Goal: Task Accomplishment & Management: Complete application form

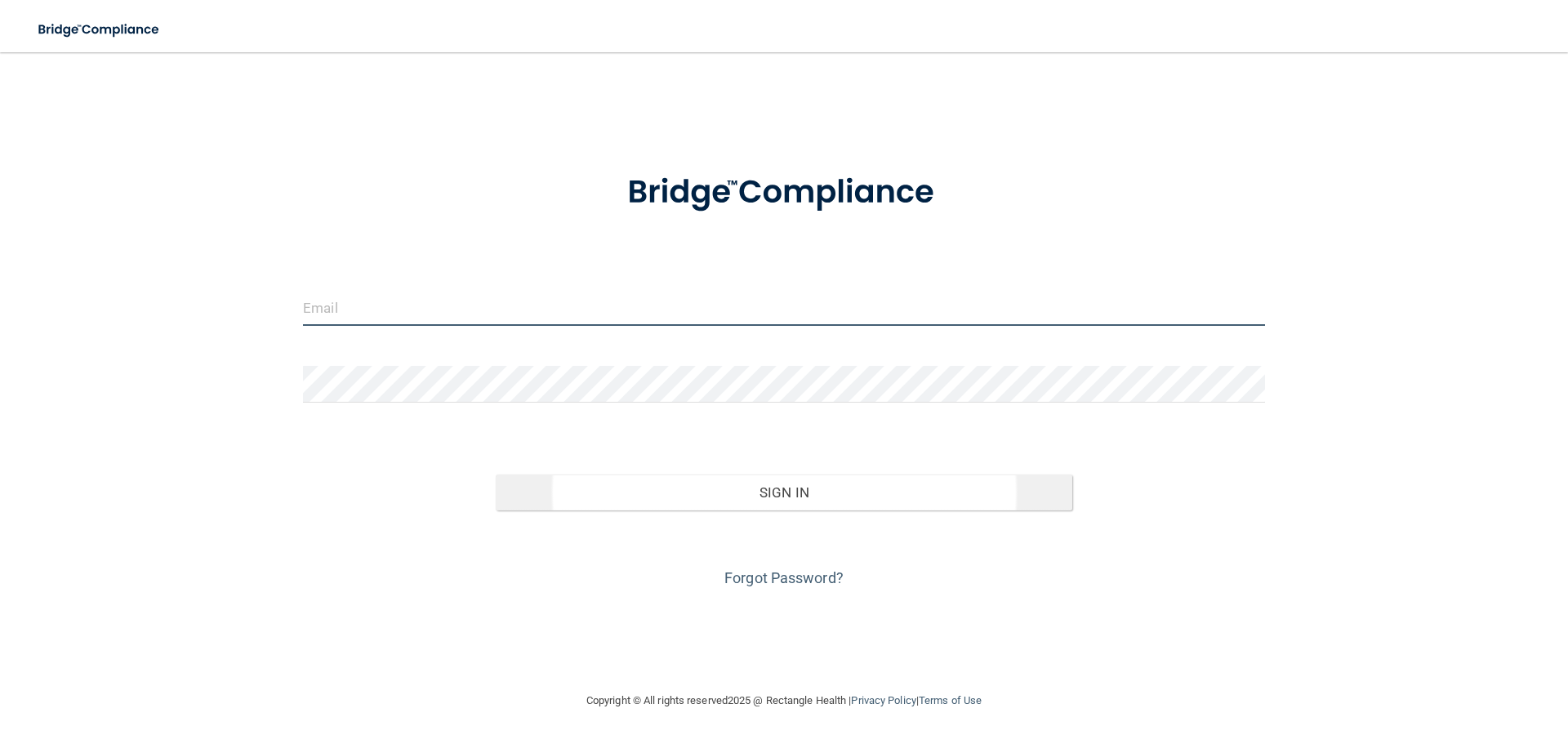
type input "[EMAIL_ADDRESS][DOMAIN_NAME]"
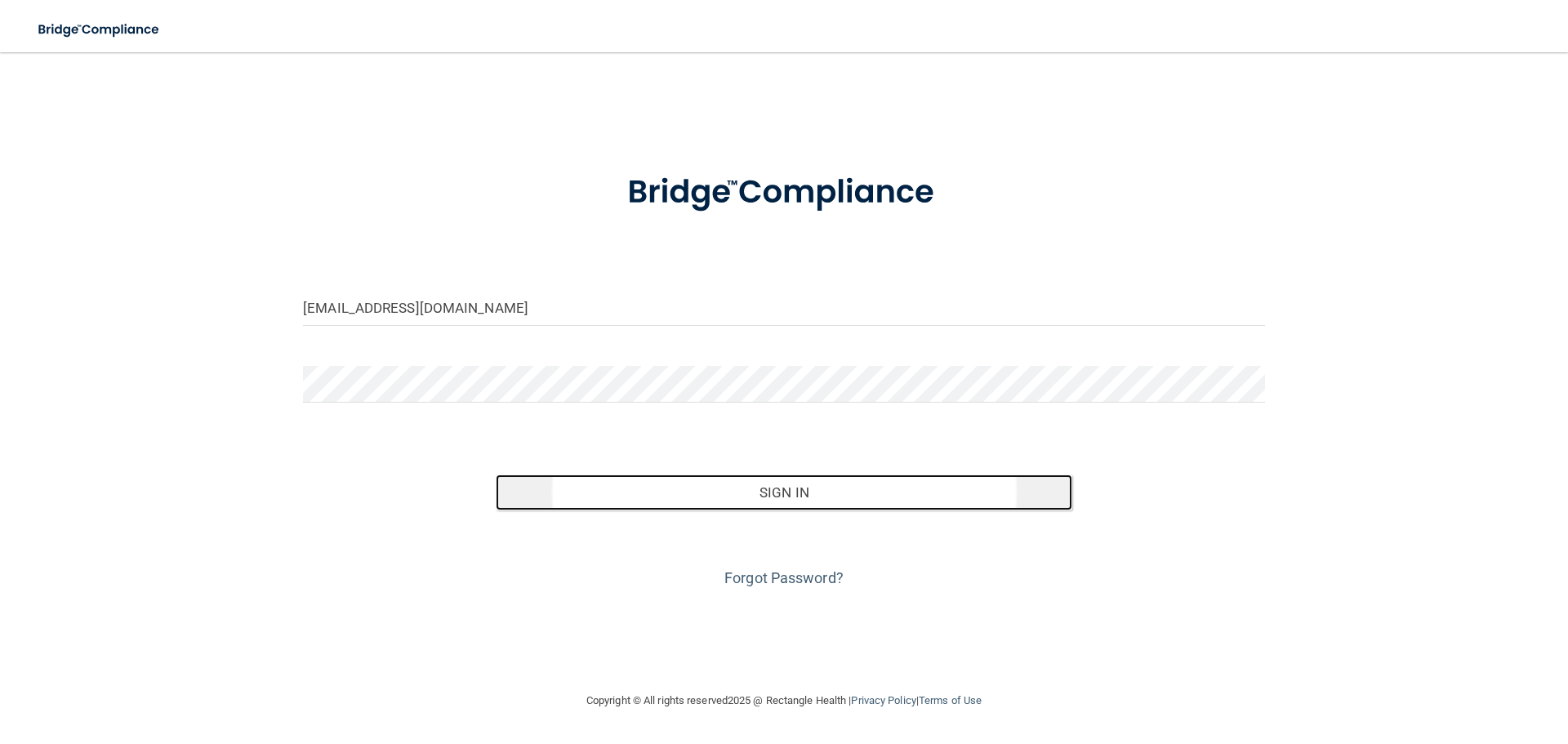
click at [744, 497] on button "Sign In" at bounding box center [785, 492] width 578 height 36
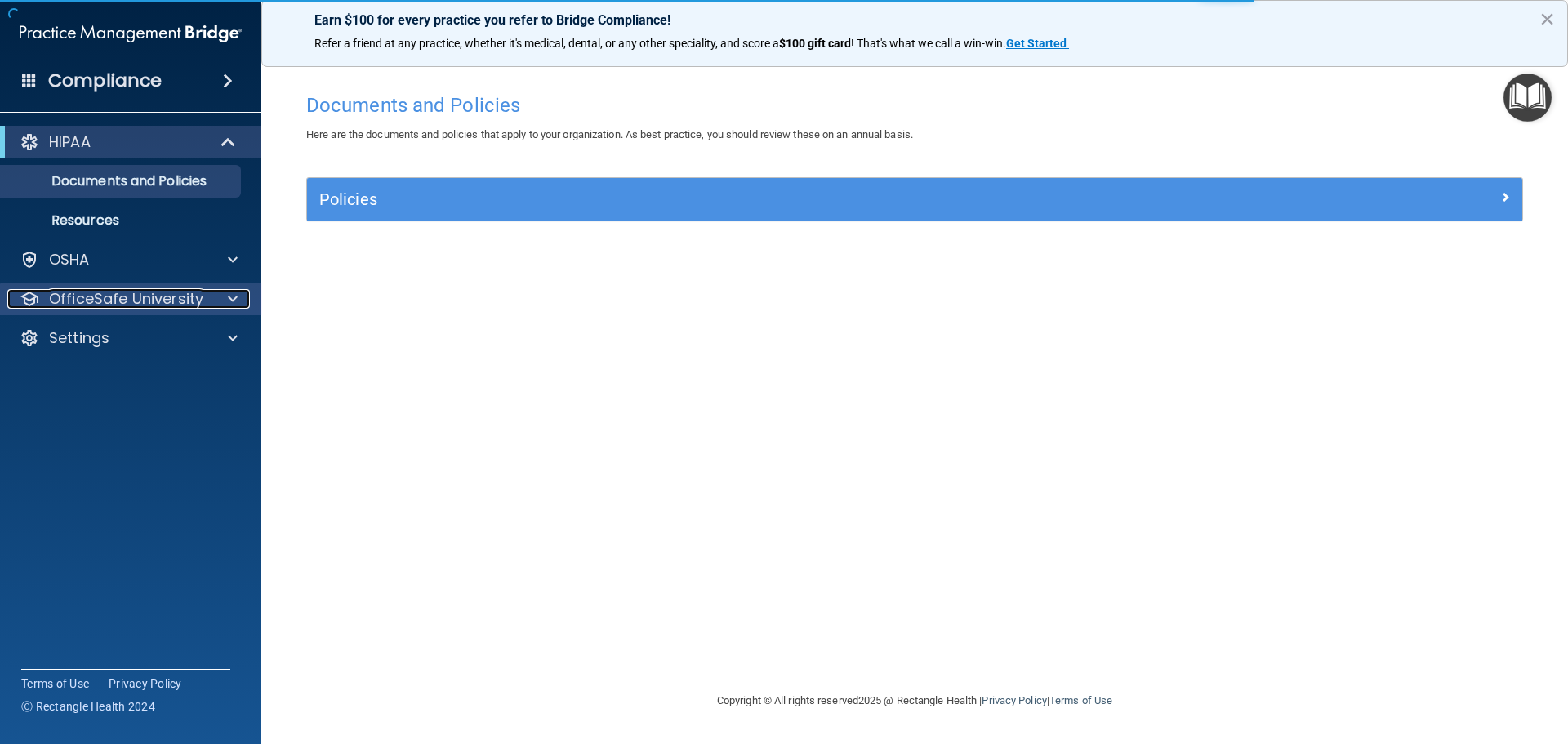
click at [221, 301] on div at bounding box center [230, 299] width 41 height 20
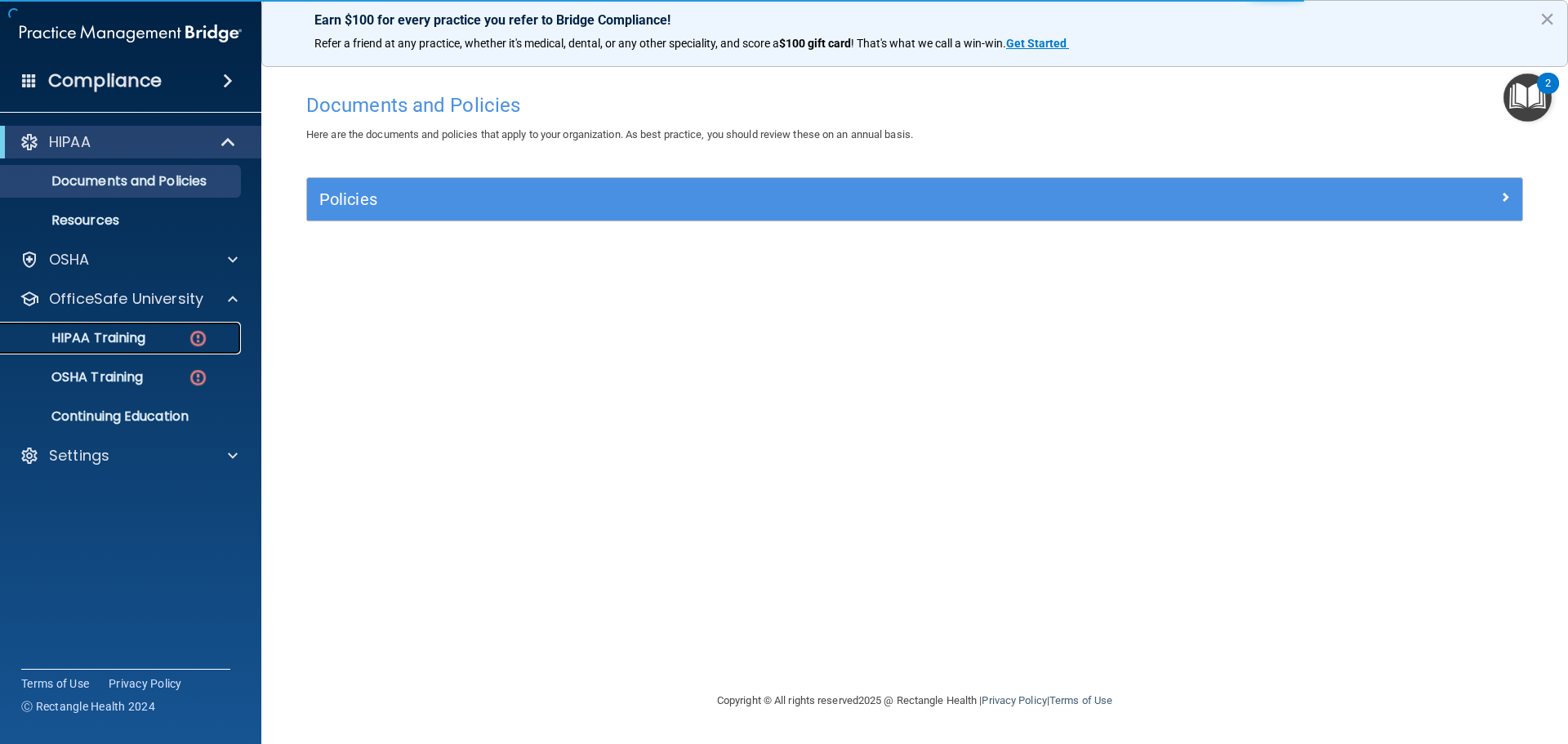
click at [204, 335] on img at bounding box center [198, 338] width 20 height 20
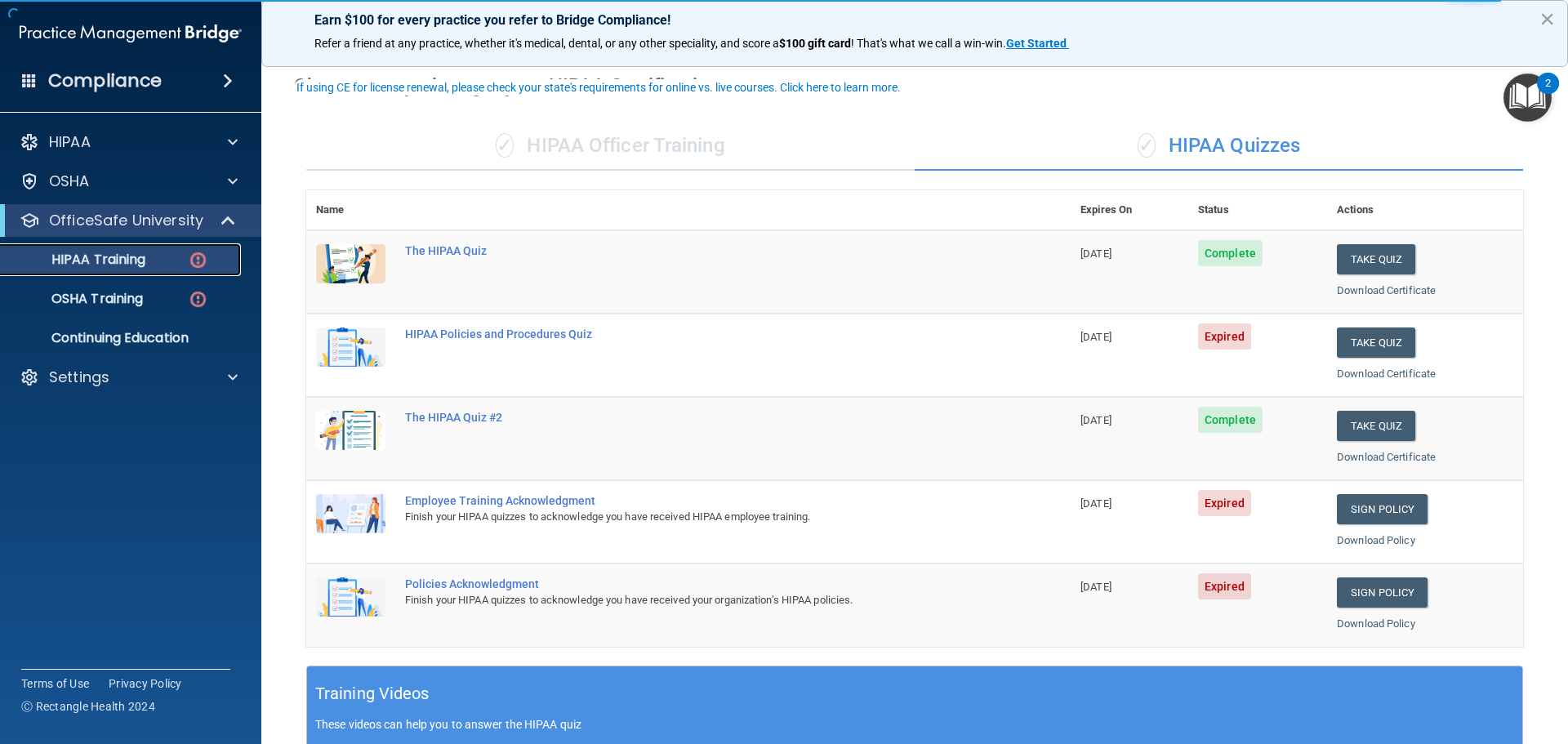
scroll to position [82, 0]
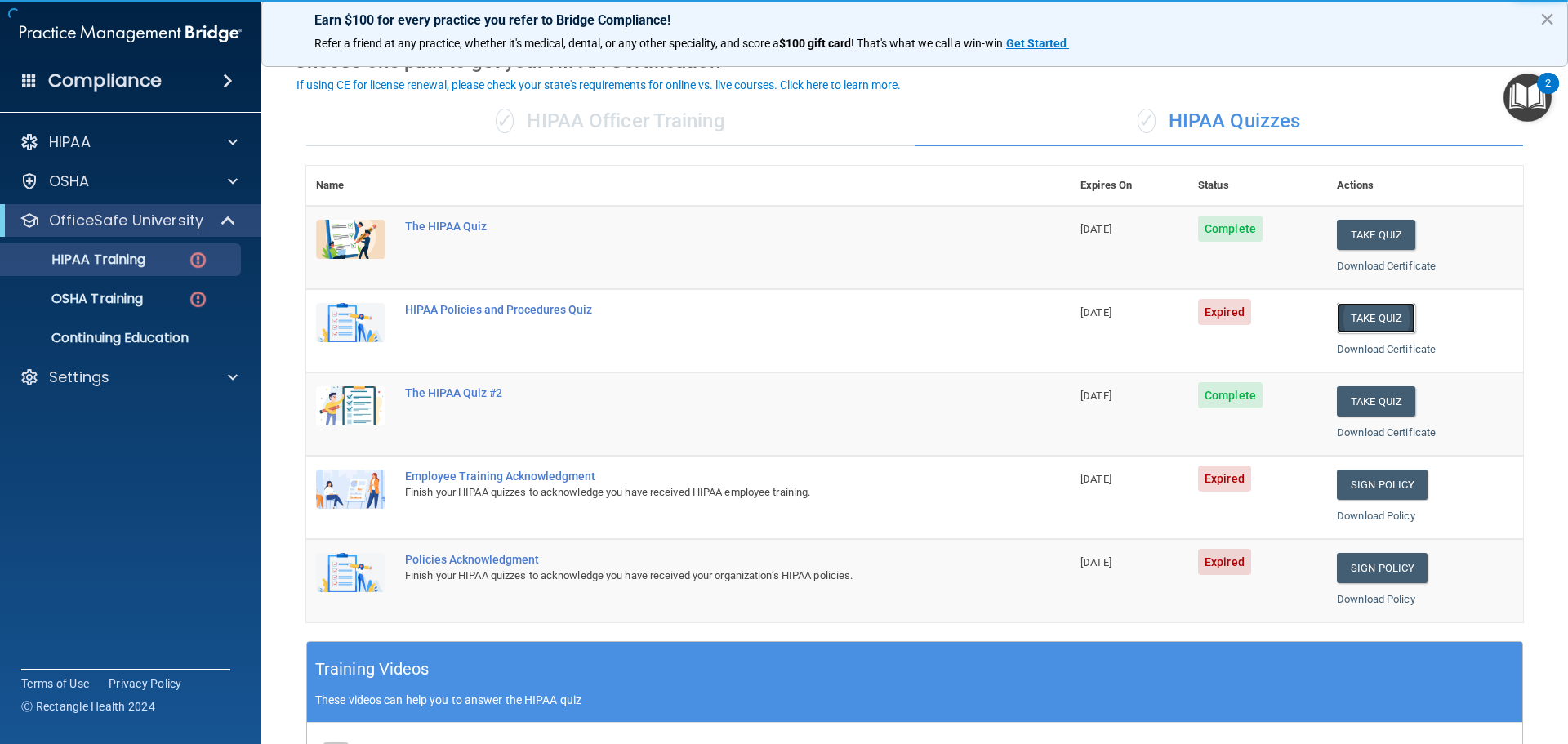
click at [1383, 320] on button "Take Quiz" at bounding box center [1376, 318] width 78 height 30
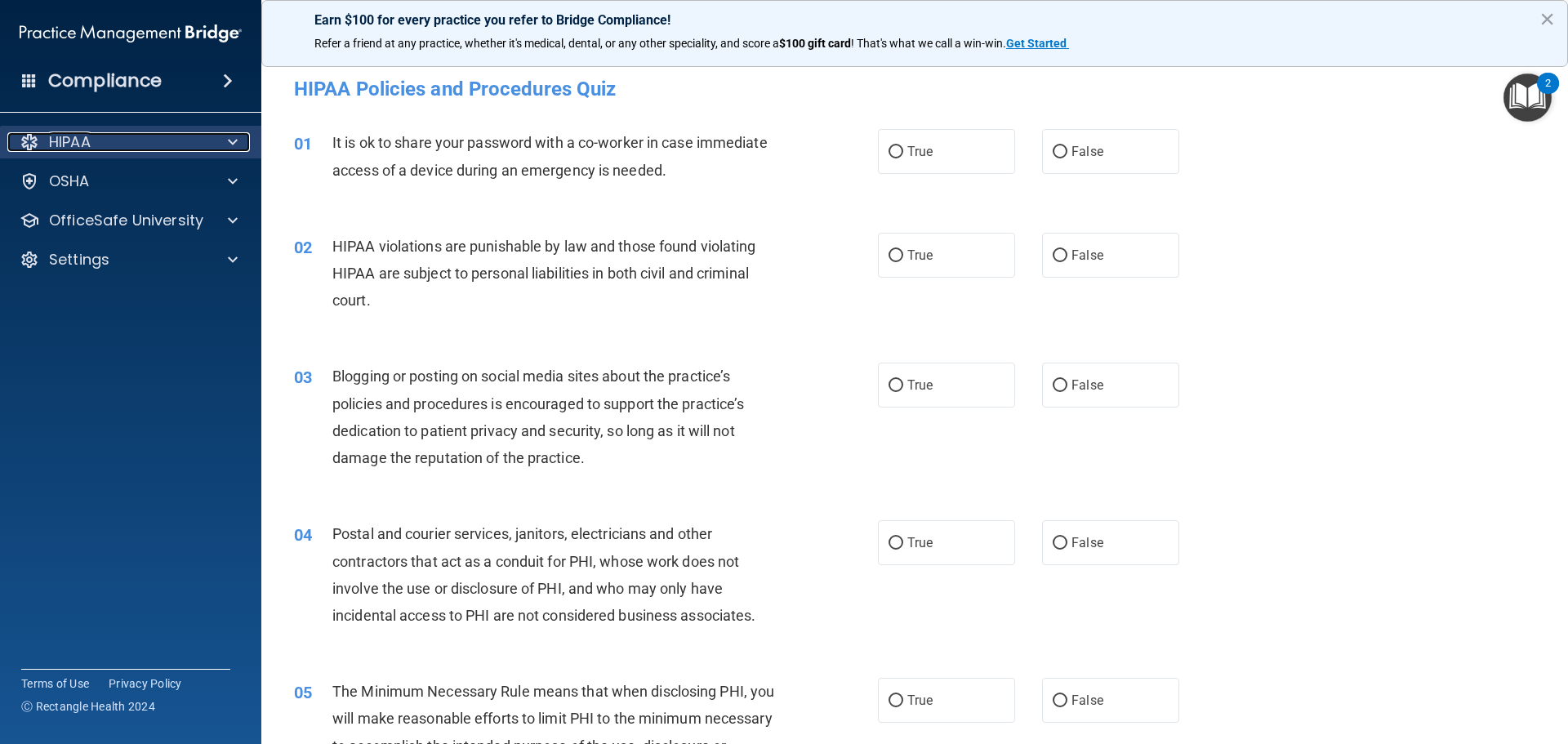
click at [82, 144] on p "HIPAA" at bounding box center [70, 143] width 42 height 20
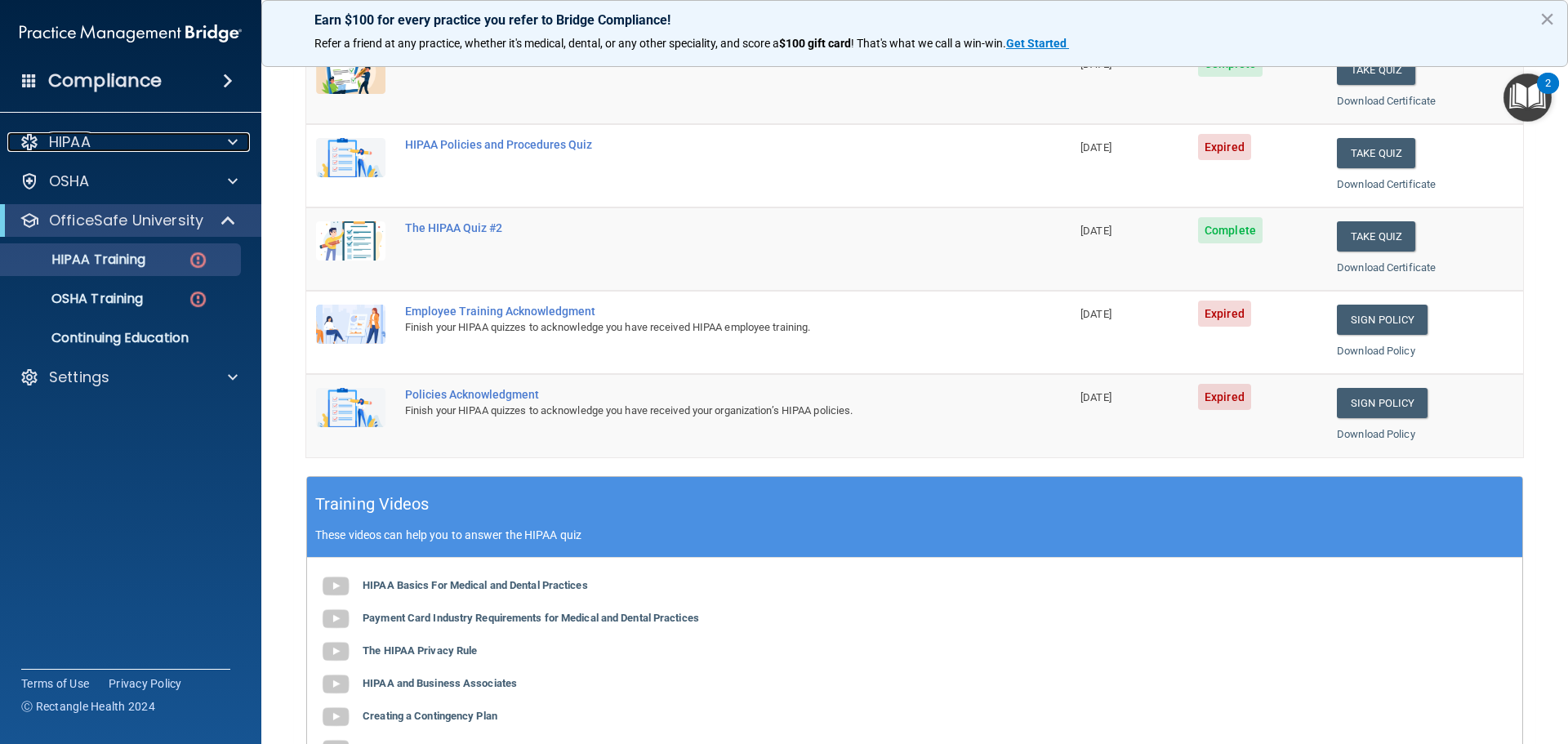
scroll to position [95, 0]
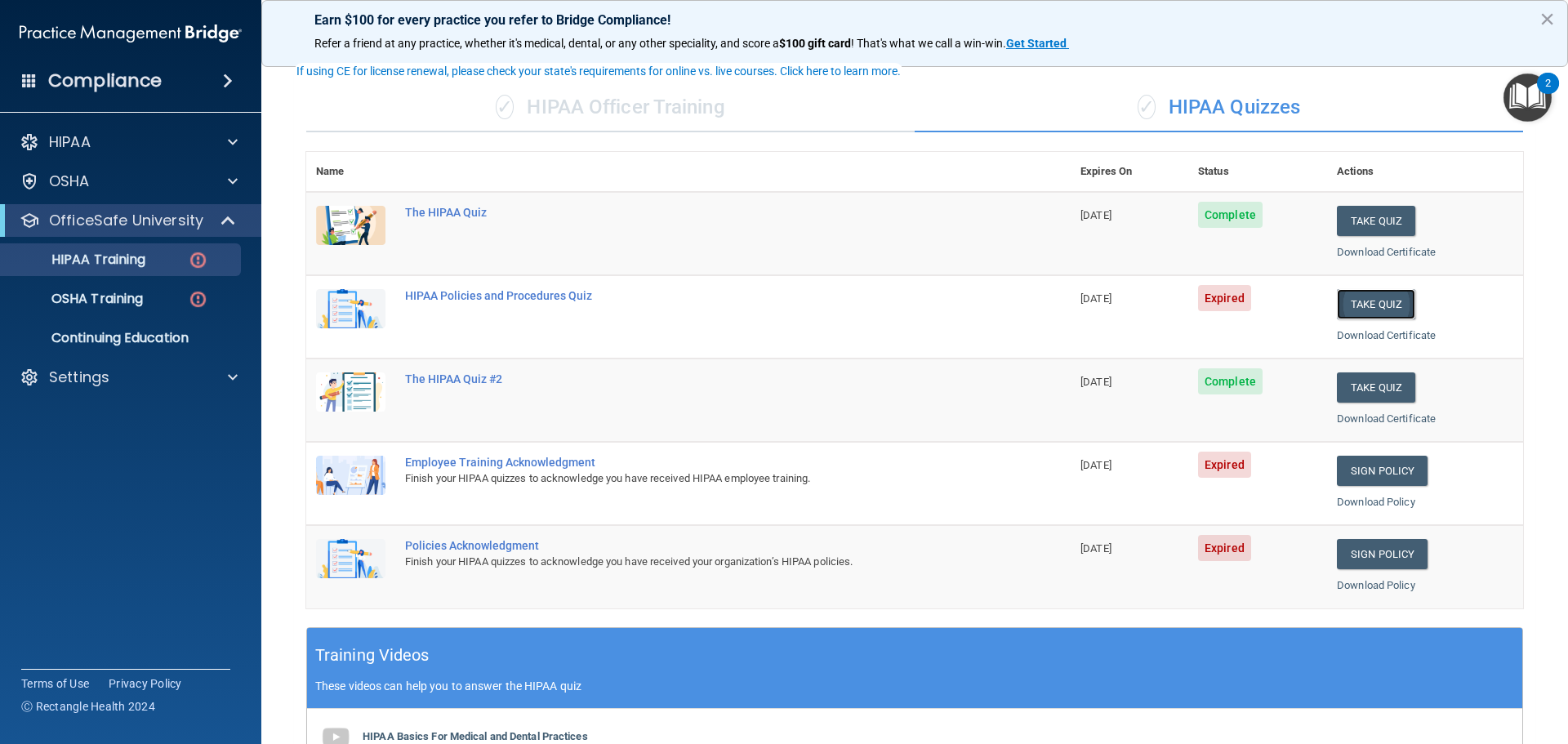
click at [1374, 304] on button "Take Quiz" at bounding box center [1376, 303] width 78 height 30
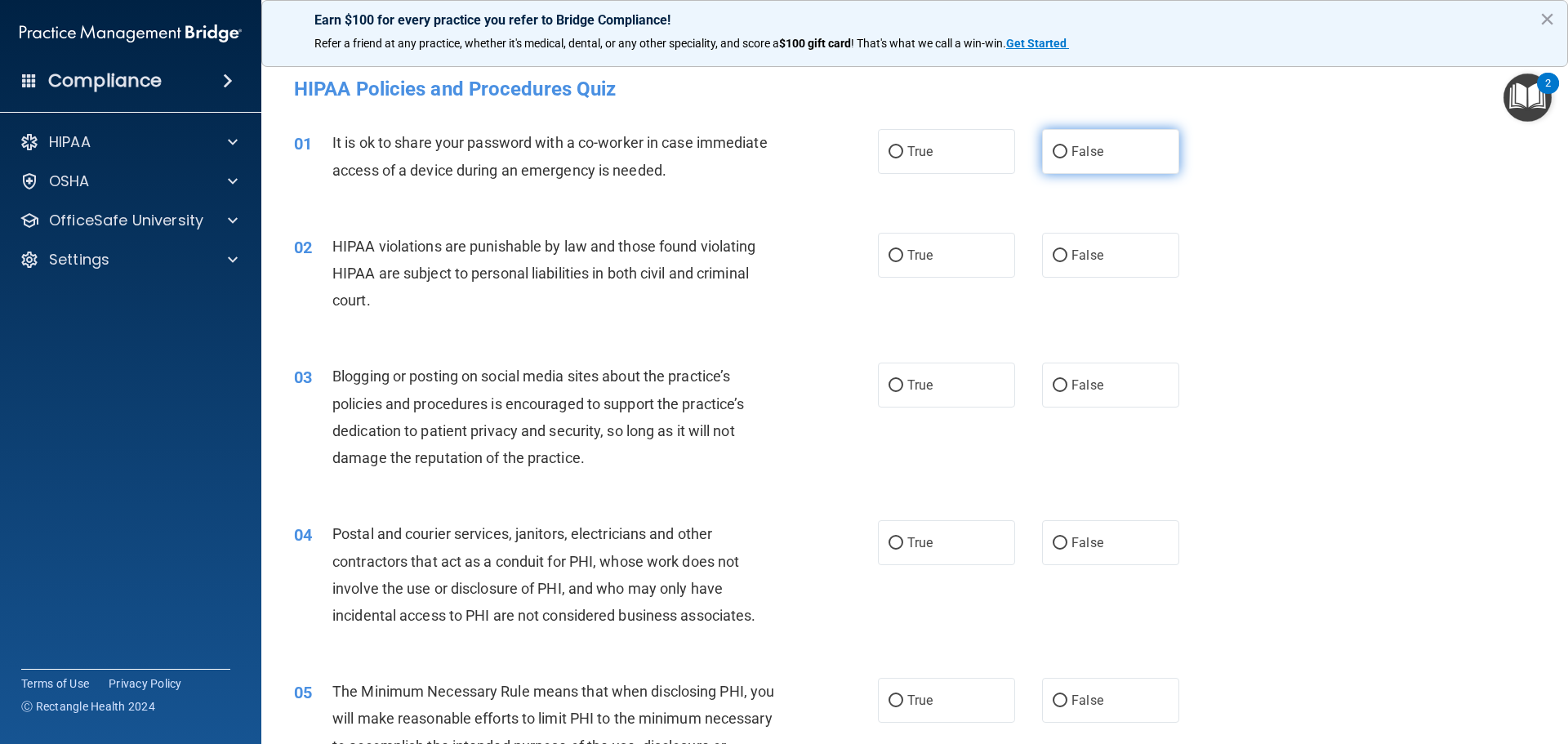
click at [1055, 166] on label "False" at bounding box center [1110, 151] width 137 height 45
click at [1055, 158] on input "False" at bounding box center [1060, 152] width 15 height 12
radio input "true"
click at [890, 251] on input "True" at bounding box center [896, 255] width 15 height 12
radio input "true"
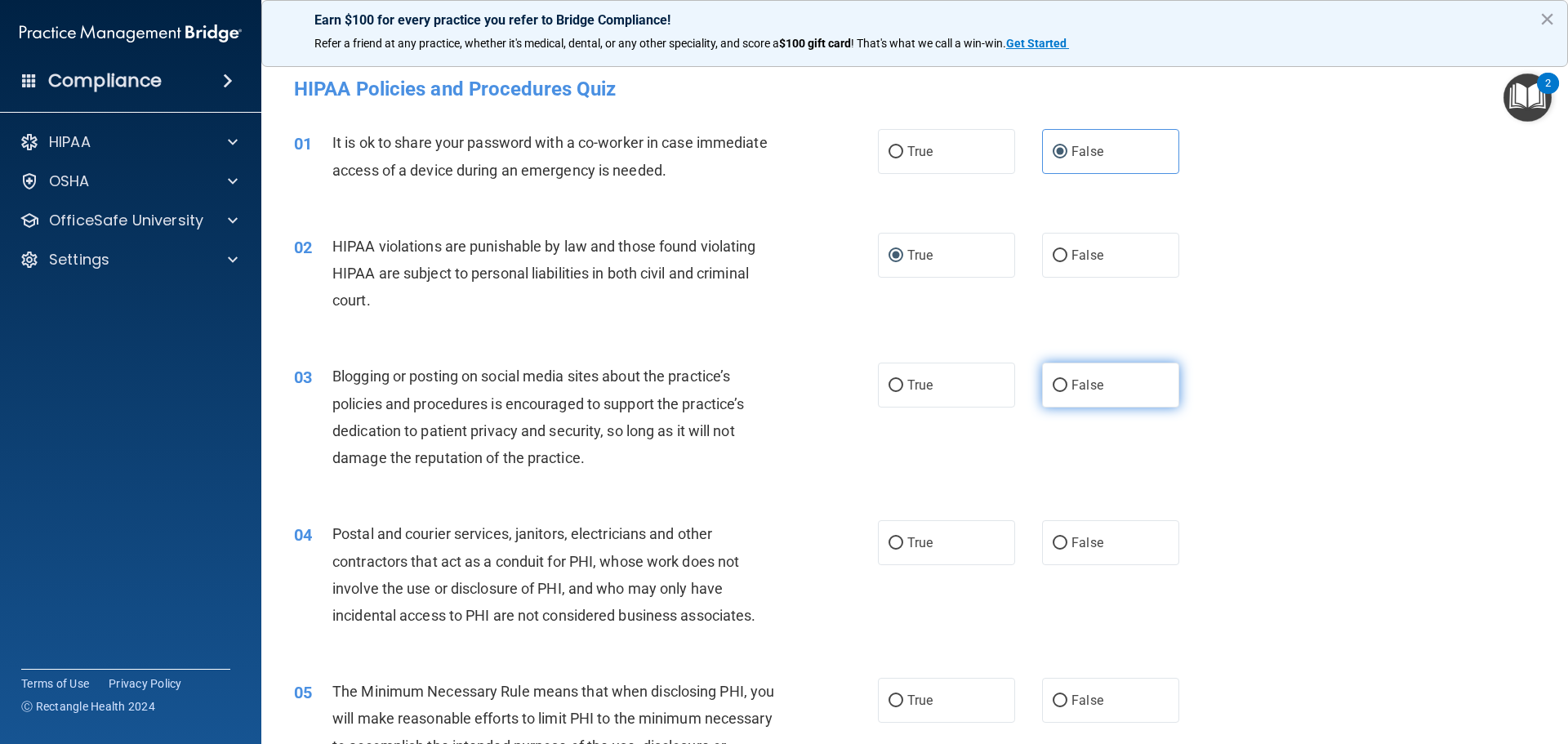
click at [1053, 387] on input "False" at bounding box center [1060, 385] width 15 height 12
radio input "true"
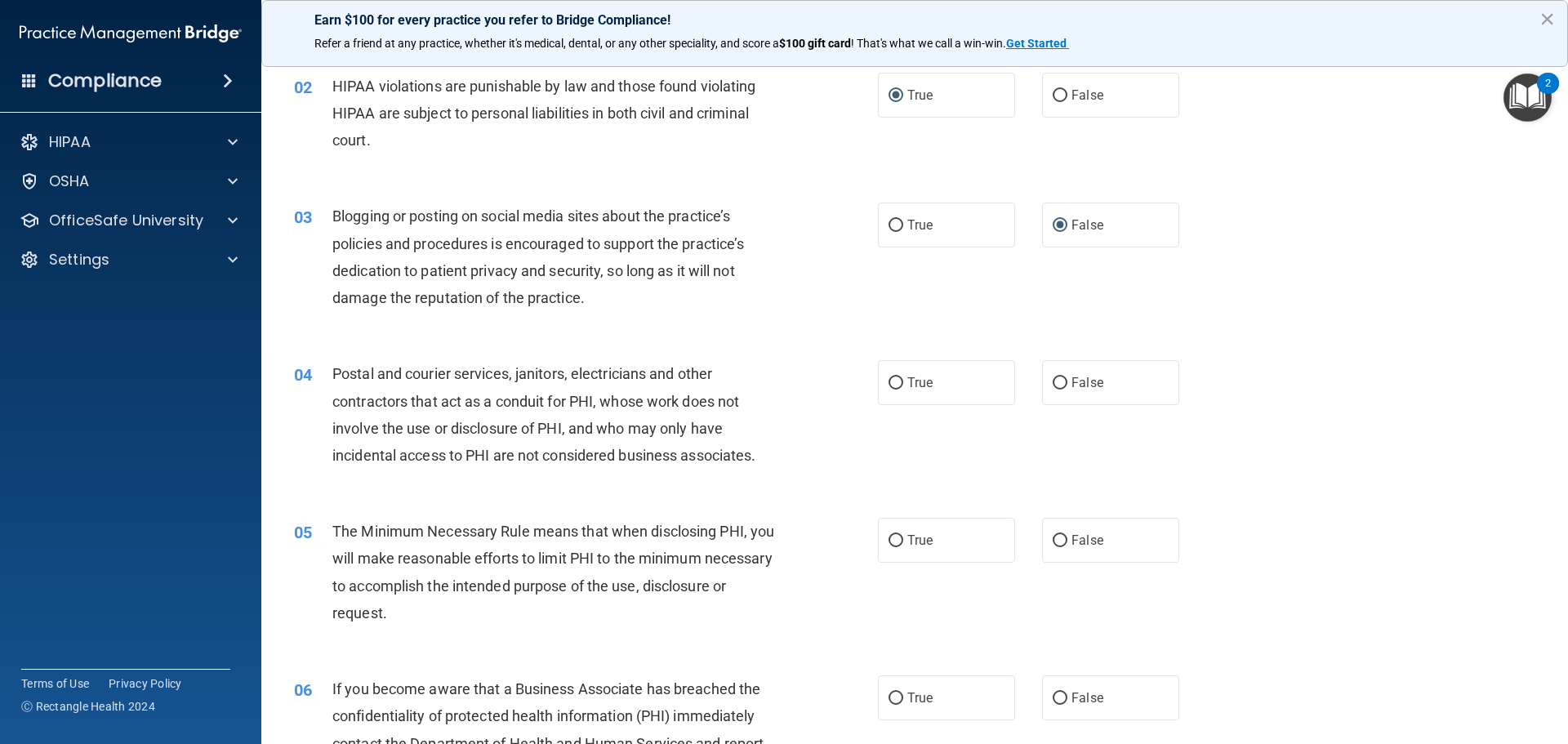
scroll to position [130, 0]
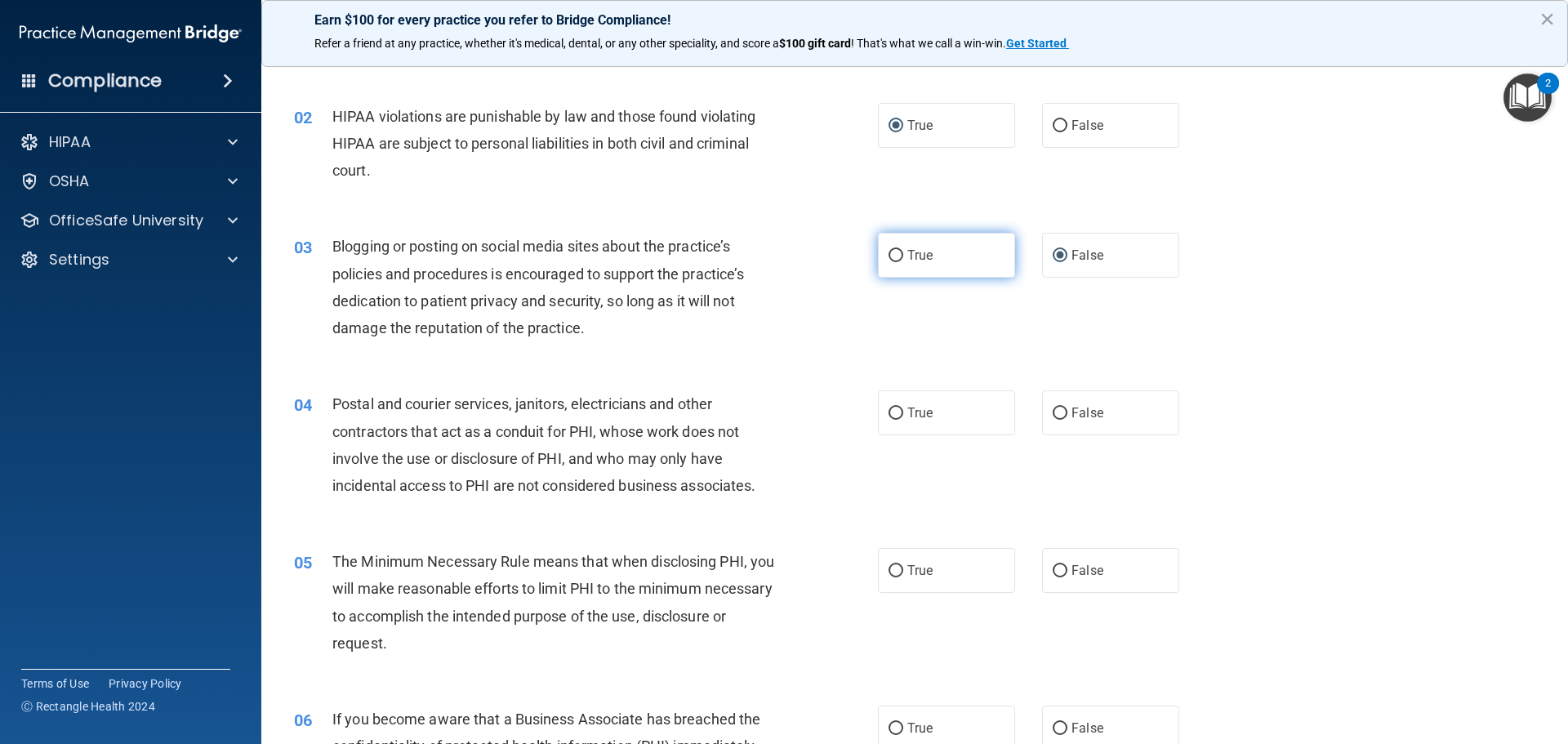
click at [891, 253] on input "True" at bounding box center [896, 255] width 15 height 12
radio input "true"
radio input "false"
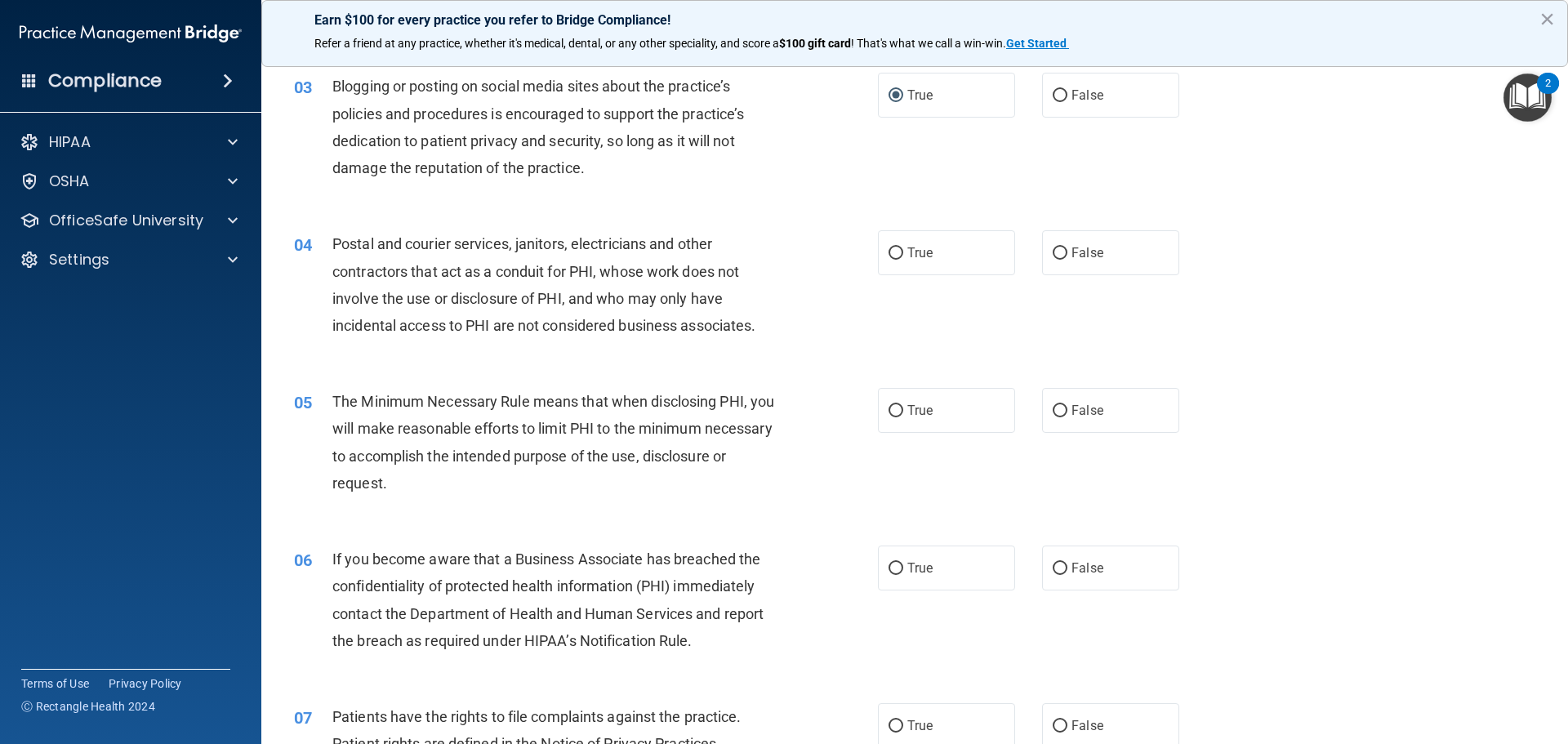
scroll to position [293, 0]
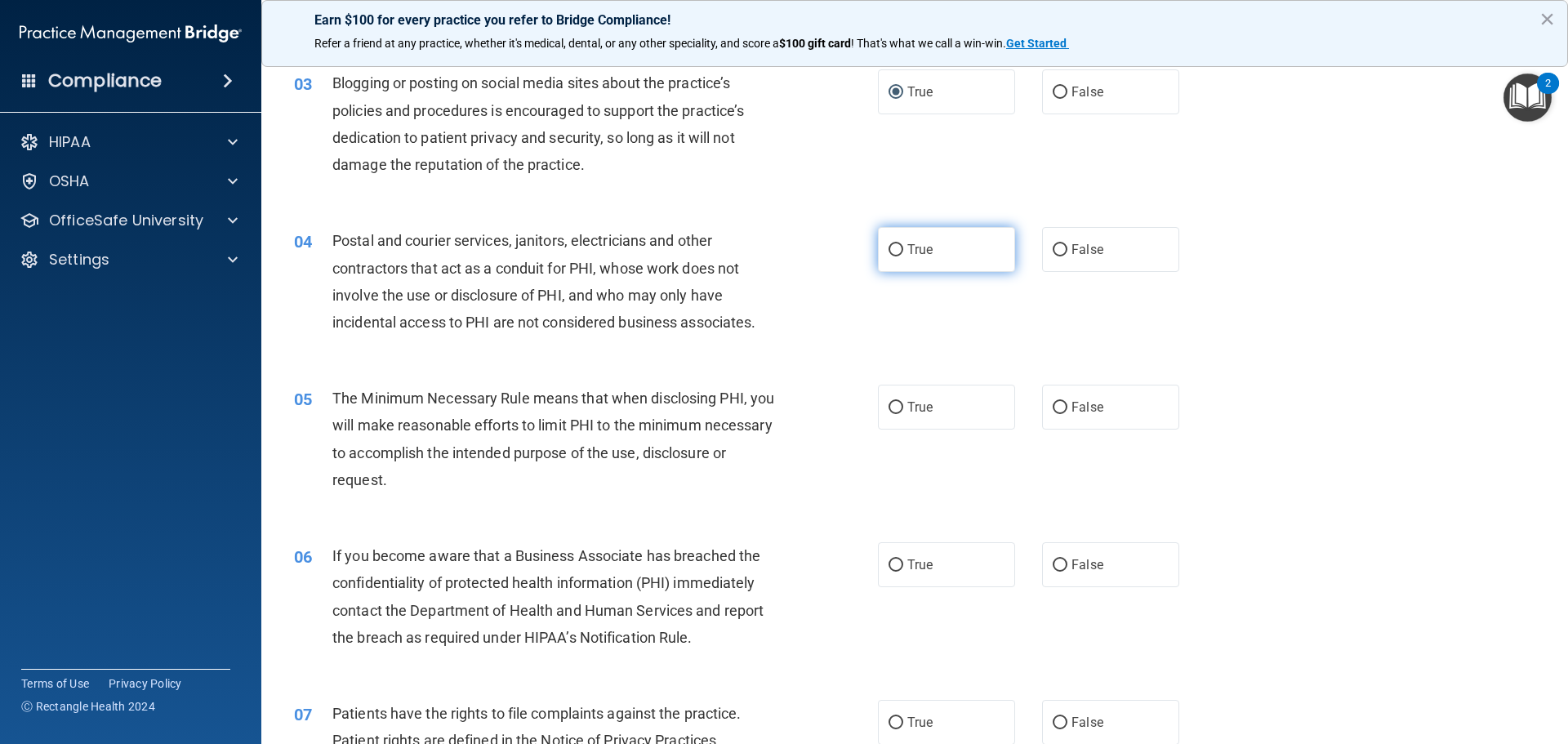
click at [888, 250] on input "True" at bounding box center [896, 250] width 15 height 12
radio input "true"
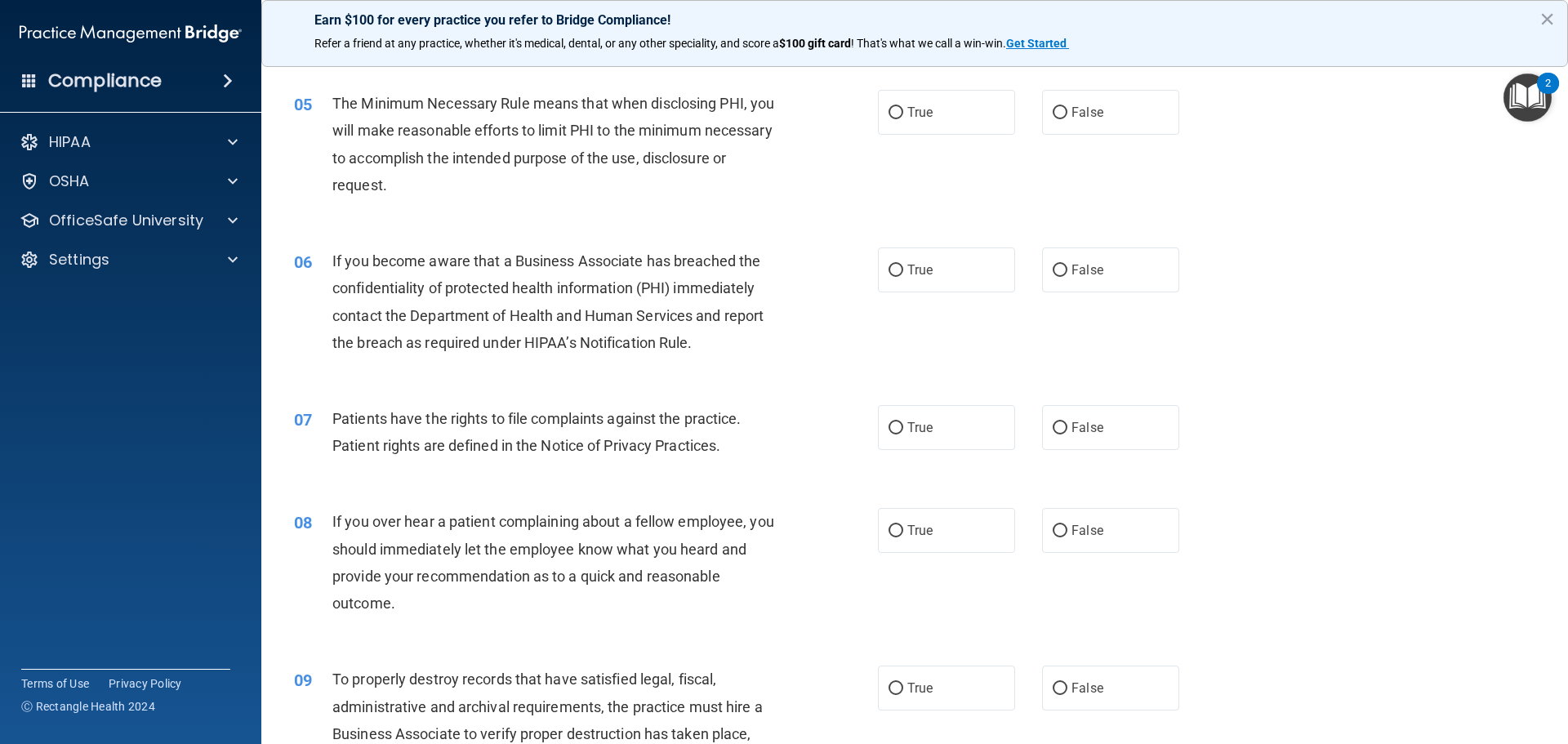
scroll to position [568, 0]
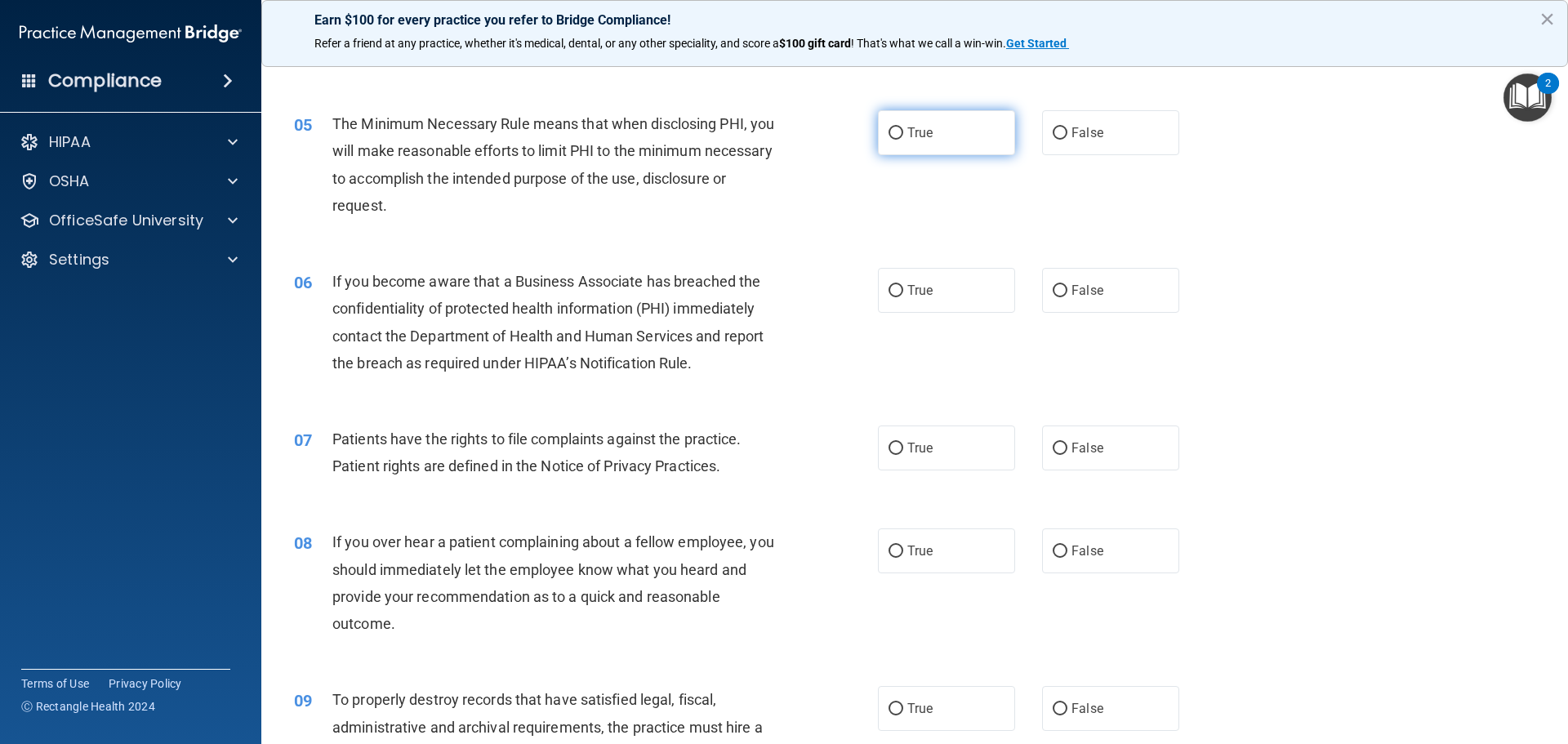
click at [888, 131] on input "True" at bounding box center [896, 133] width 15 height 12
radio input "true"
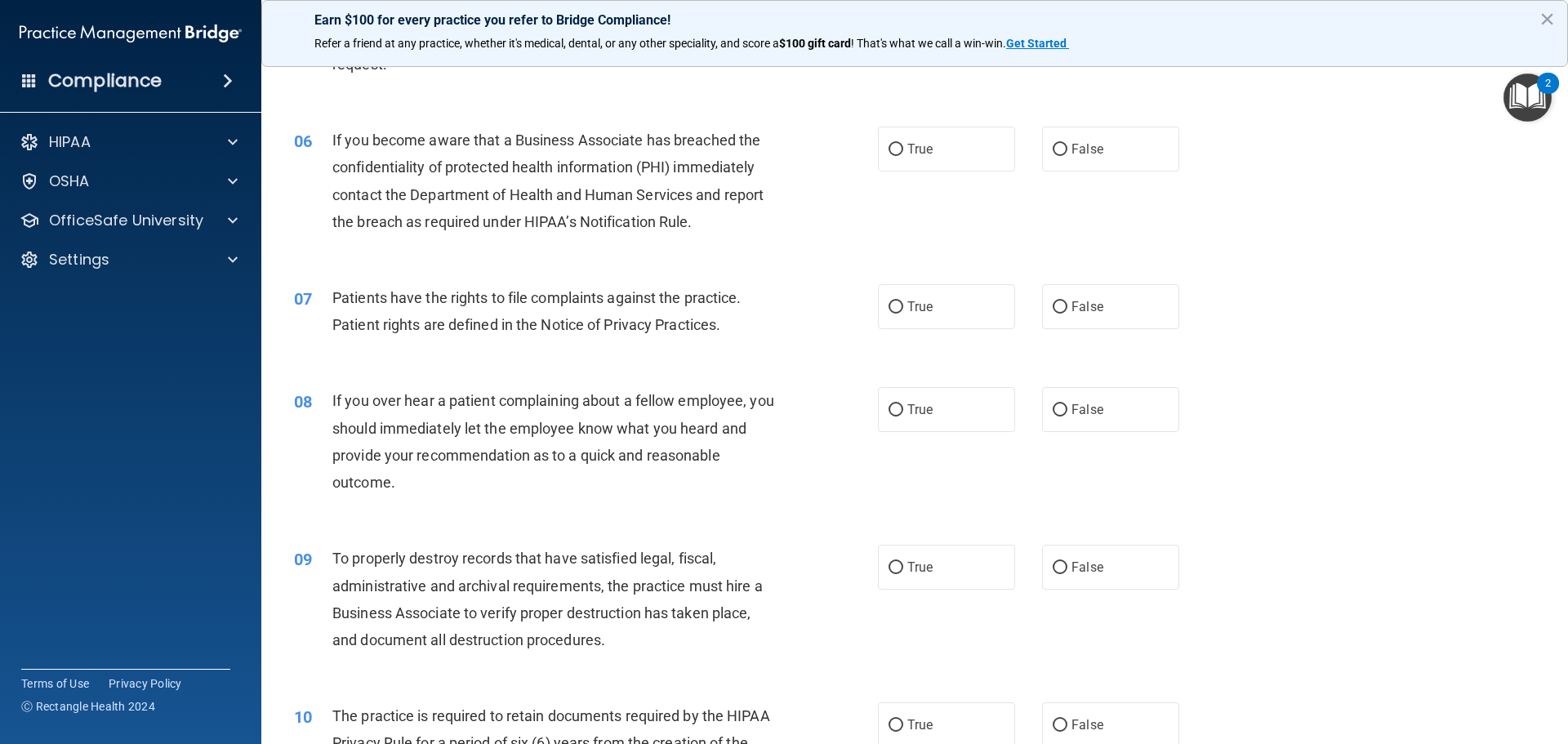
scroll to position [731, 0]
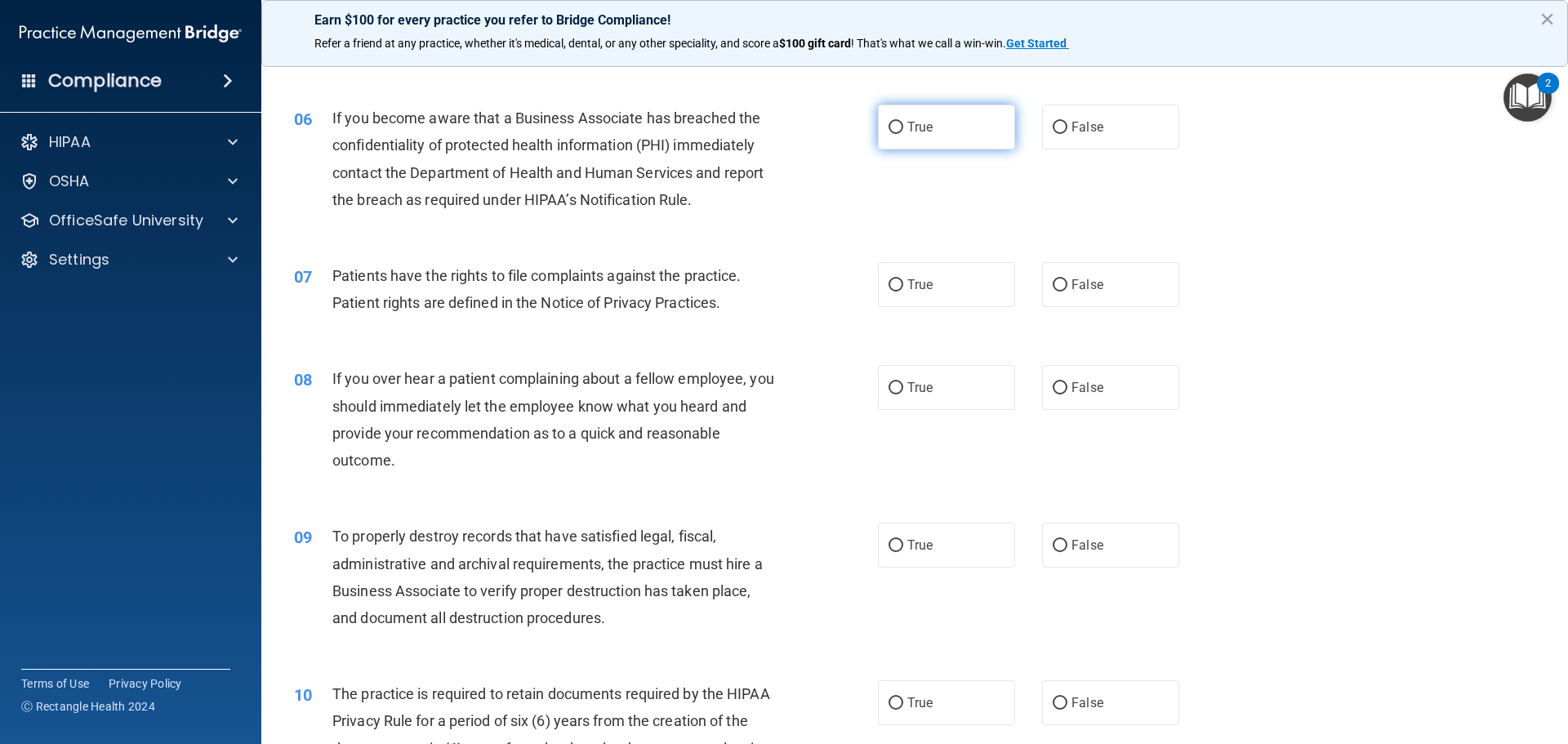
click at [888, 122] on input "True" at bounding box center [896, 127] width 15 height 12
radio input "true"
click at [895, 280] on input "True" at bounding box center [896, 285] width 15 height 12
radio input "true"
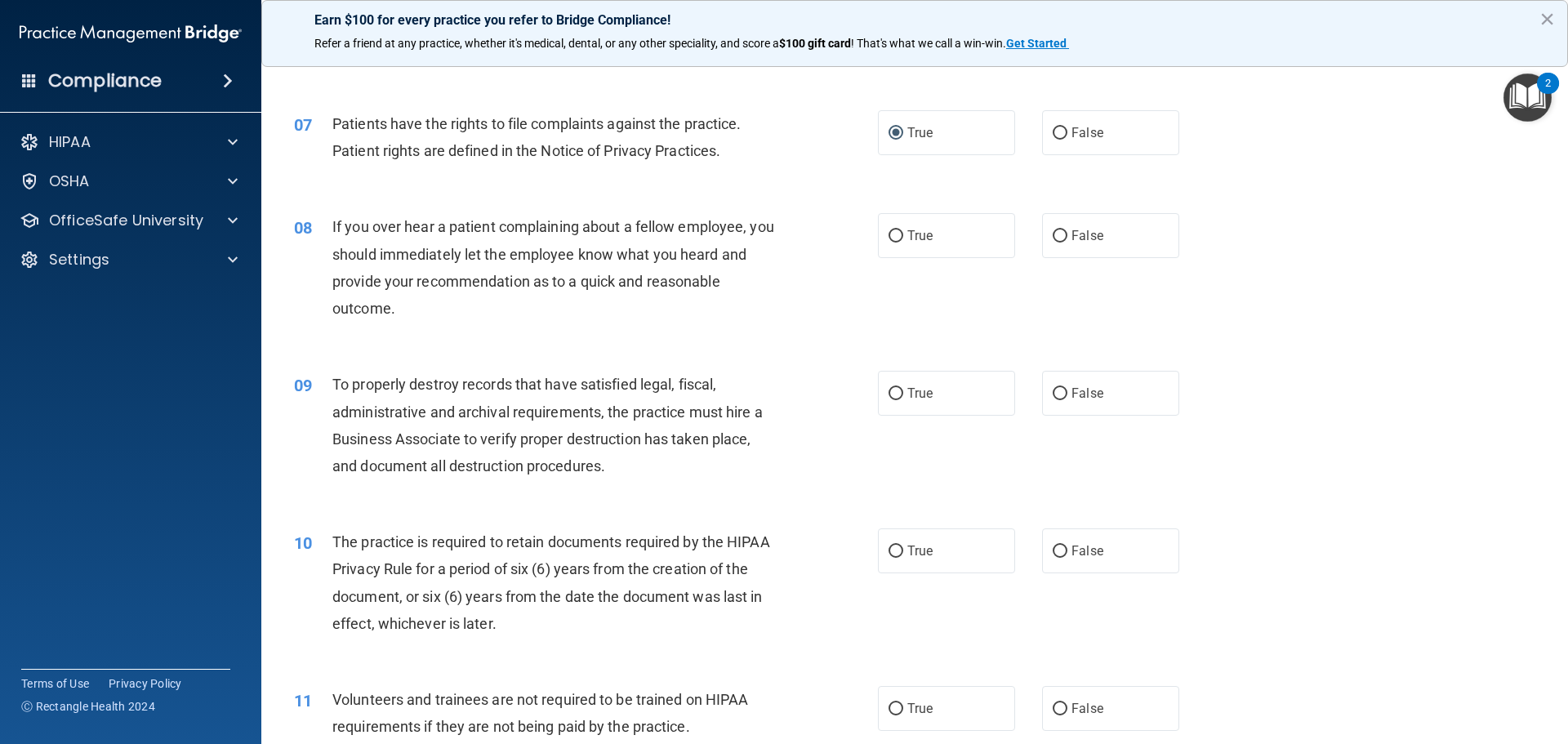
scroll to position [895, 0]
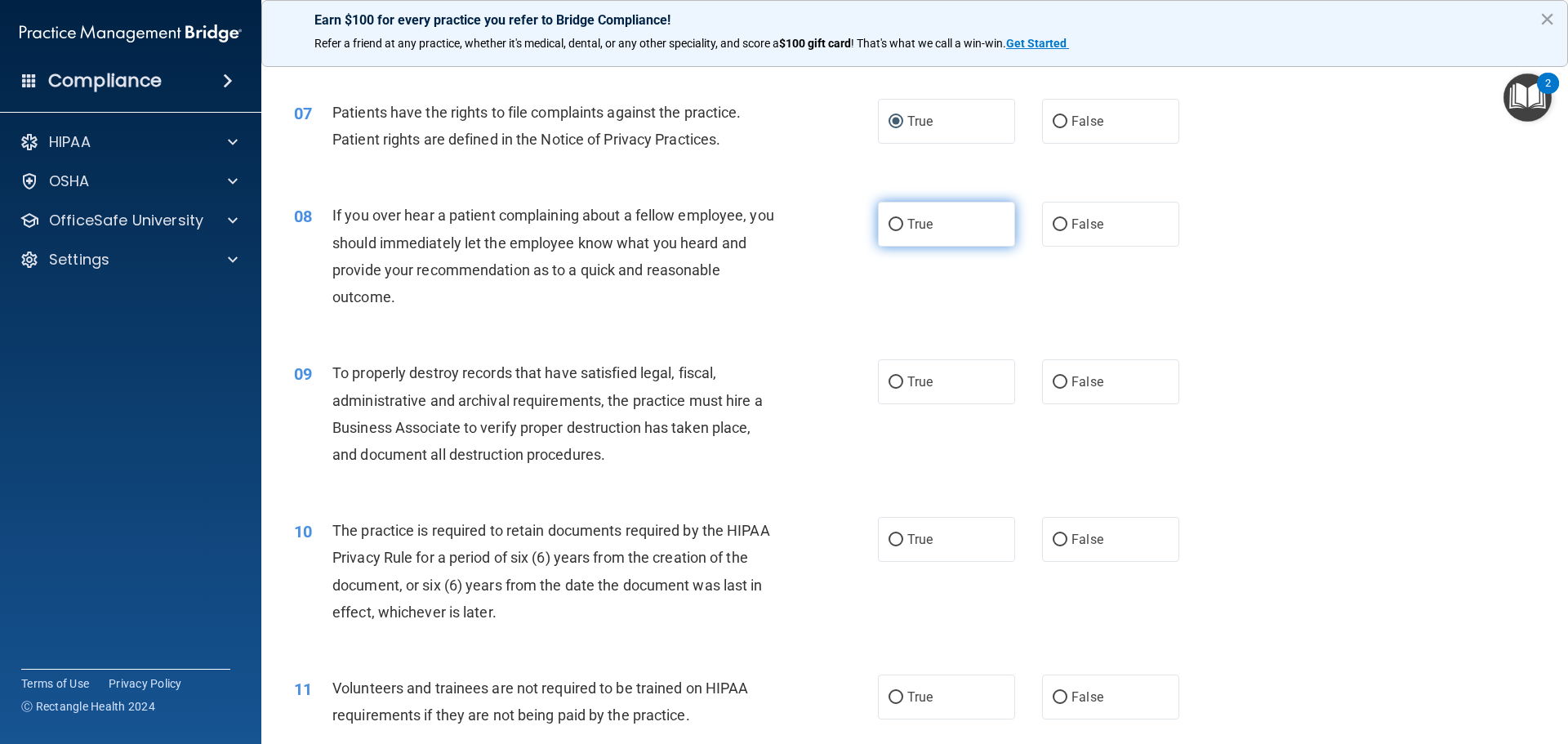
click at [892, 220] on input "True" at bounding box center [896, 224] width 15 height 12
radio input "true"
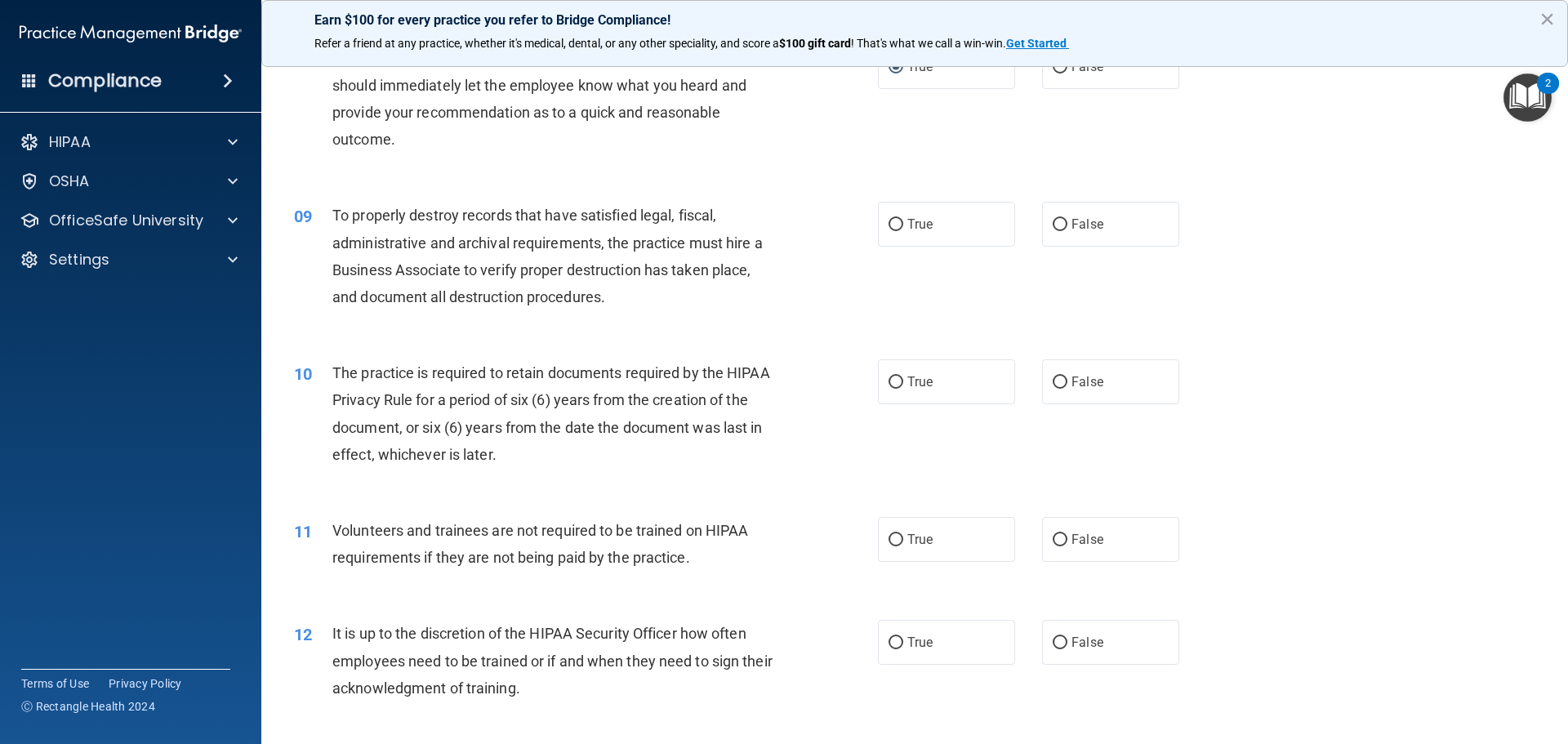
scroll to position [1057, 0]
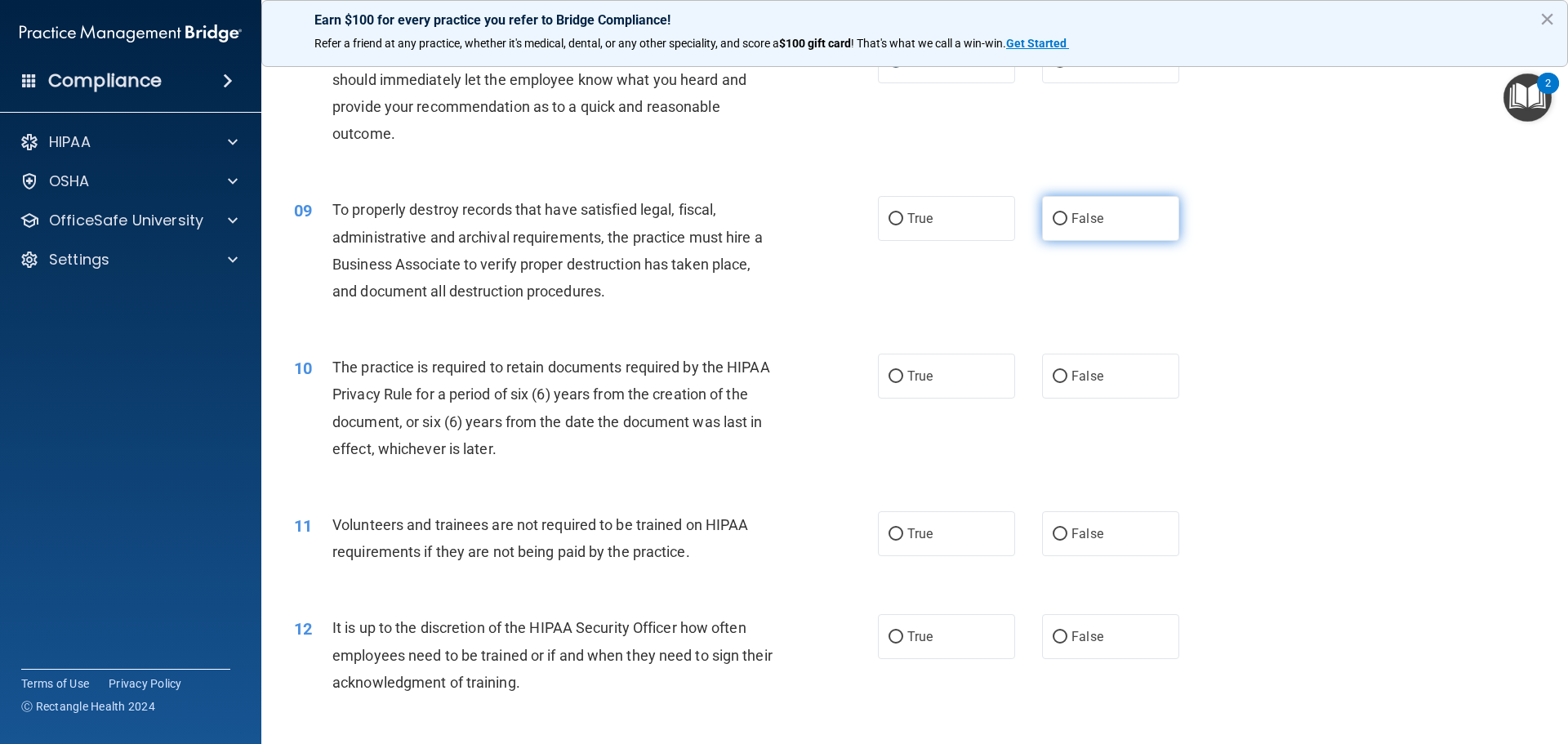
click at [1057, 215] on input "False" at bounding box center [1060, 219] width 15 height 12
radio input "true"
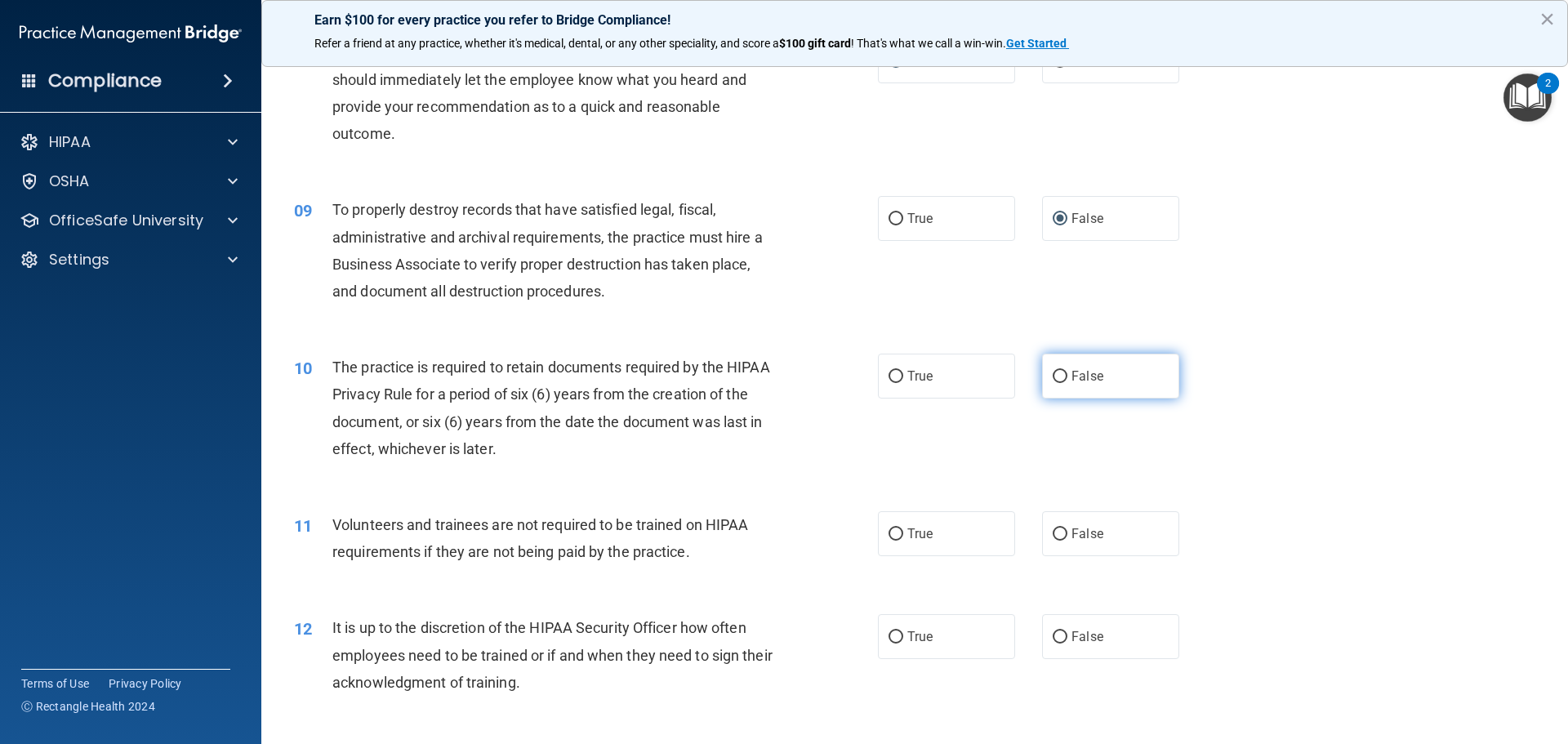
click at [1057, 377] on input "False" at bounding box center [1060, 376] width 15 height 12
radio input "true"
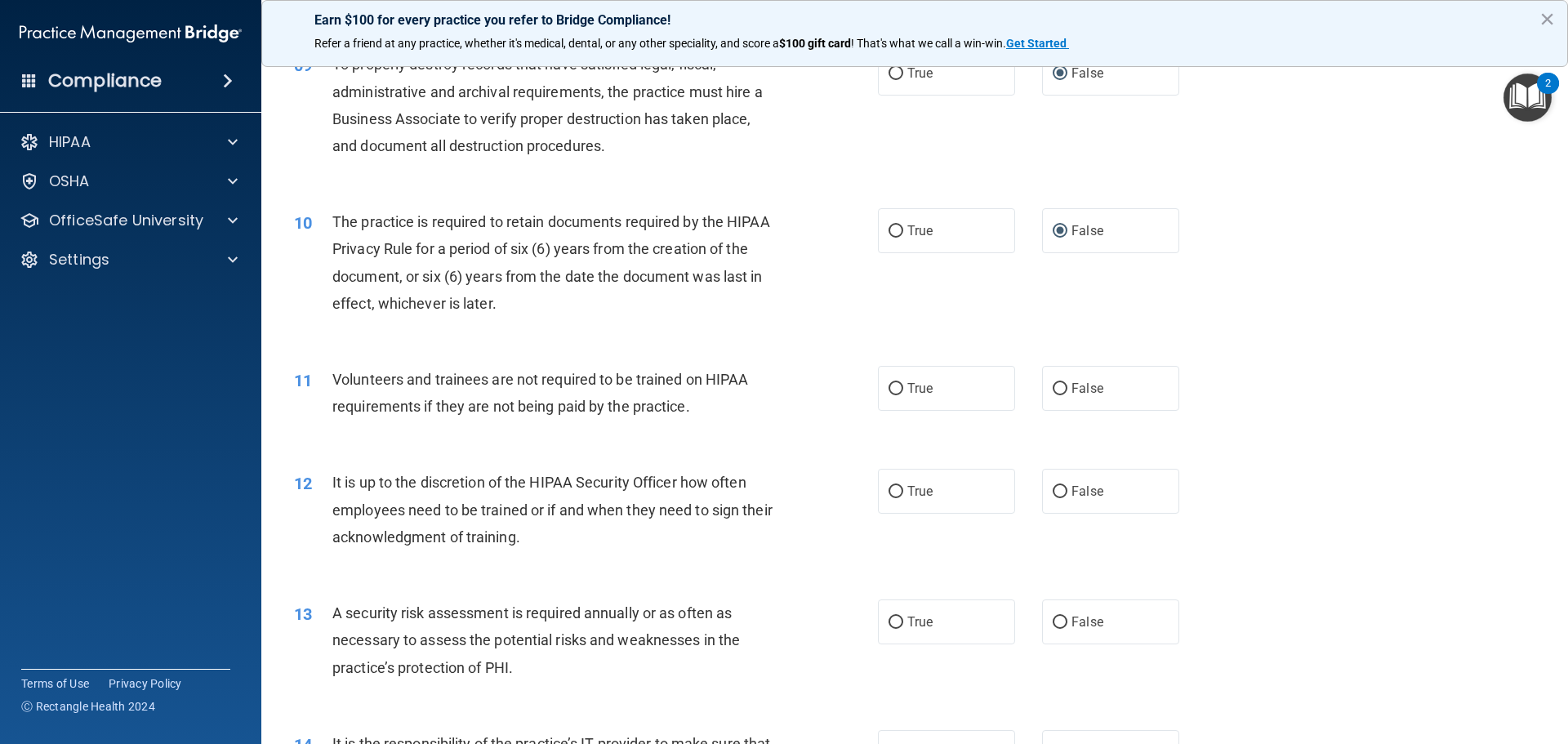
scroll to position [1303, 0]
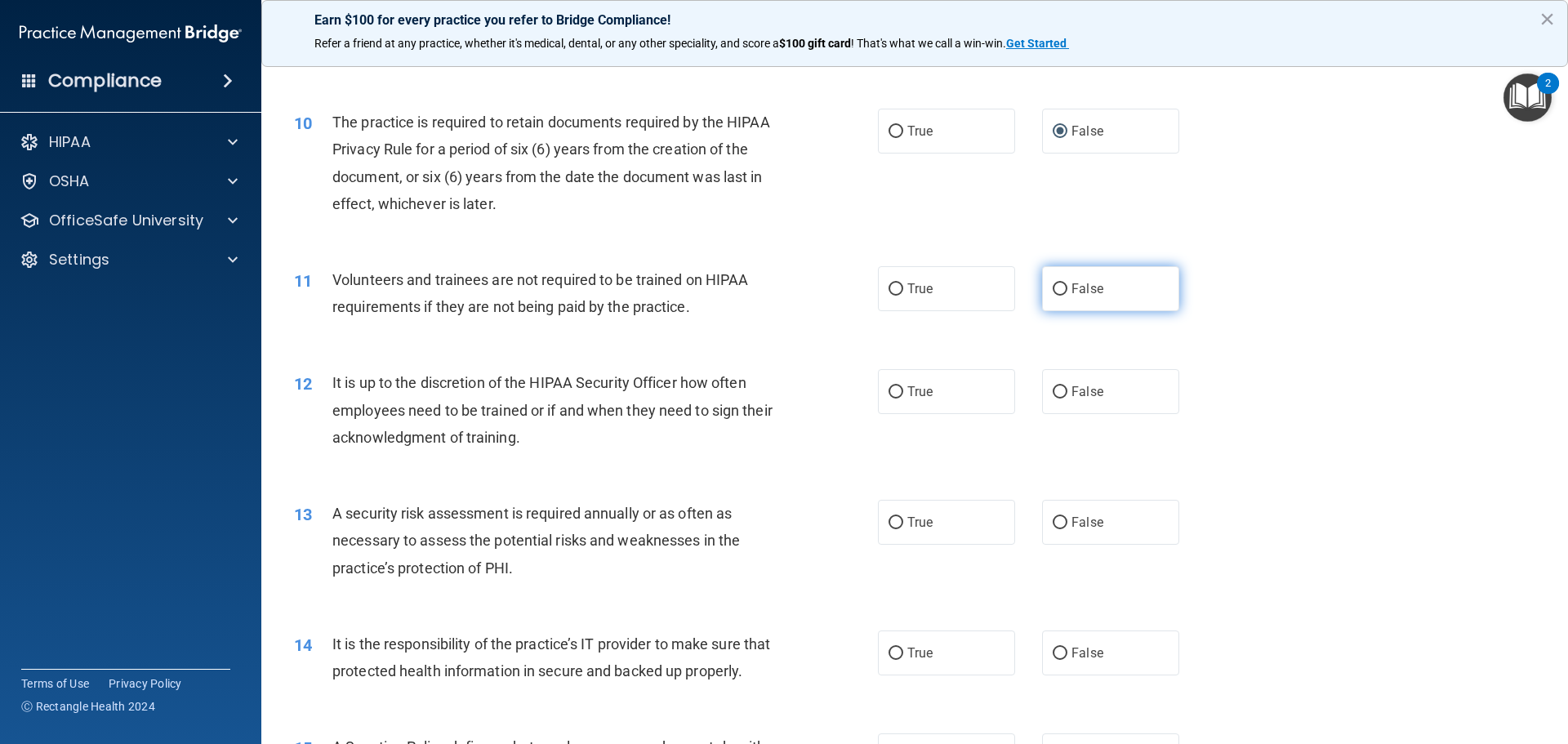
click at [1053, 289] on input "False" at bounding box center [1060, 289] width 15 height 12
radio input "true"
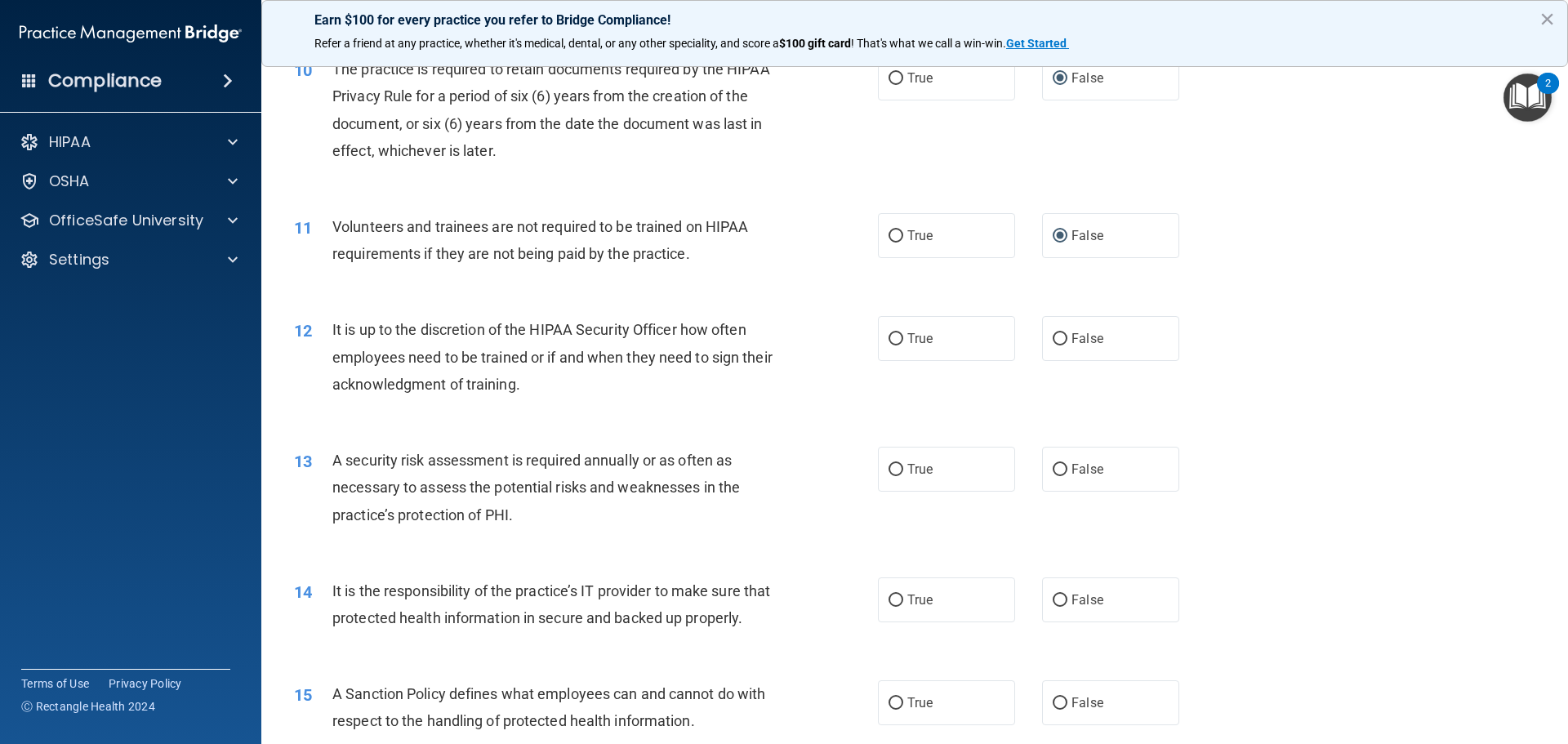
scroll to position [1384, 0]
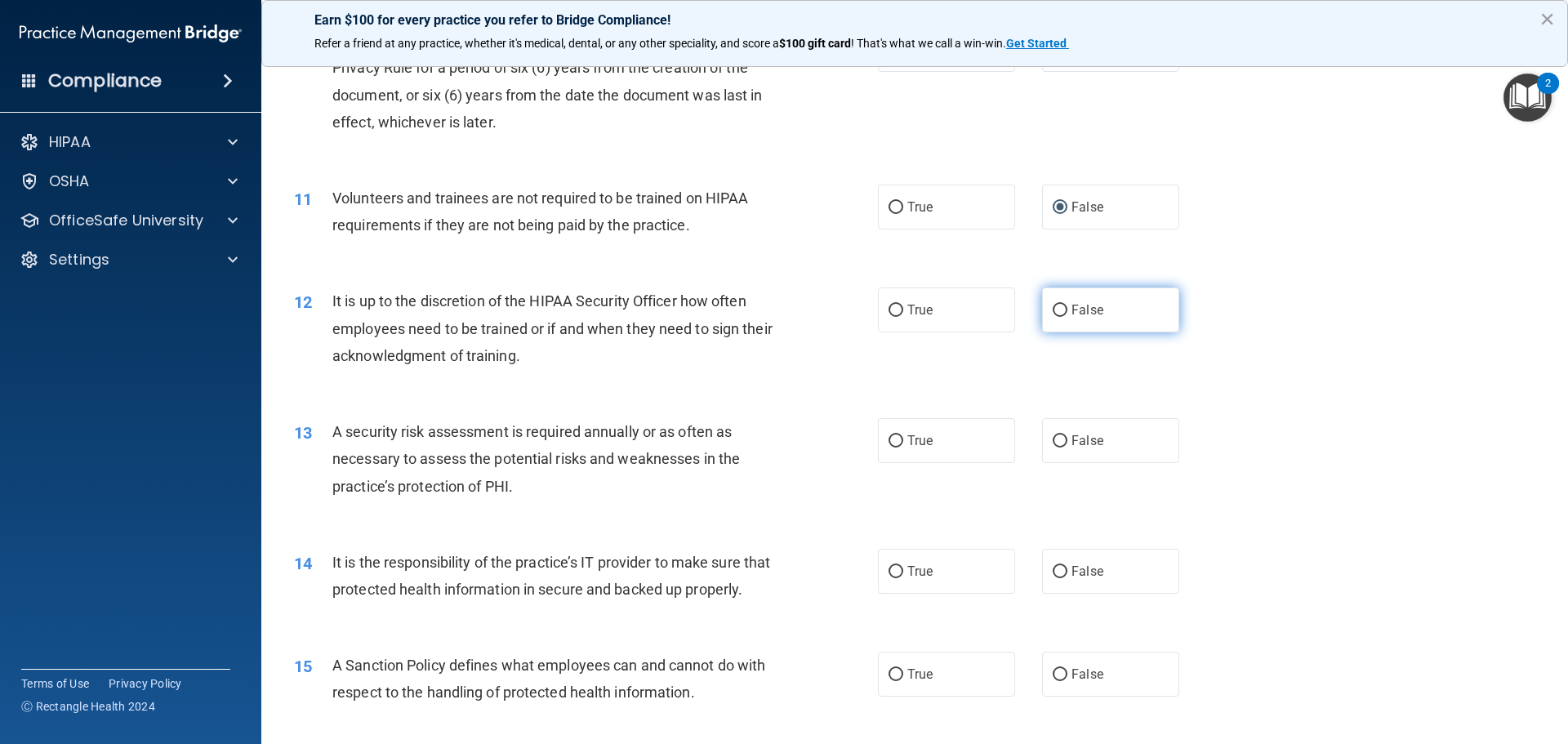
click at [1057, 309] on input "False" at bounding box center [1060, 310] width 15 height 12
radio input "true"
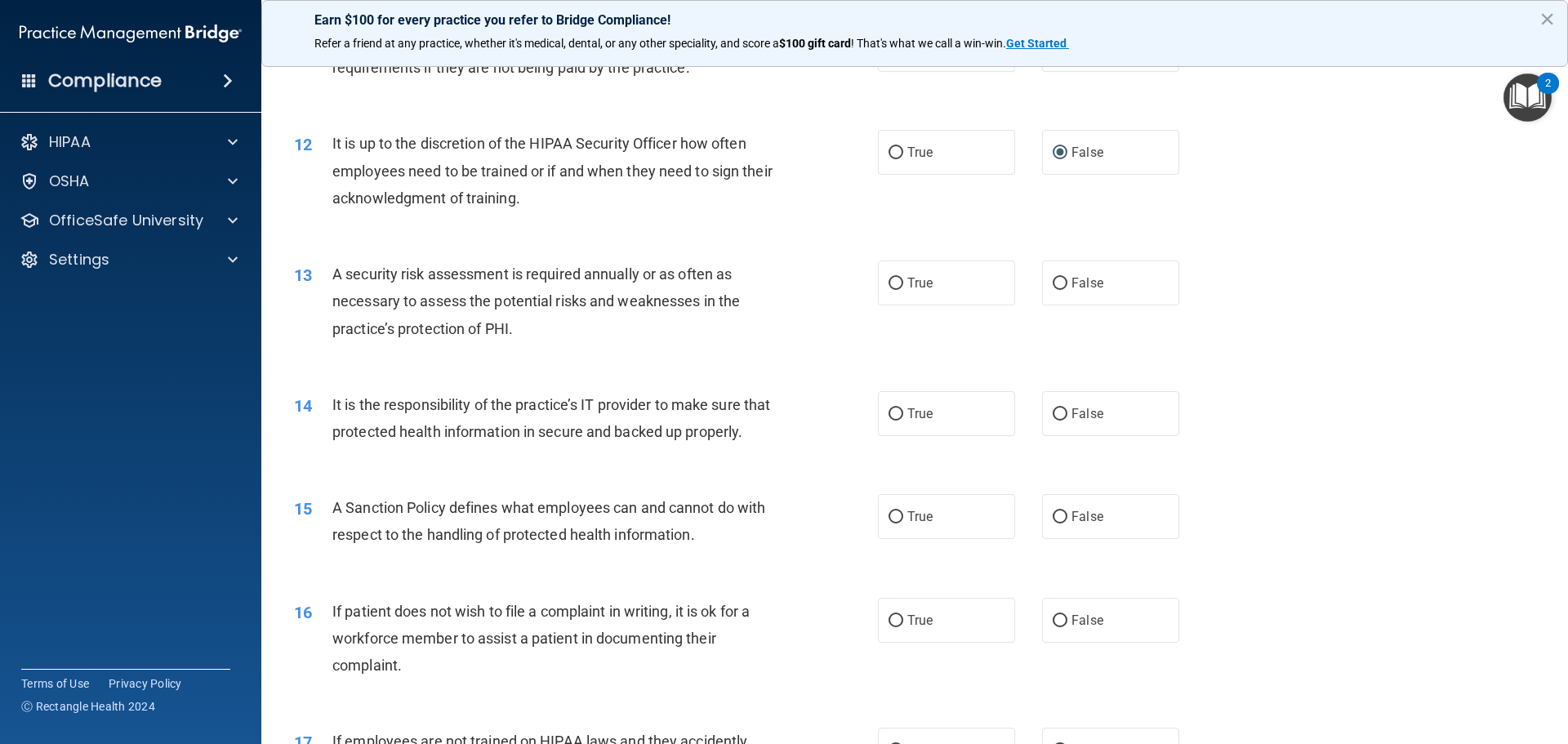
scroll to position [1548, 0]
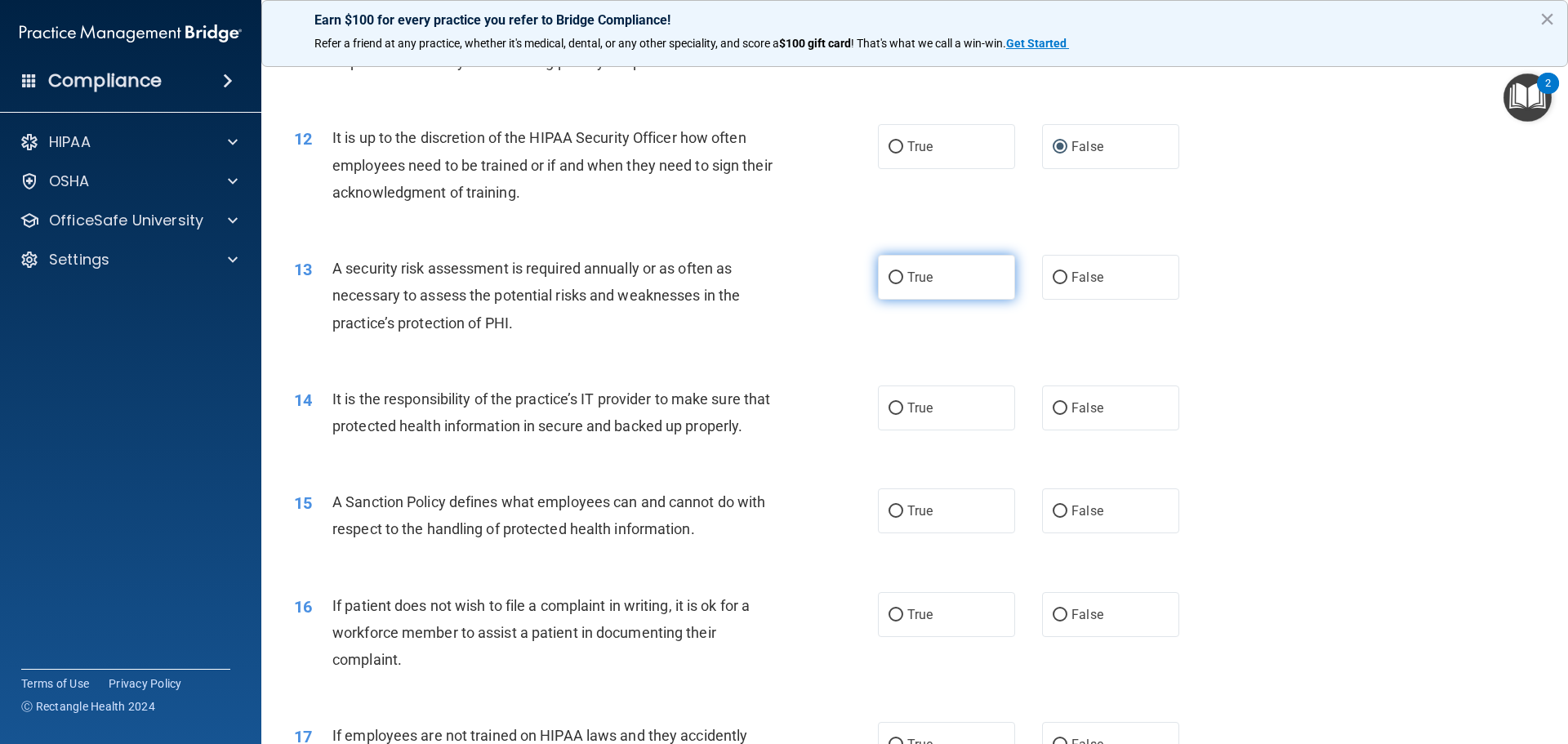
click at [892, 272] on input "True" at bounding box center [896, 277] width 15 height 12
radio input "true"
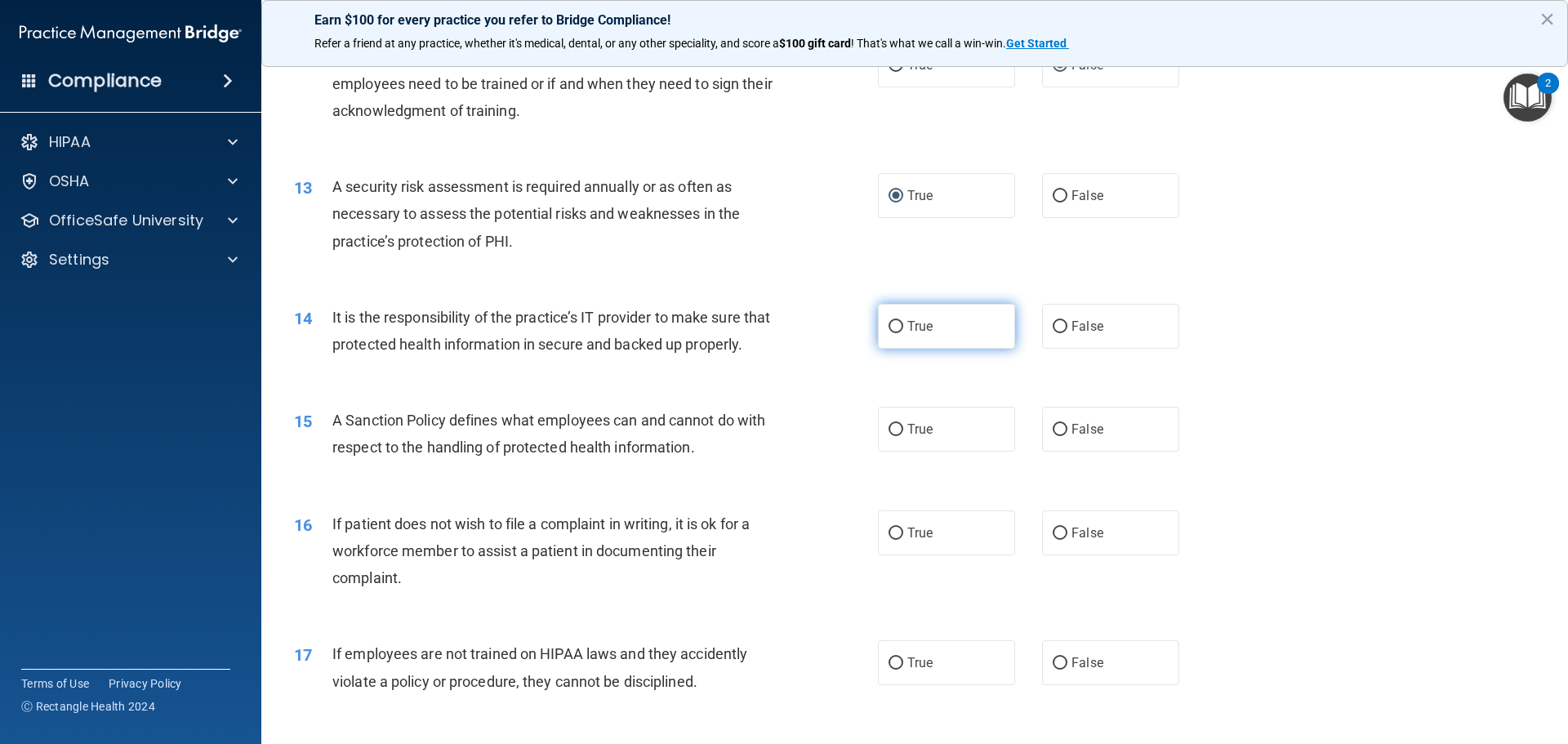
click at [890, 329] on input "True" at bounding box center [896, 326] width 15 height 12
radio input "true"
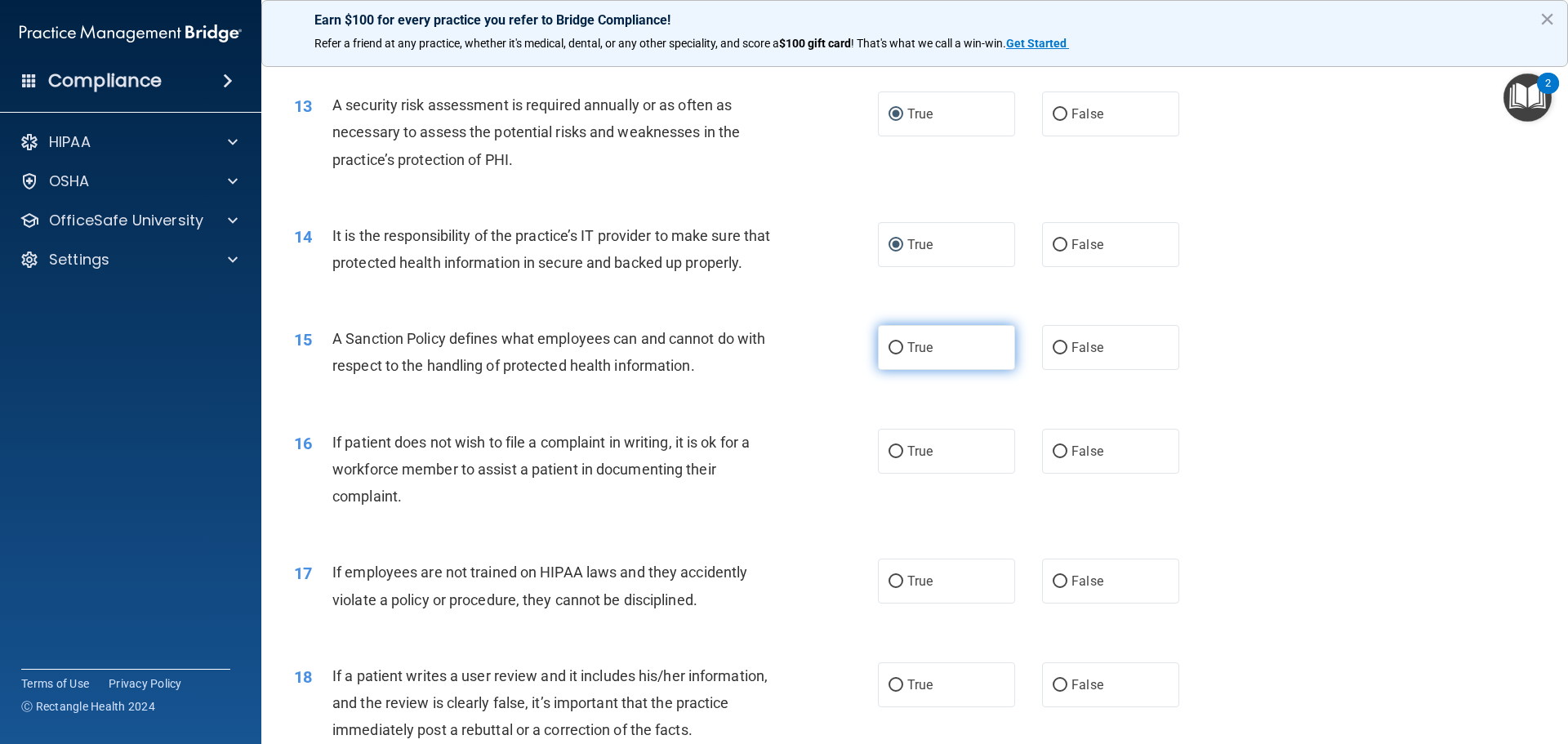
click at [888, 354] on input "True" at bounding box center [896, 348] width 15 height 12
radio input "true"
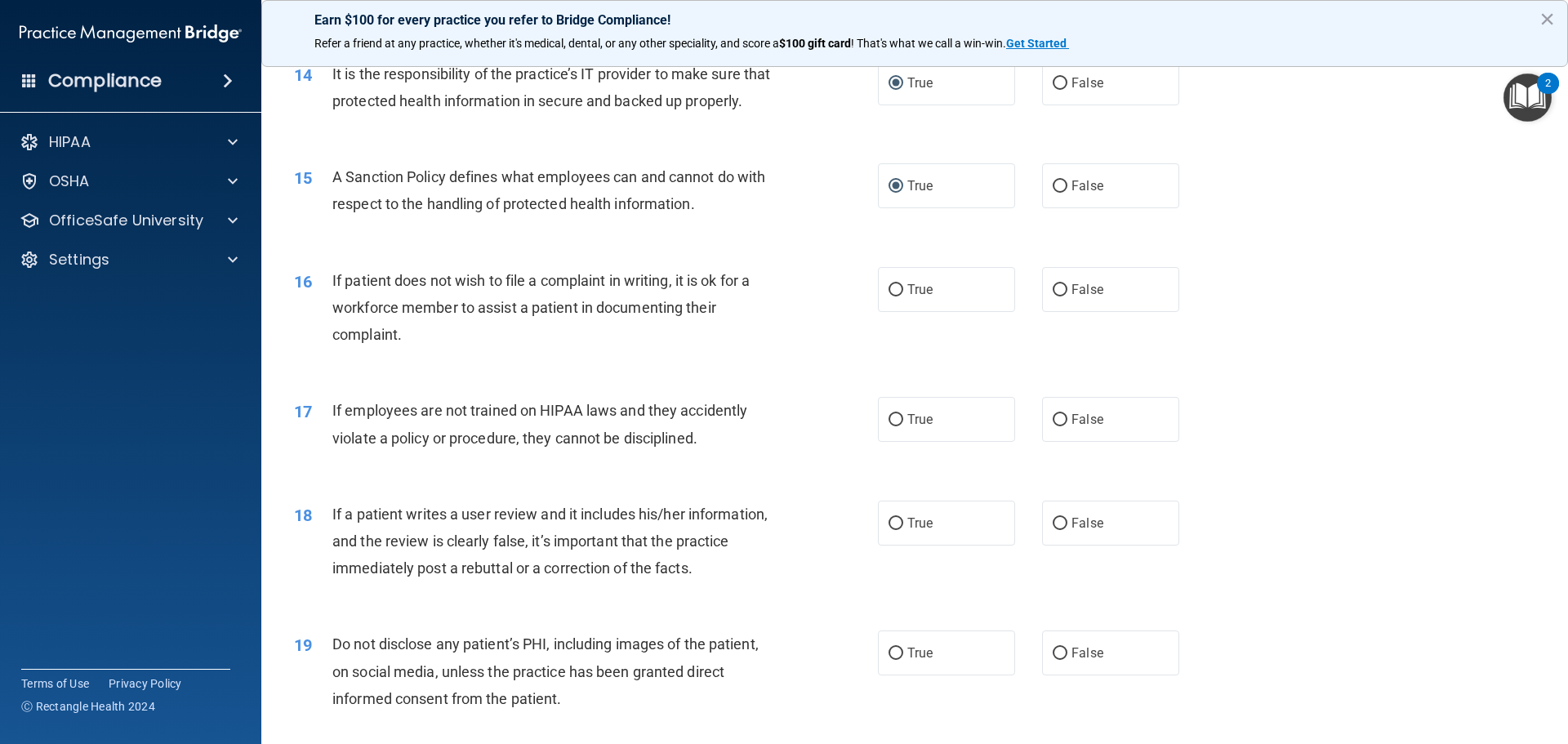
scroll to position [1875, 0]
click at [894, 295] on input "True" at bounding box center [896, 288] width 15 height 12
radio input "true"
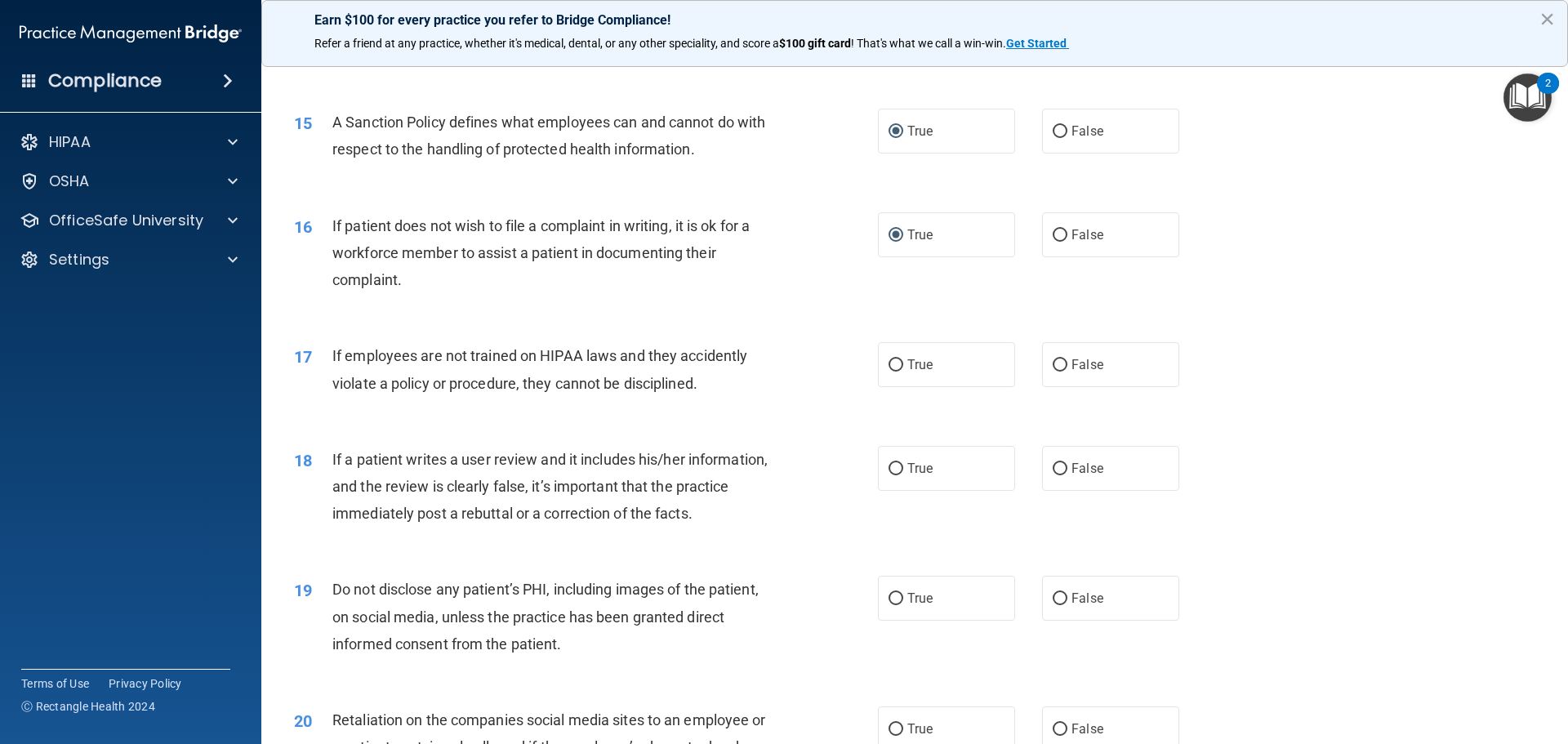
scroll to position [1957, 0]
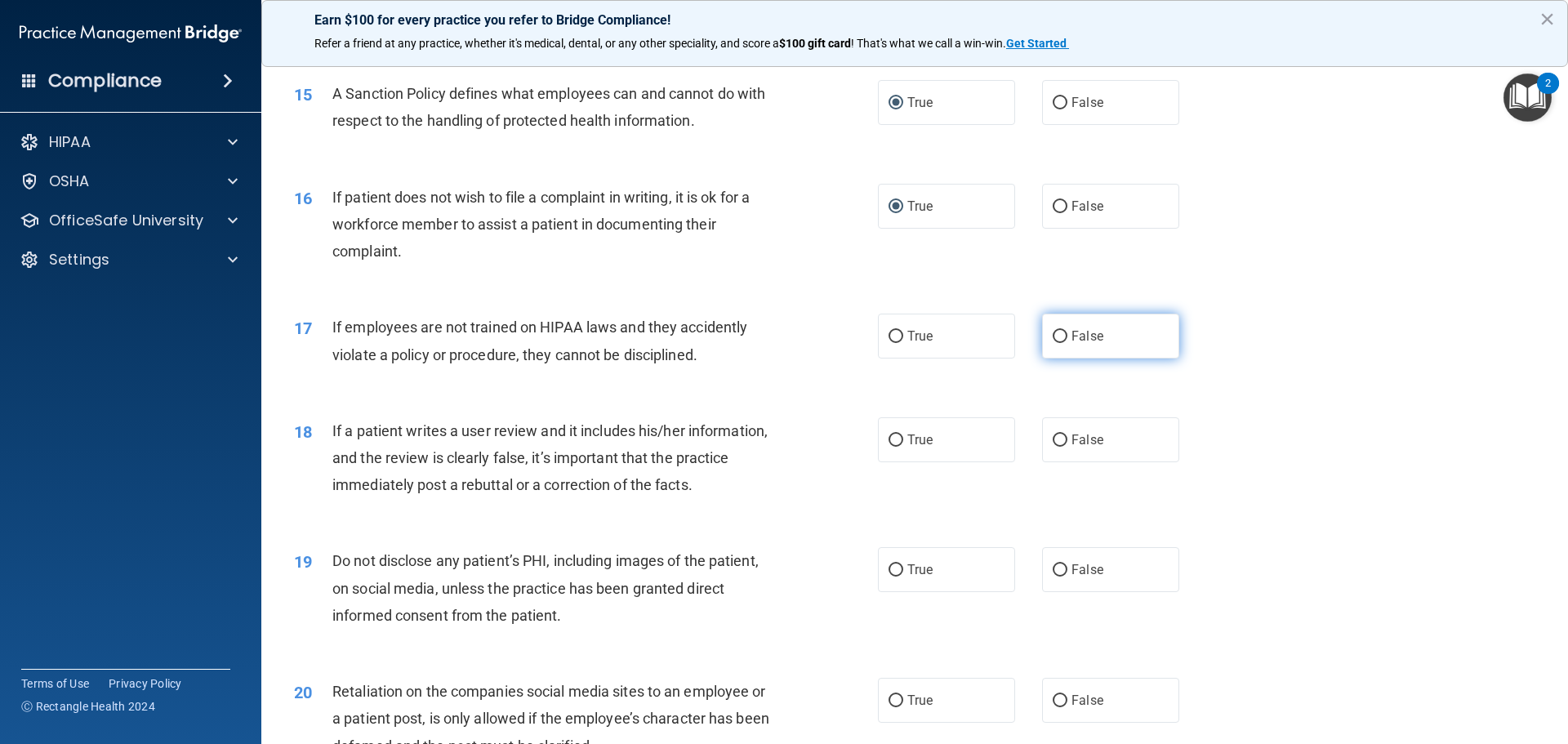
click at [1053, 343] on input "False" at bounding box center [1060, 336] width 15 height 12
radio input "true"
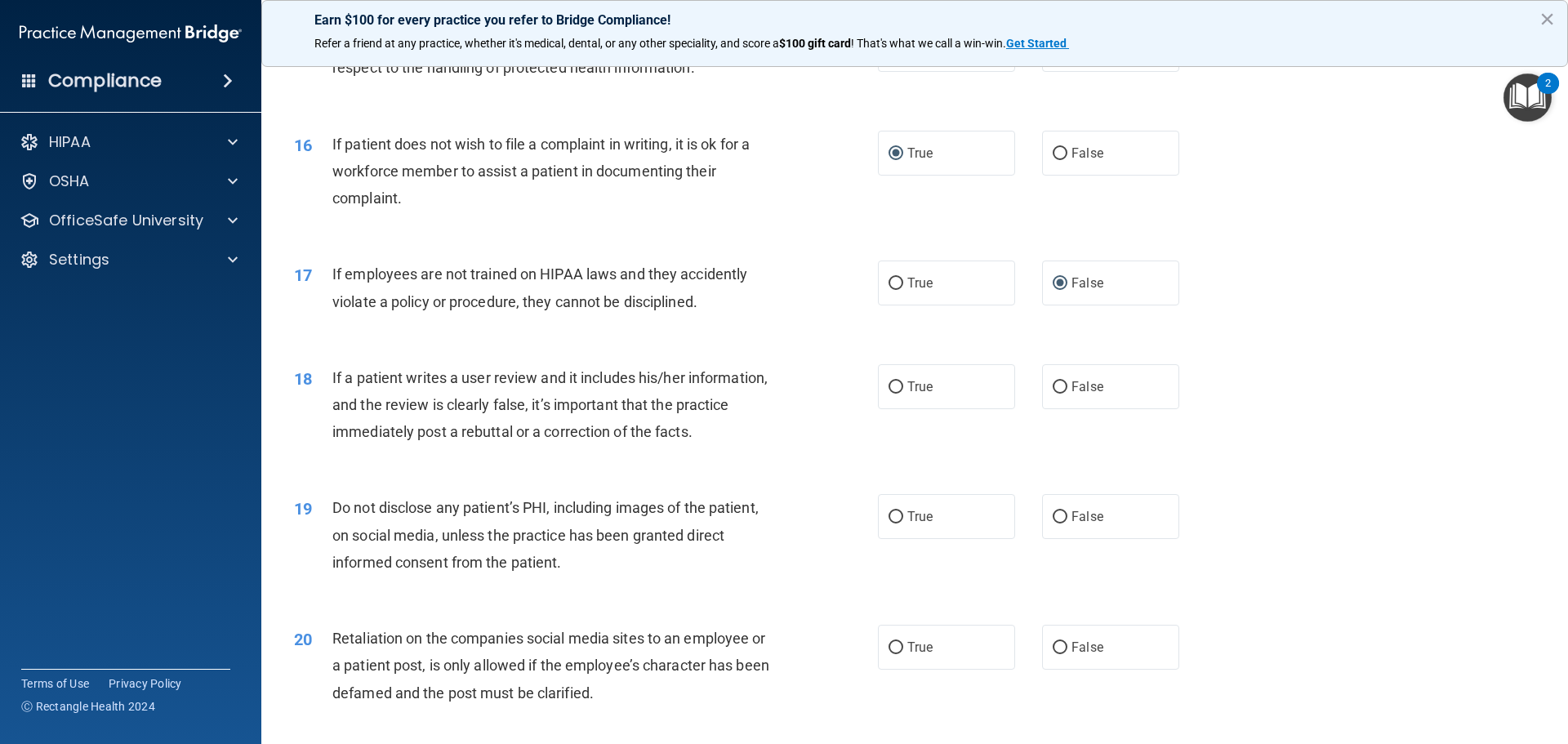
scroll to position [2039, 0]
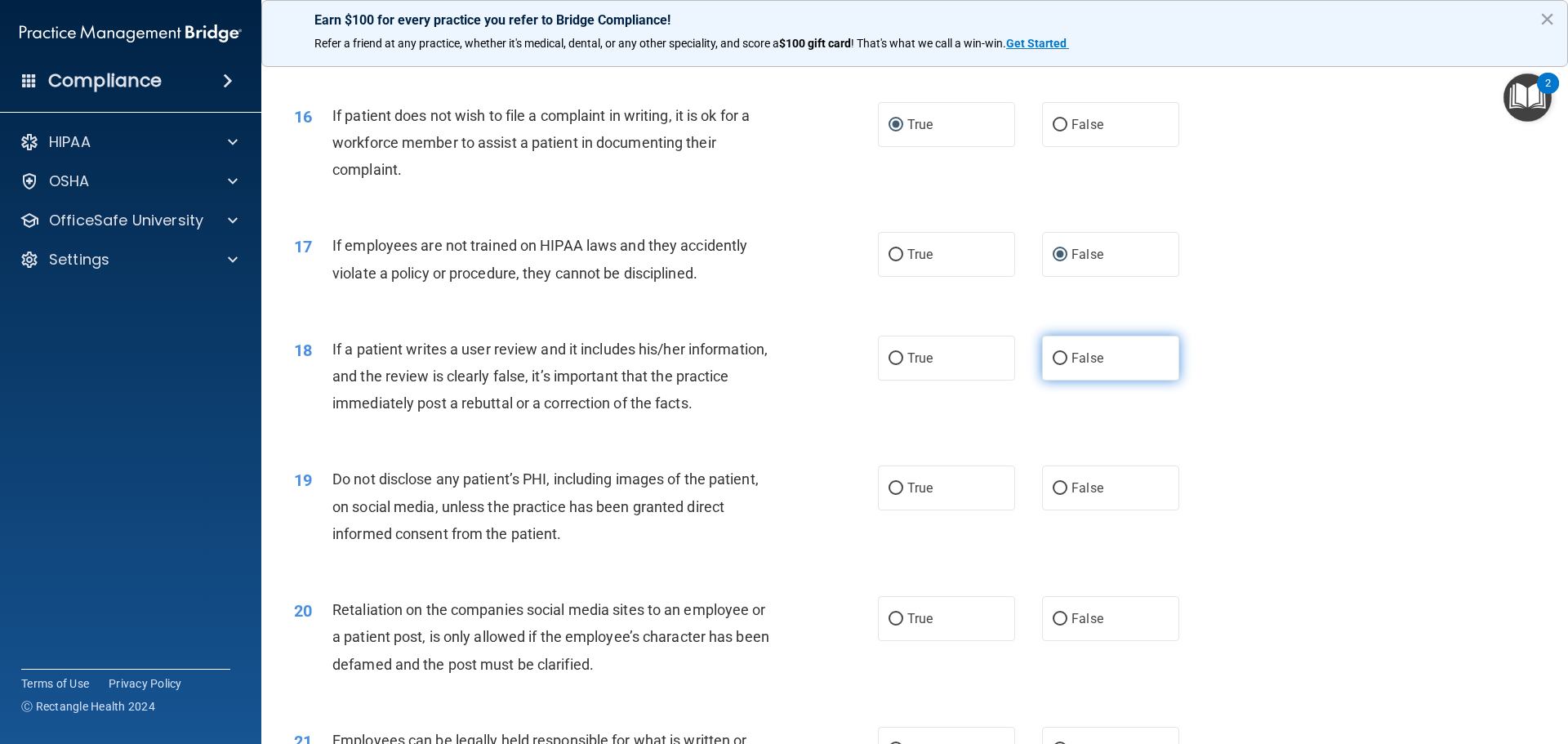
click at [1053, 365] on input "False" at bounding box center [1060, 358] width 15 height 12
radio input "true"
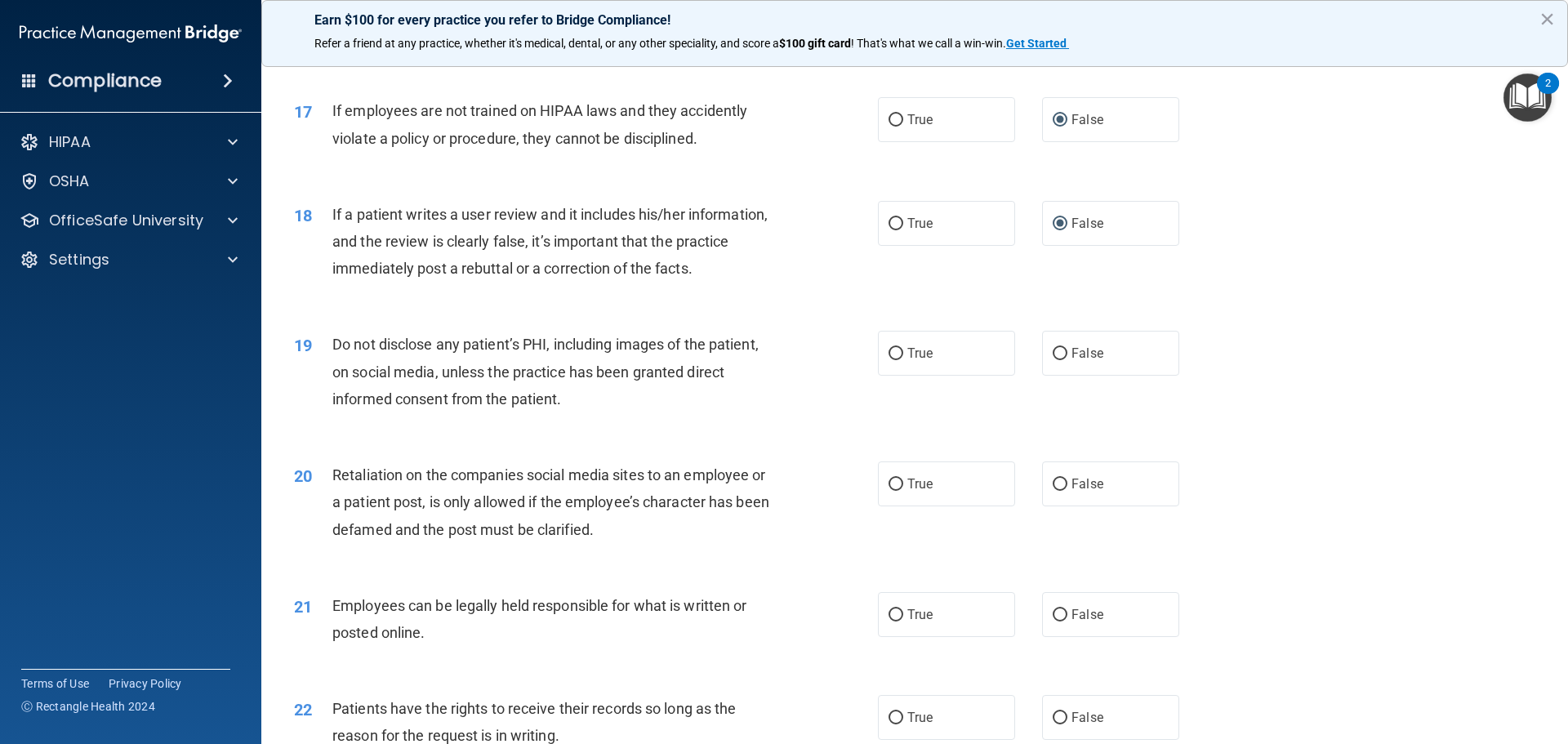
scroll to position [2201, 0]
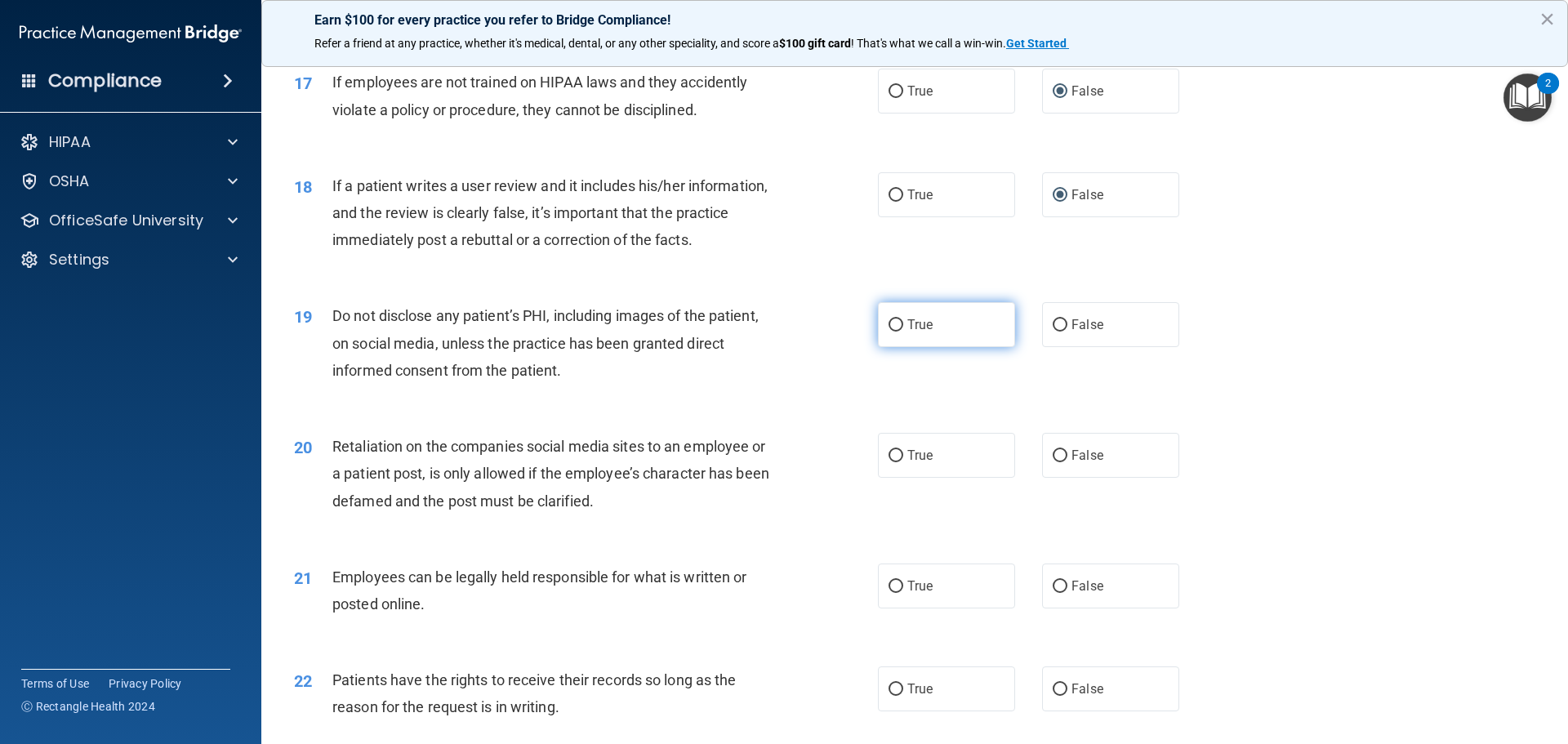
click at [890, 332] on input "True" at bounding box center [896, 325] width 15 height 12
radio input "true"
click at [888, 462] on input "True" at bounding box center [896, 455] width 15 height 12
radio input "true"
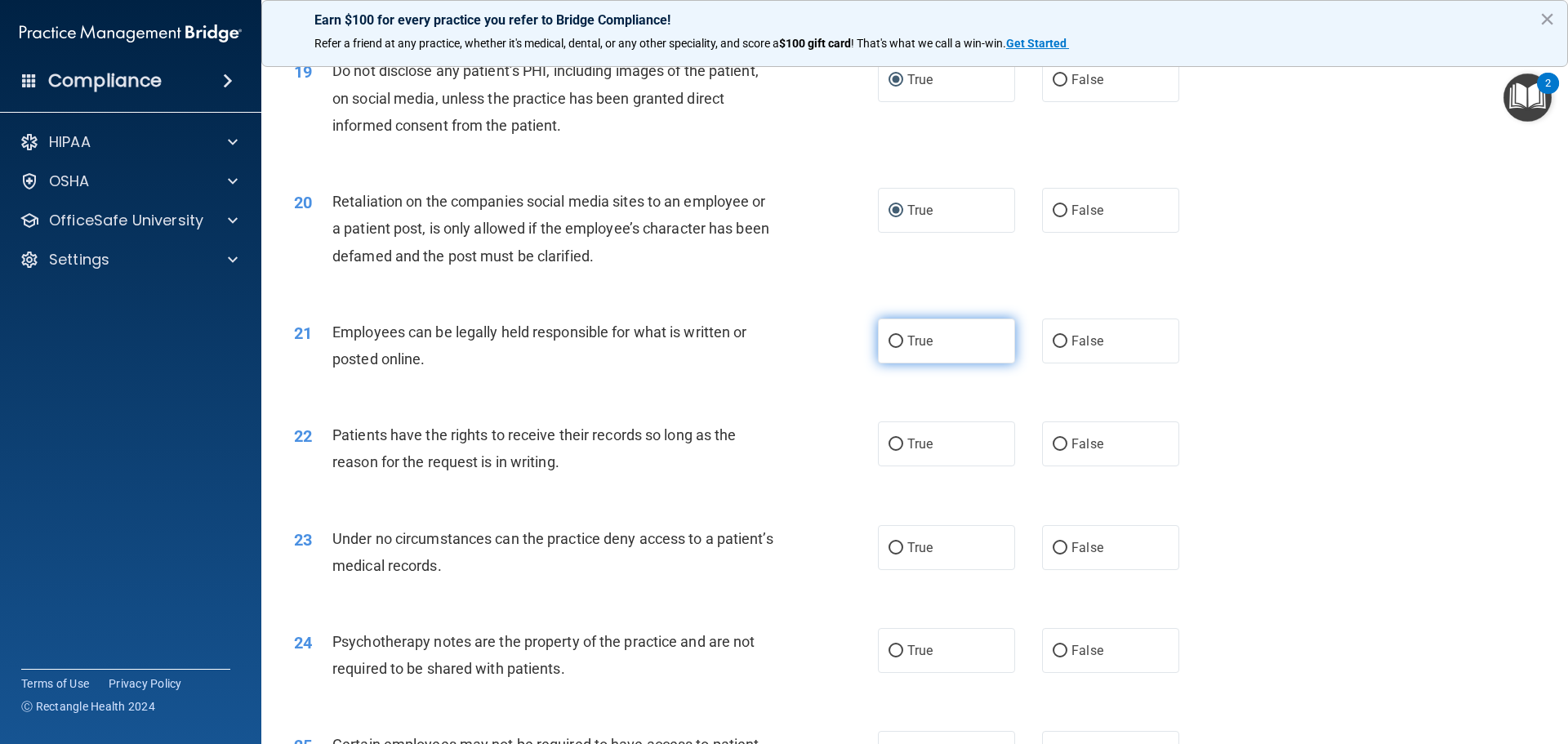
click at [891, 348] on input "True" at bounding box center [896, 342] width 15 height 12
radio input "true"
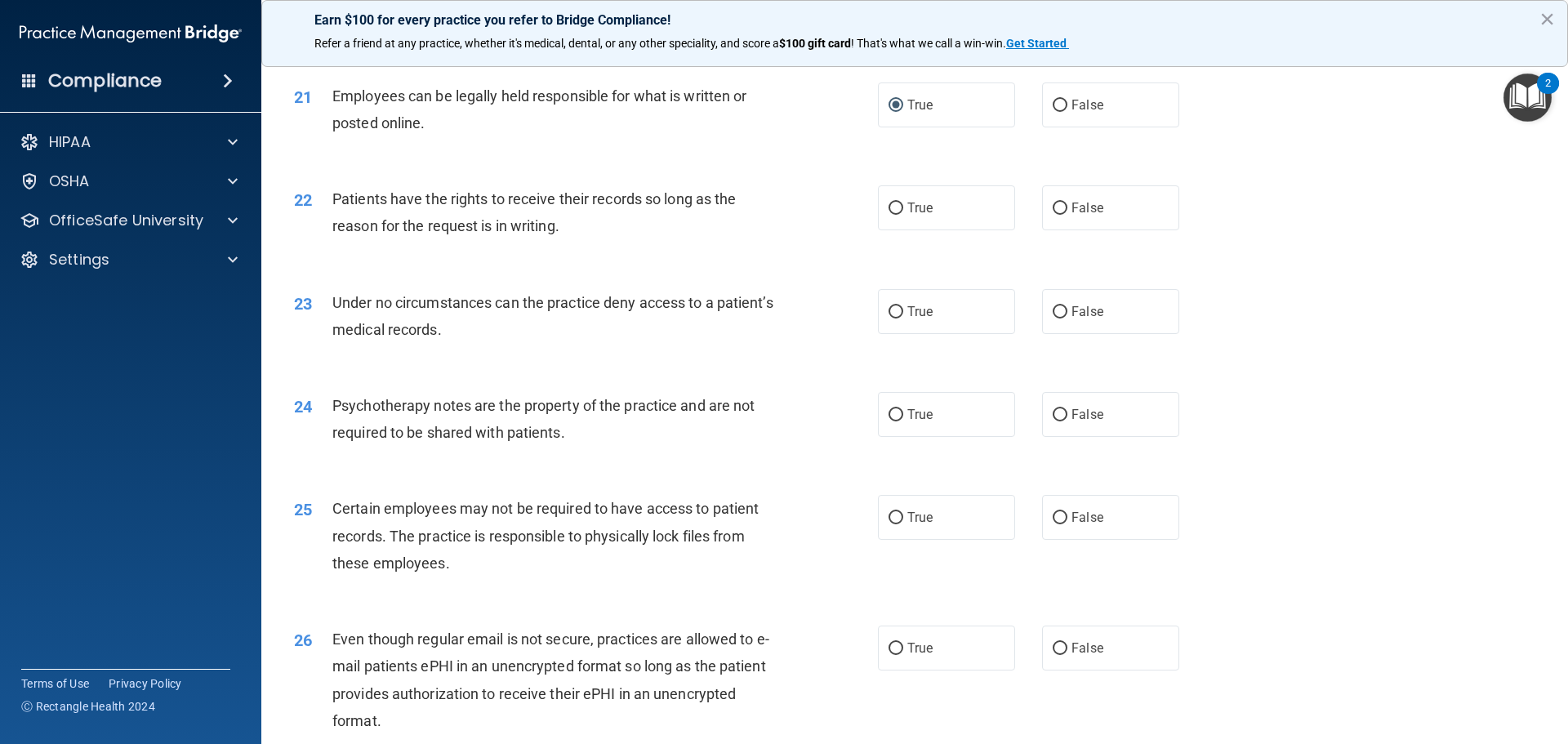
scroll to position [2692, 0]
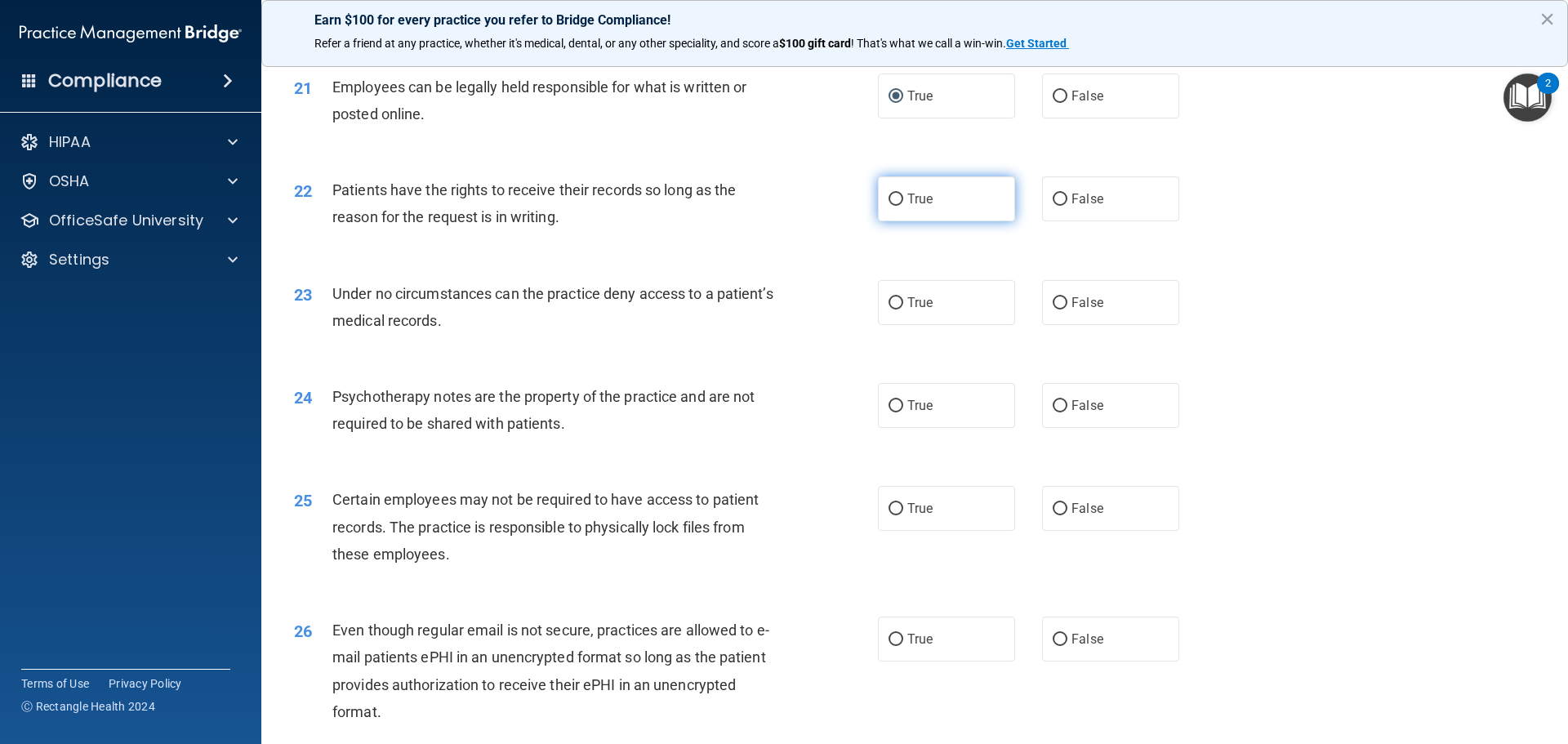
click at [889, 206] on input "True" at bounding box center [896, 199] width 15 height 12
radio input "true"
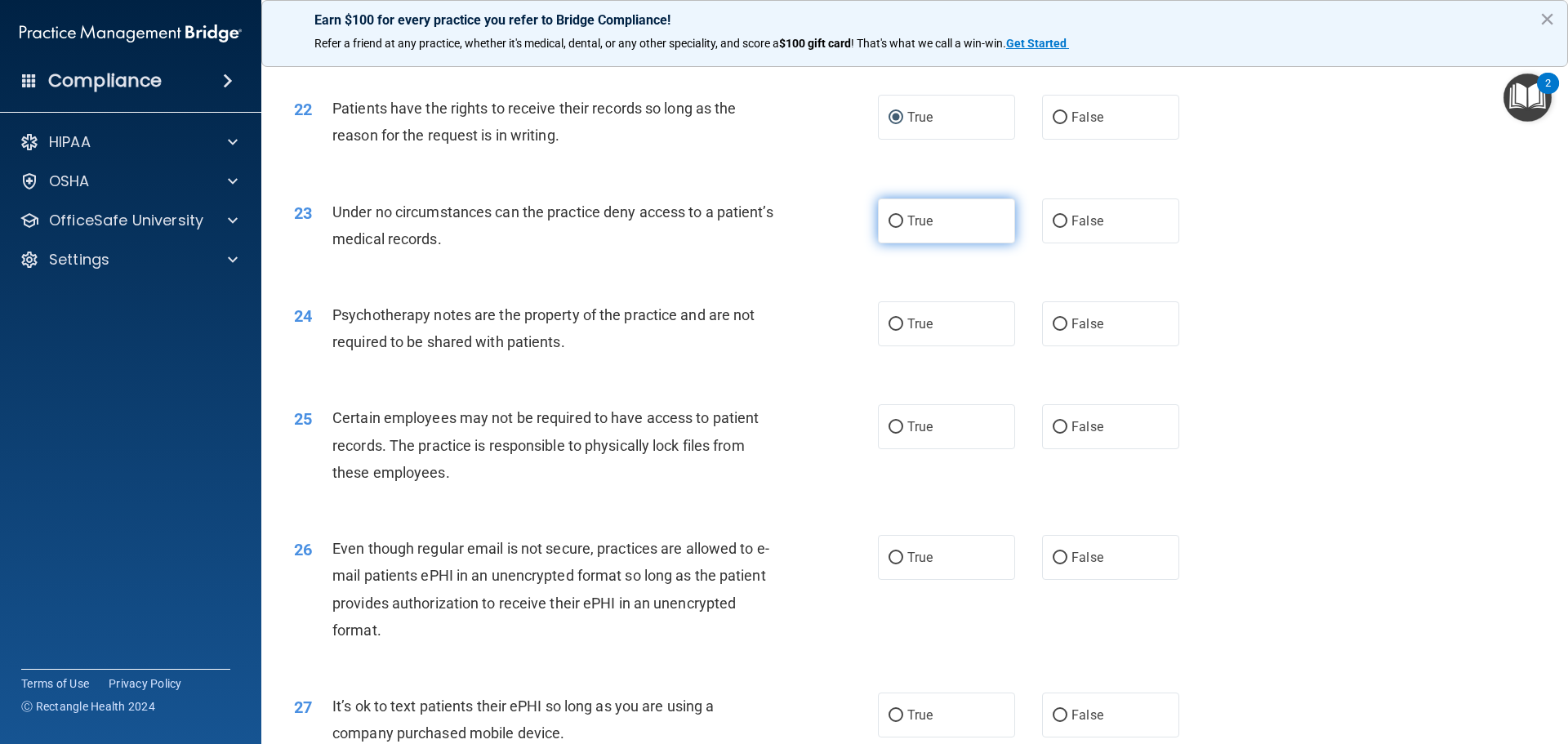
click at [899, 243] on label "True" at bounding box center [947, 221] width 137 height 45
click at [899, 228] on input "True" at bounding box center [896, 221] width 15 height 12
radio input "true"
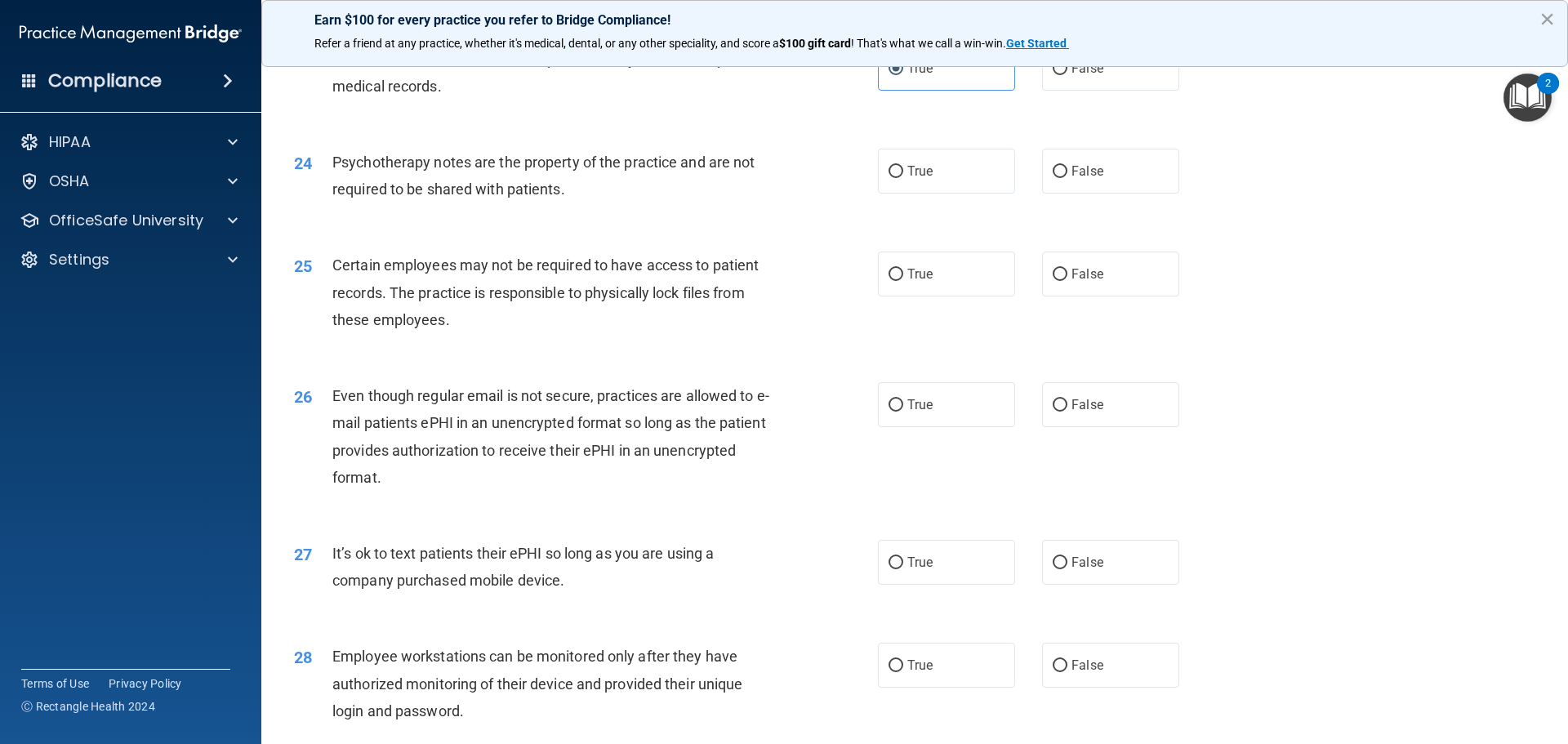
scroll to position [2937, 0]
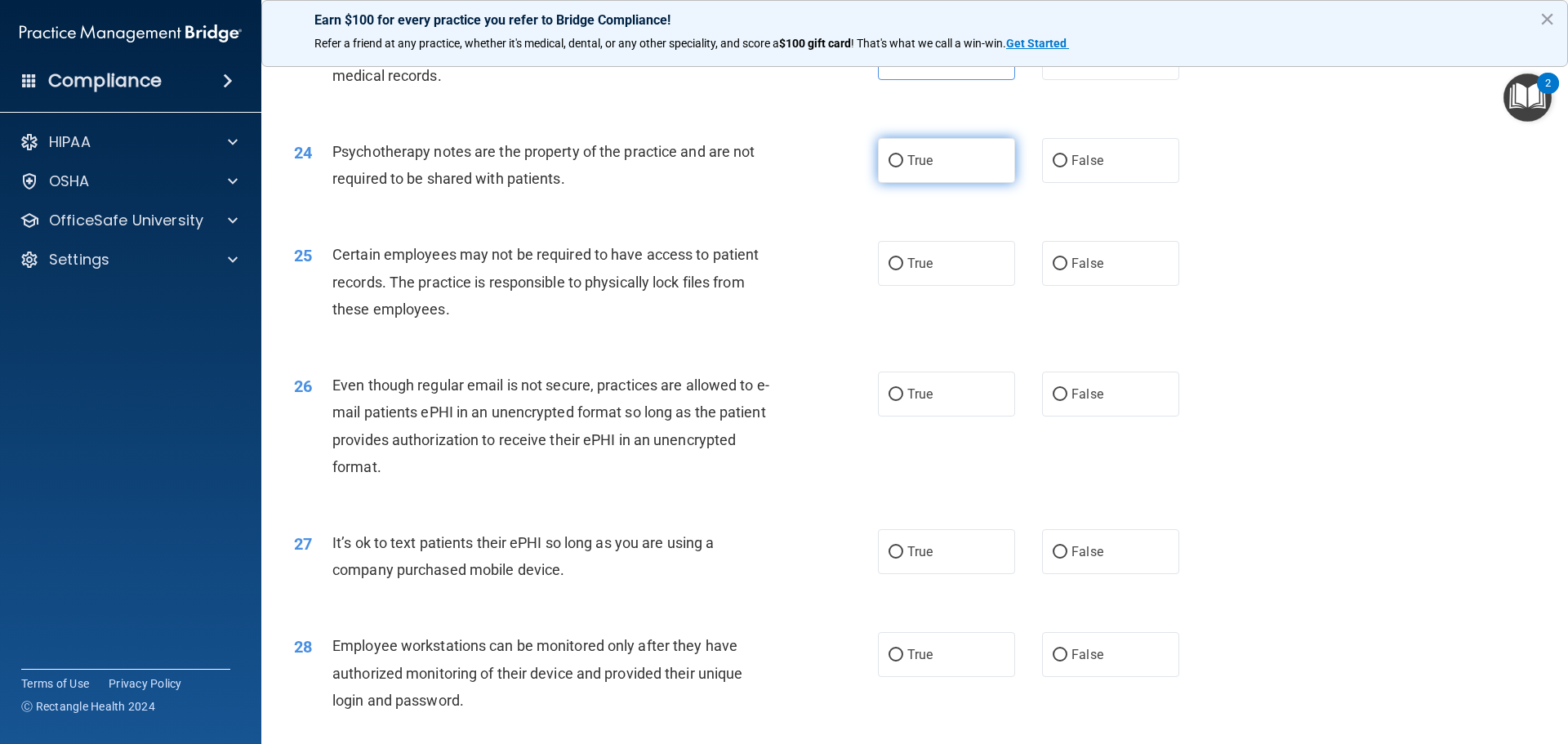
click at [898, 183] on label "True" at bounding box center [947, 160] width 137 height 45
click at [898, 167] on input "True" at bounding box center [896, 161] width 15 height 12
radio input "true"
click at [1060, 286] on label "False" at bounding box center [1110, 263] width 137 height 45
click at [1060, 271] on input "False" at bounding box center [1060, 263] width 15 height 12
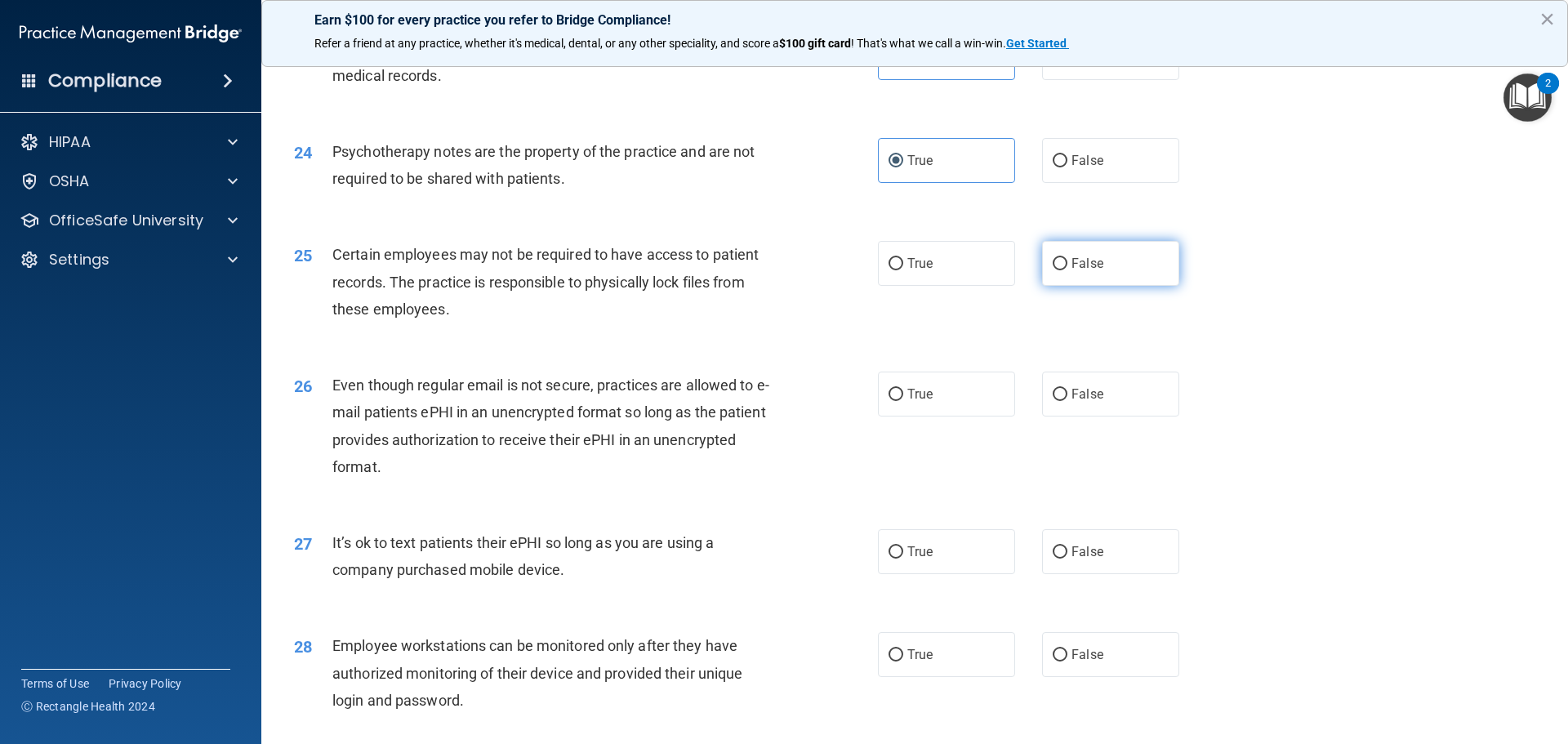
radio input "true"
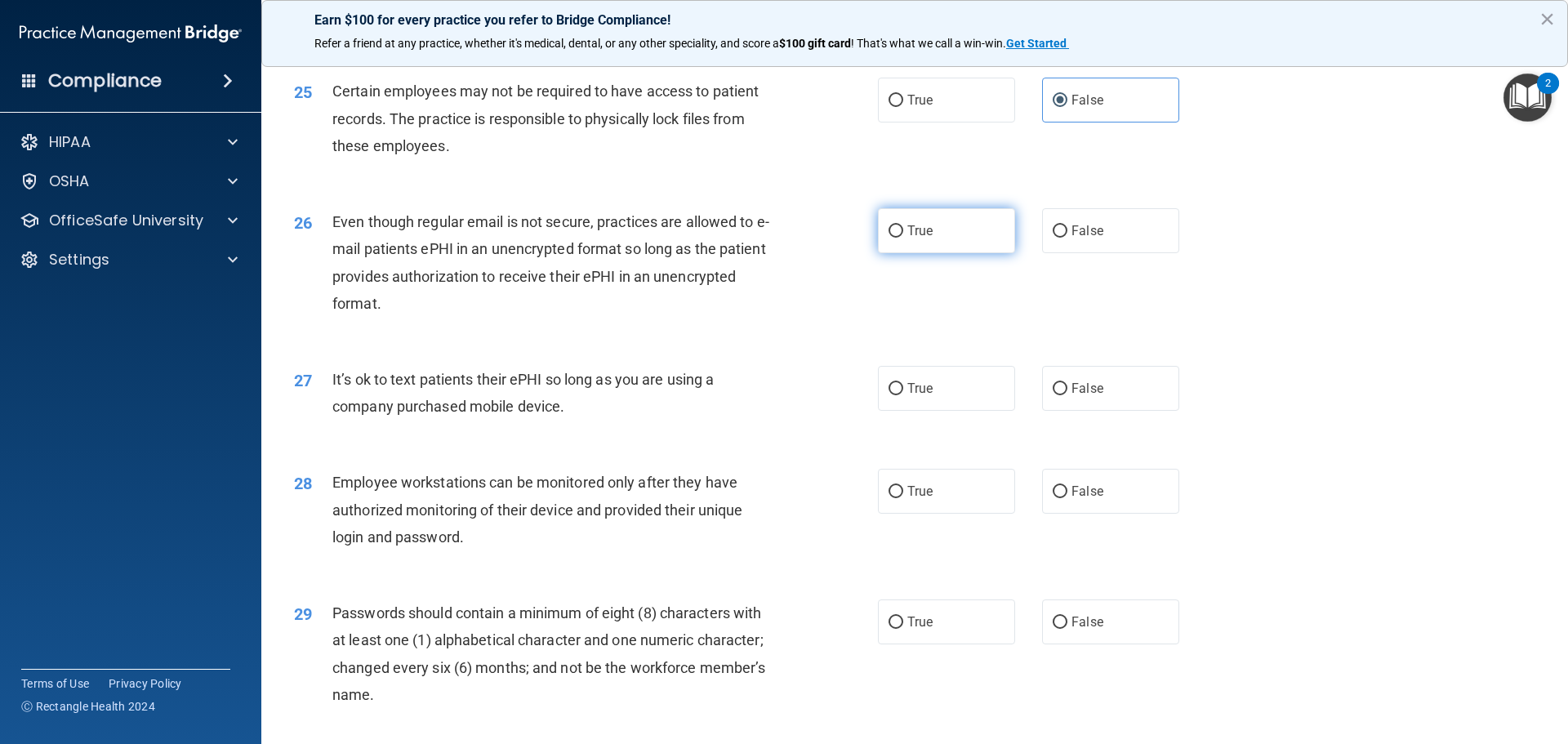
click at [895, 238] on input "True" at bounding box center [896, 231] width 15 height 12
radio input "true"
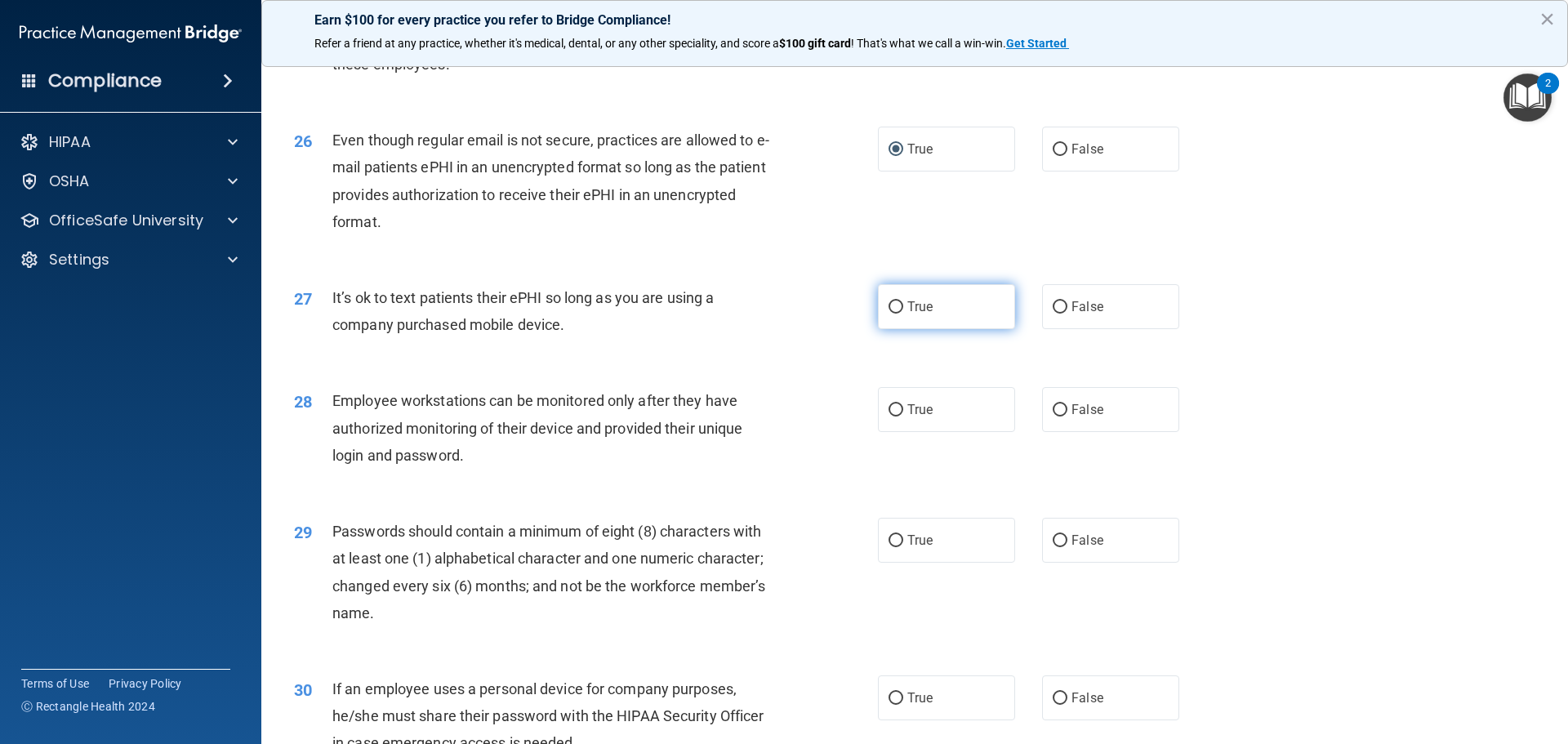
click at [893, 313] on input "True" at bounding box center [896, 307] width 15 height 12
radio input "true"
click at [890, 417] on input "True" at bounding box center [896, 410] width 15 height 12
radio input "true"
click at [889, 547] on input "True" at bounding box center [896, 541] width 15 height 12
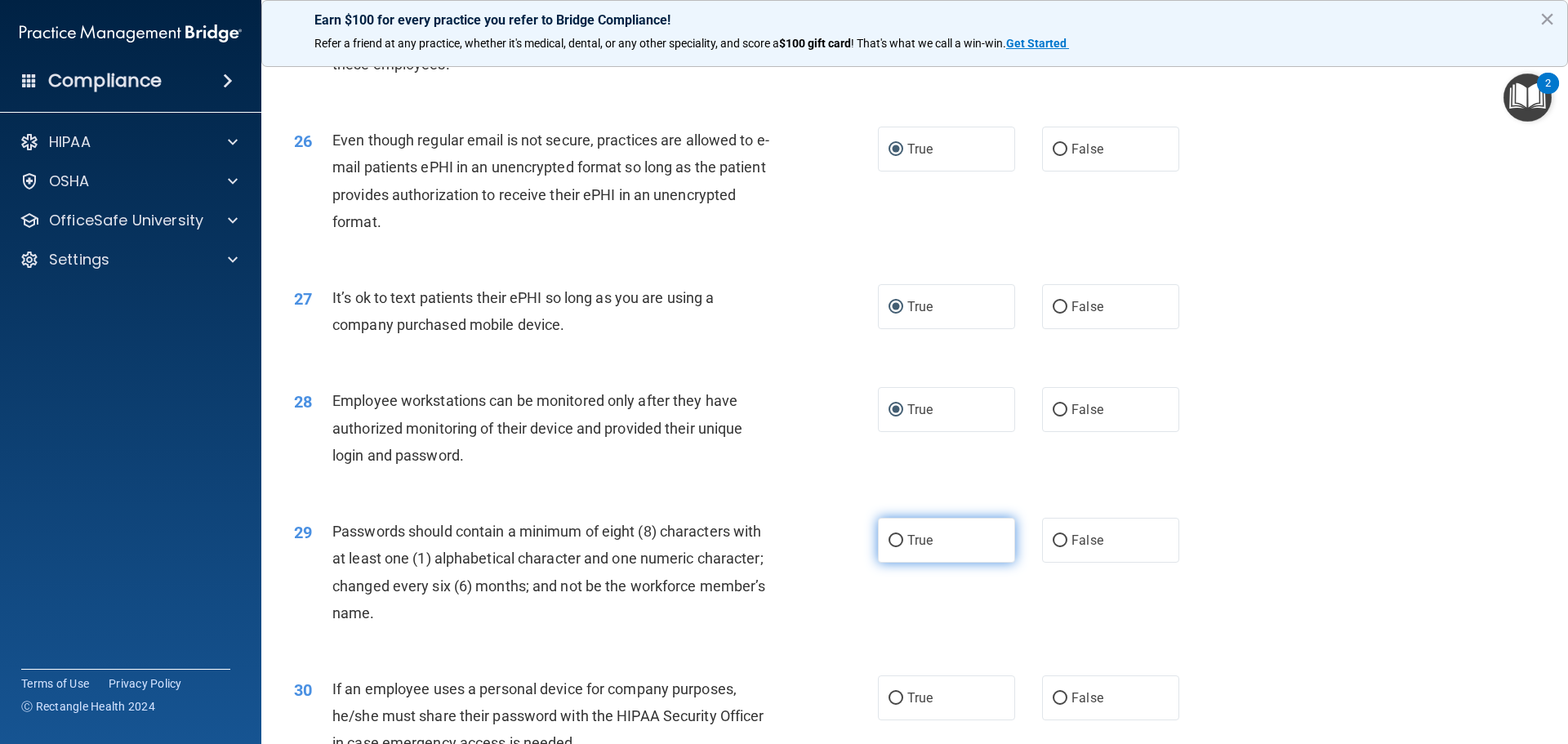
radio input "true"
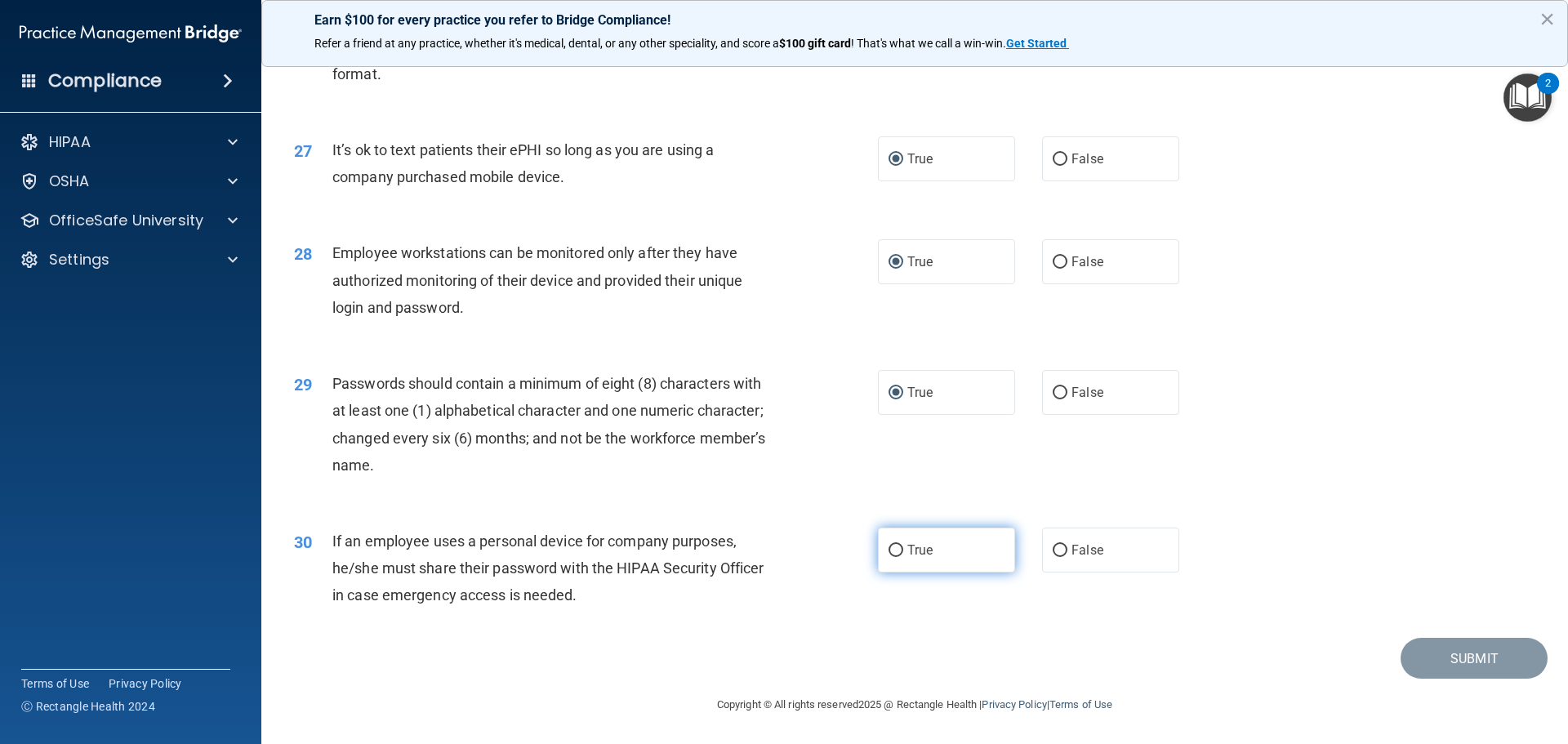
click at [894, 552] on input "True" at bounding box center [896, 551] width 15 height 12
radio input "true"
click at [1434, 663] on button "Submit" at bounding box center [1474, 659] width 147 height 42
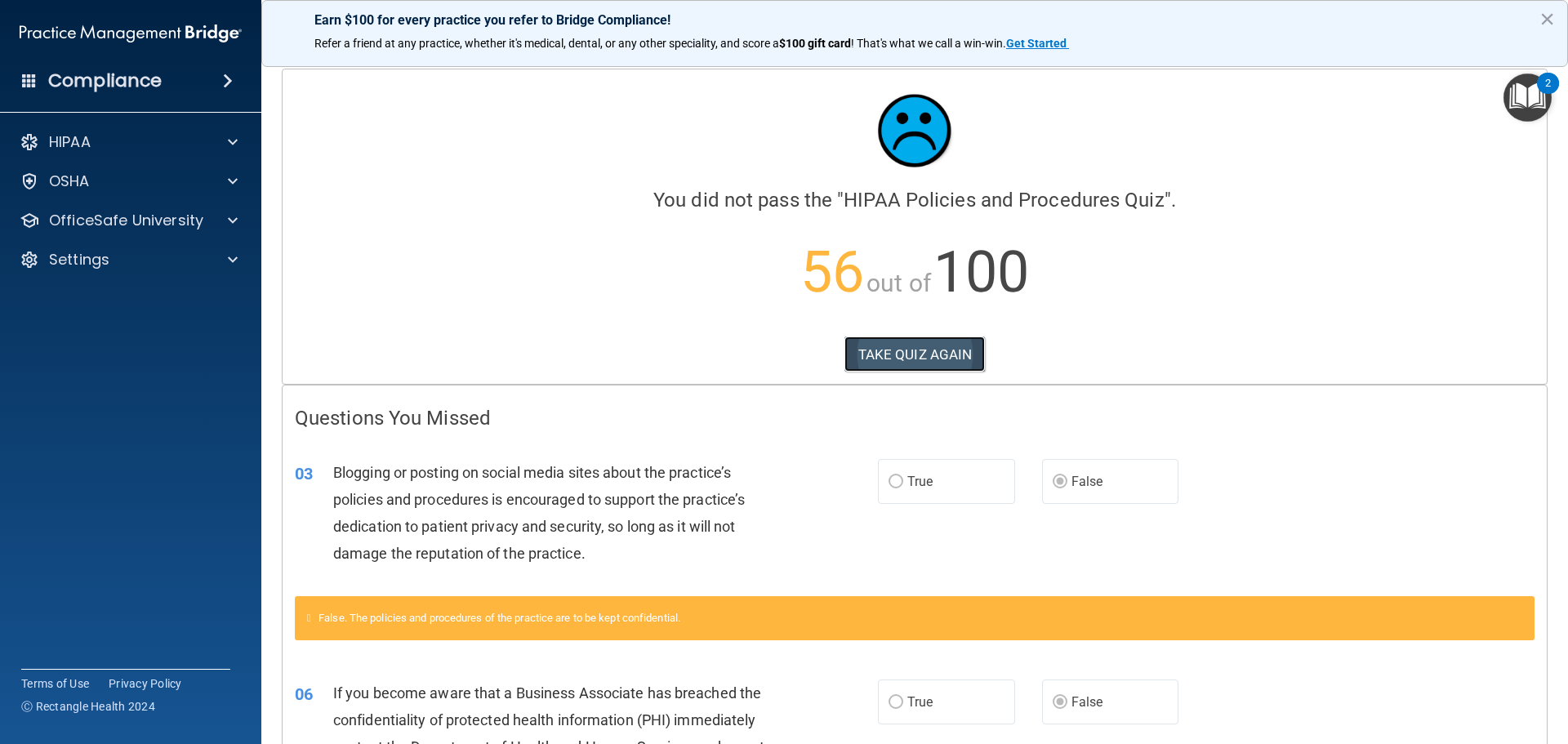
click at [879, 343] on button "TAKE QUIZ AGAIN" at bounding box center [916, 354] width 142 height 36
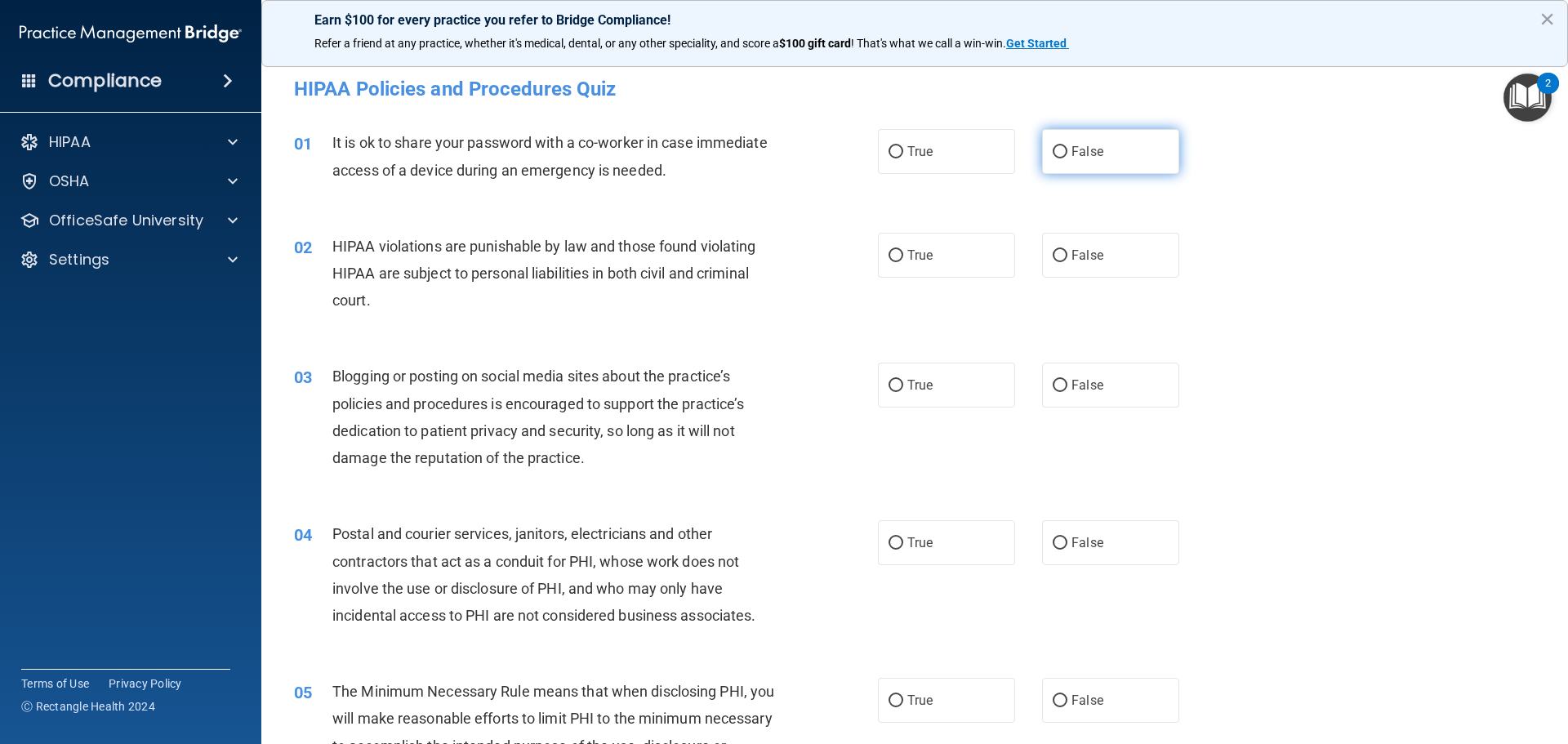
click at [1060, 145] on label "False" at bounding box center [1110, 151] width 137 height 45
click at [1060, 146] on input "False" at bounding box center [1060, 152] width 15 height 12
radio input "true"
click at [891, 250] on input "True" at bounding box center [896, 255] width 15 height 12
radio input "true"
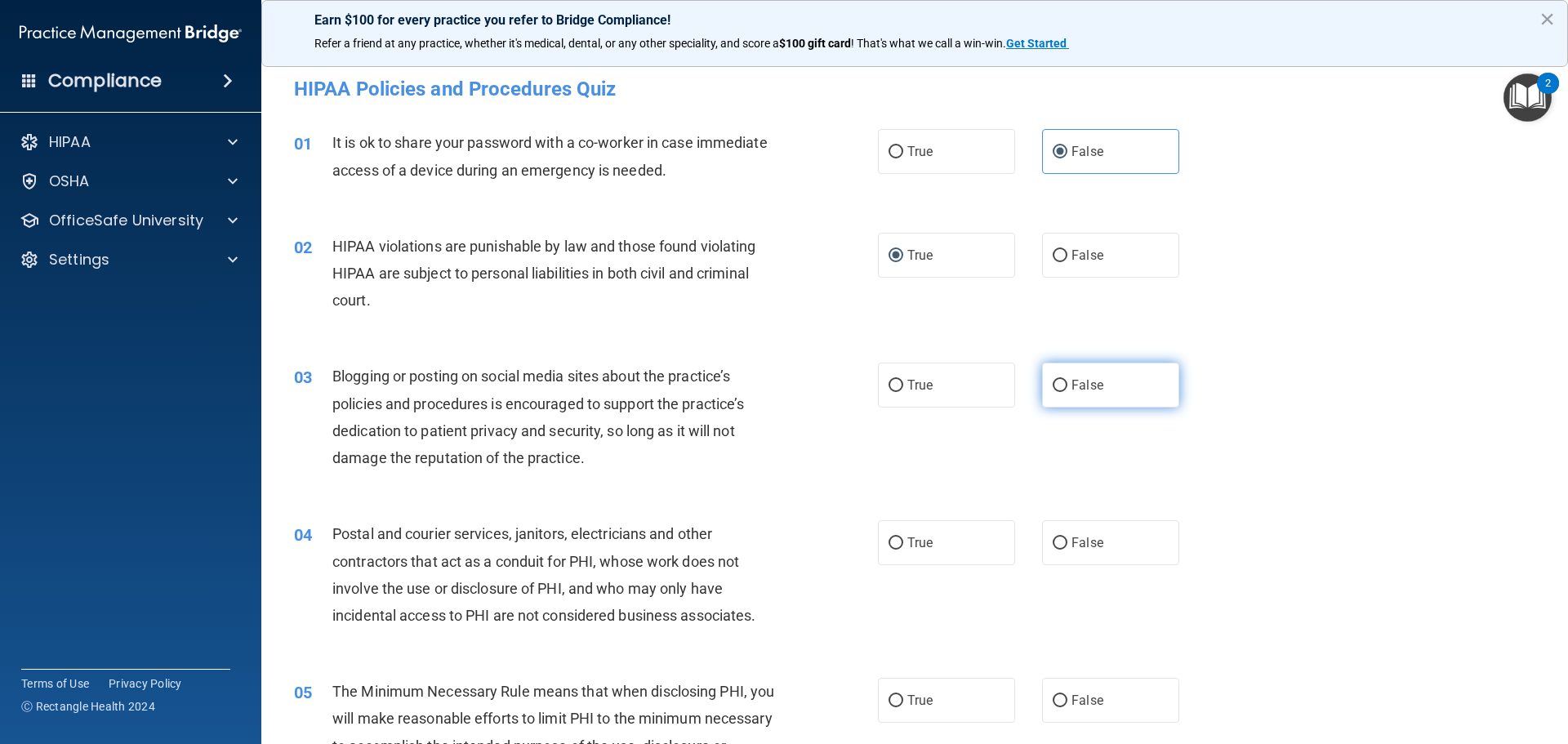
click at [1053, 383] on input "False" at bounding box center [1060, 385] width 15 height 12
radio input "true"
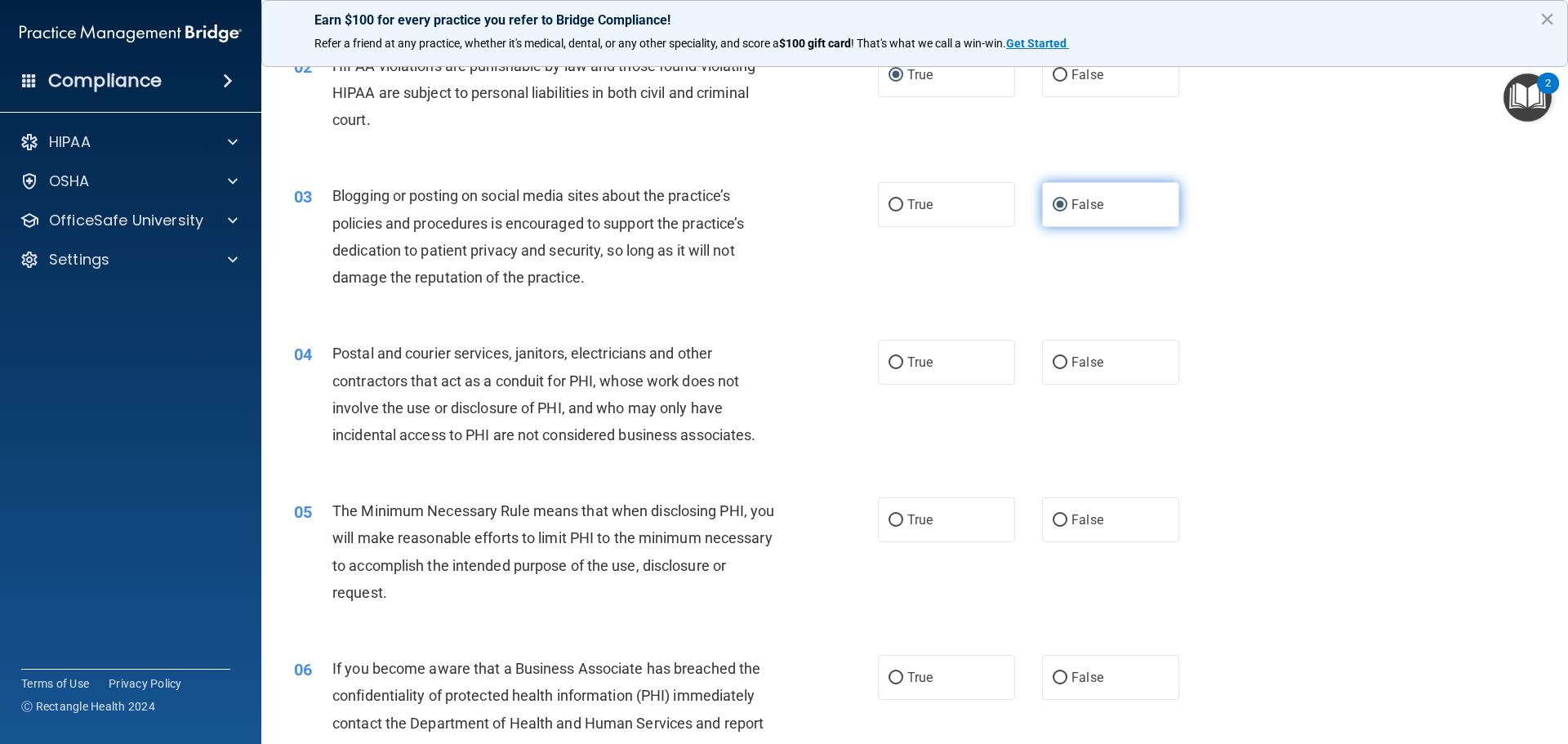
scroll to position [245, 0]
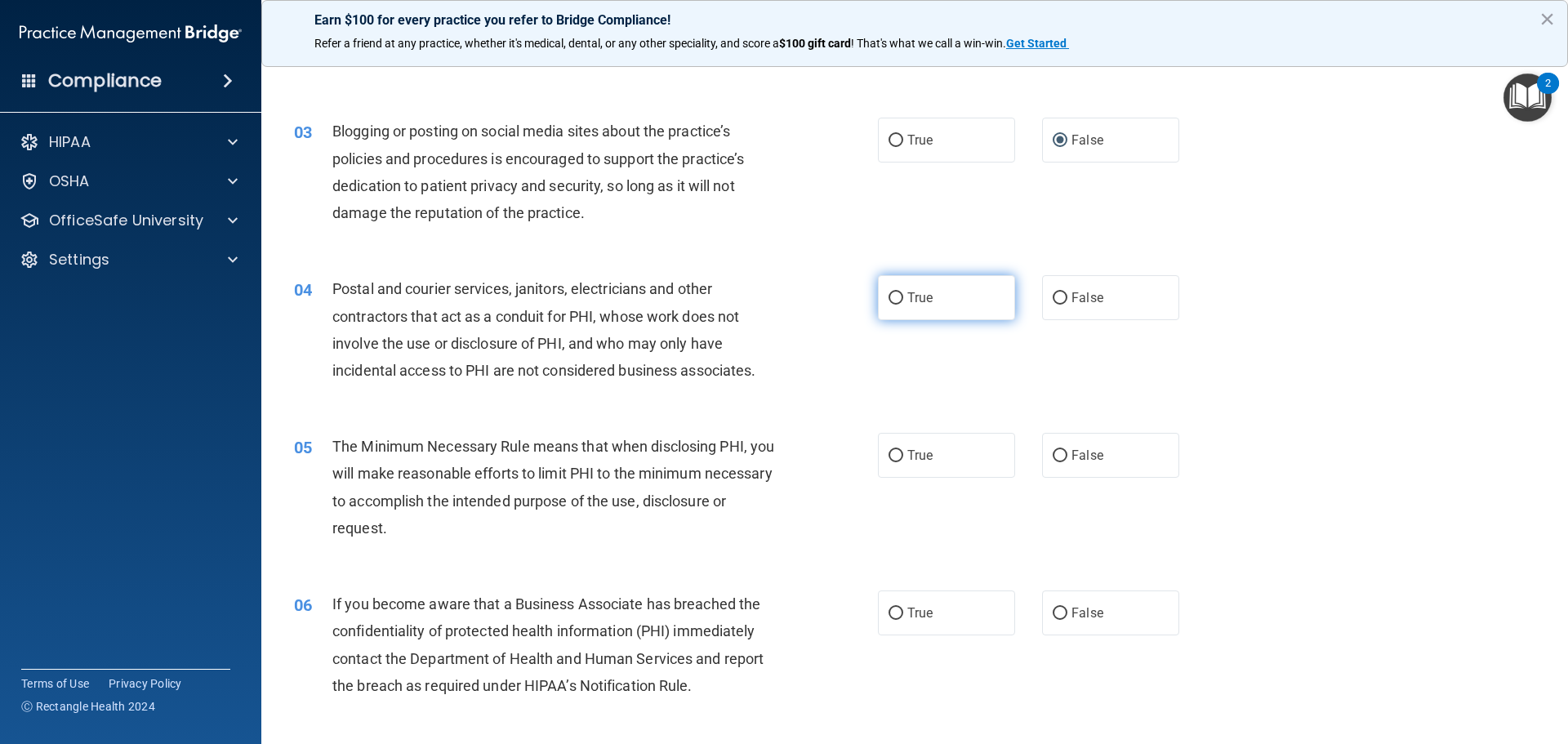
click at [888, 299] on input "True" at bounding box center [896, 298] width 15 height 12
radio input "true"
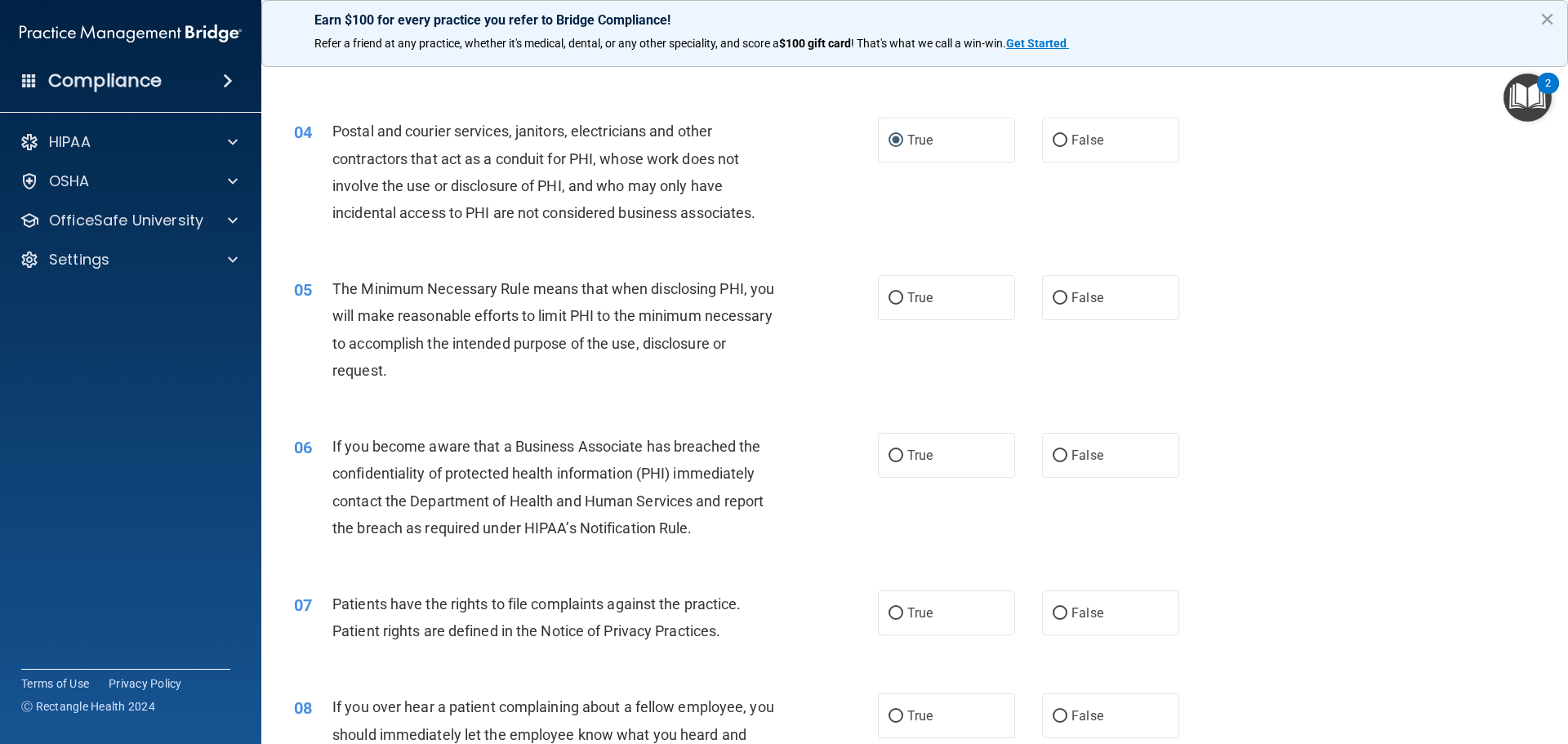
scroll to position [409, 0]
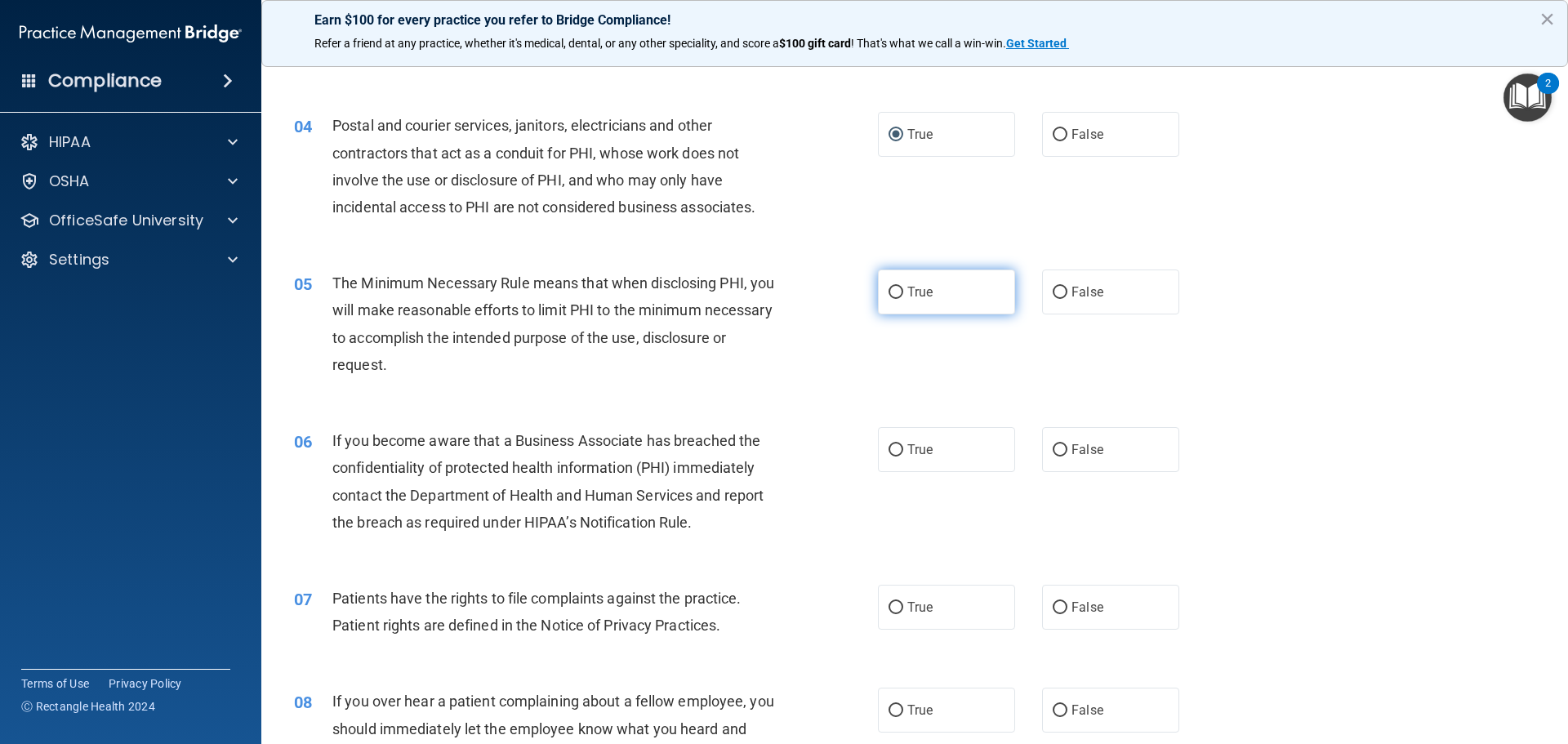
click at [893, 296] on input "True" at bounding box center [896, 293] width 15 height 12
radio input "true"
click at [1053, 297] on input "False" at bounding box center [1060, 293] width 15 height 12
radio input "true"
click at [895, 291] on input "True" at bounding box center [896, 293] width 15 height 12
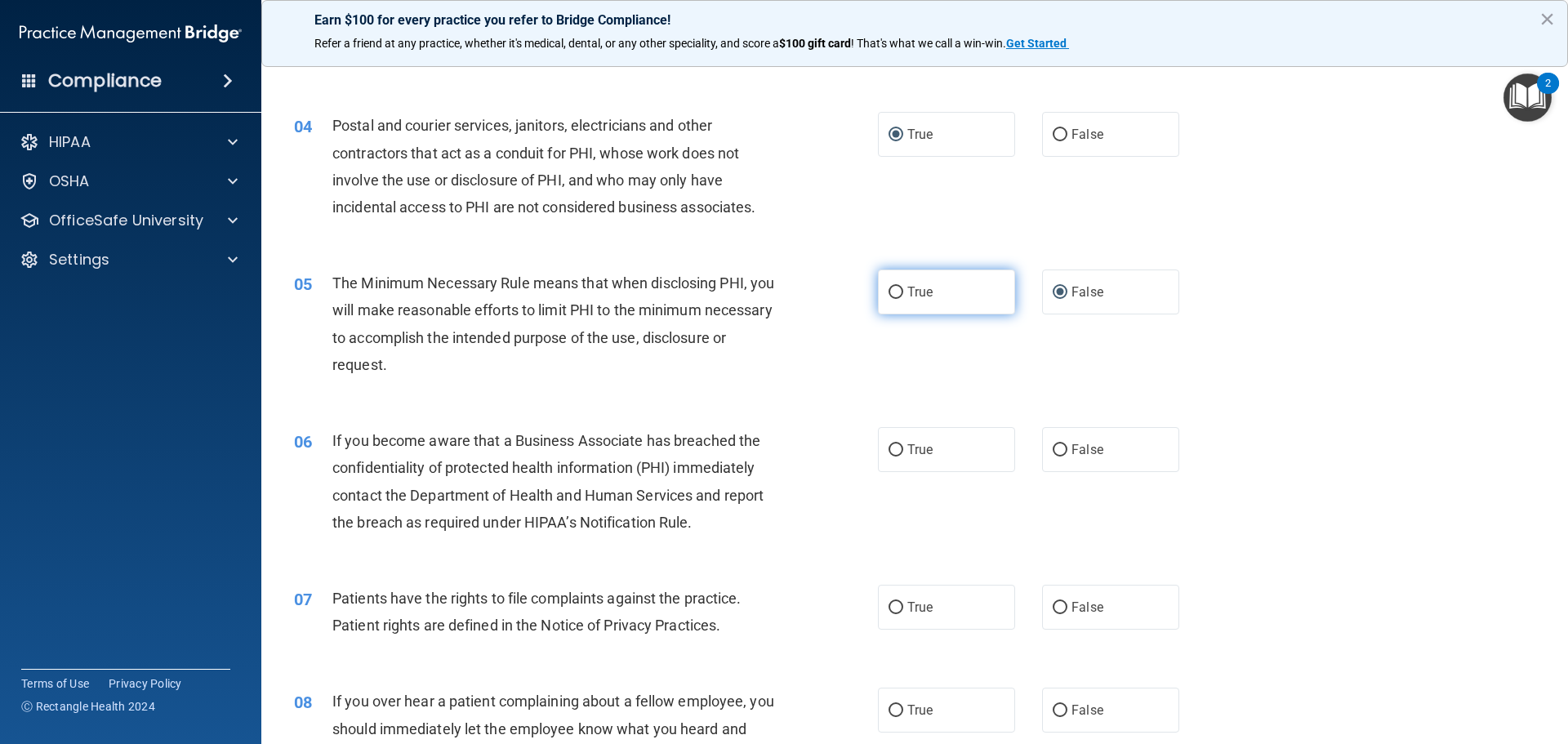
radio input "true"
radio input "false"
click at [1057, 445] on input "False" at bounding box center [1060, 450] width 15 height 12
radio input "true"
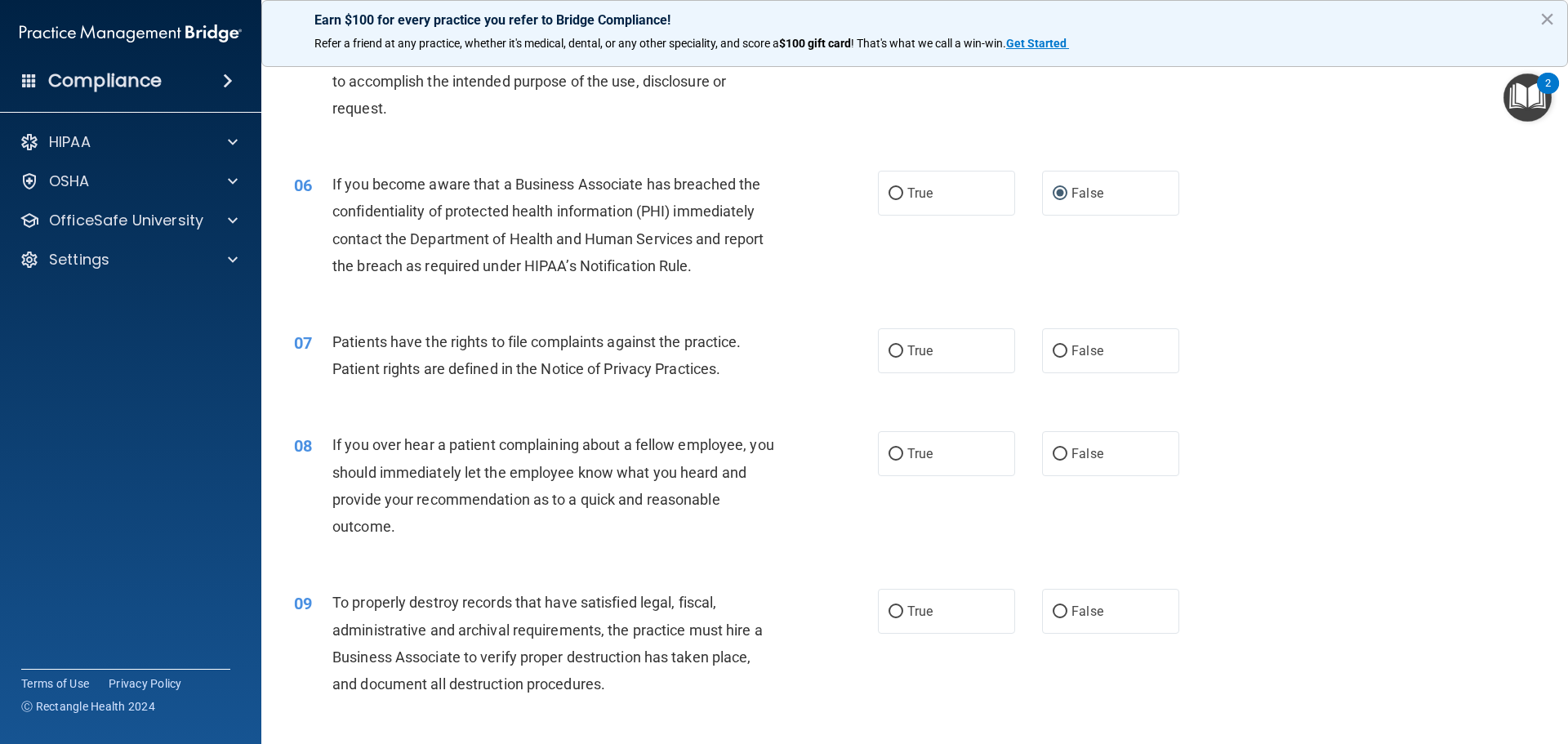
scroll to position [571, 0]
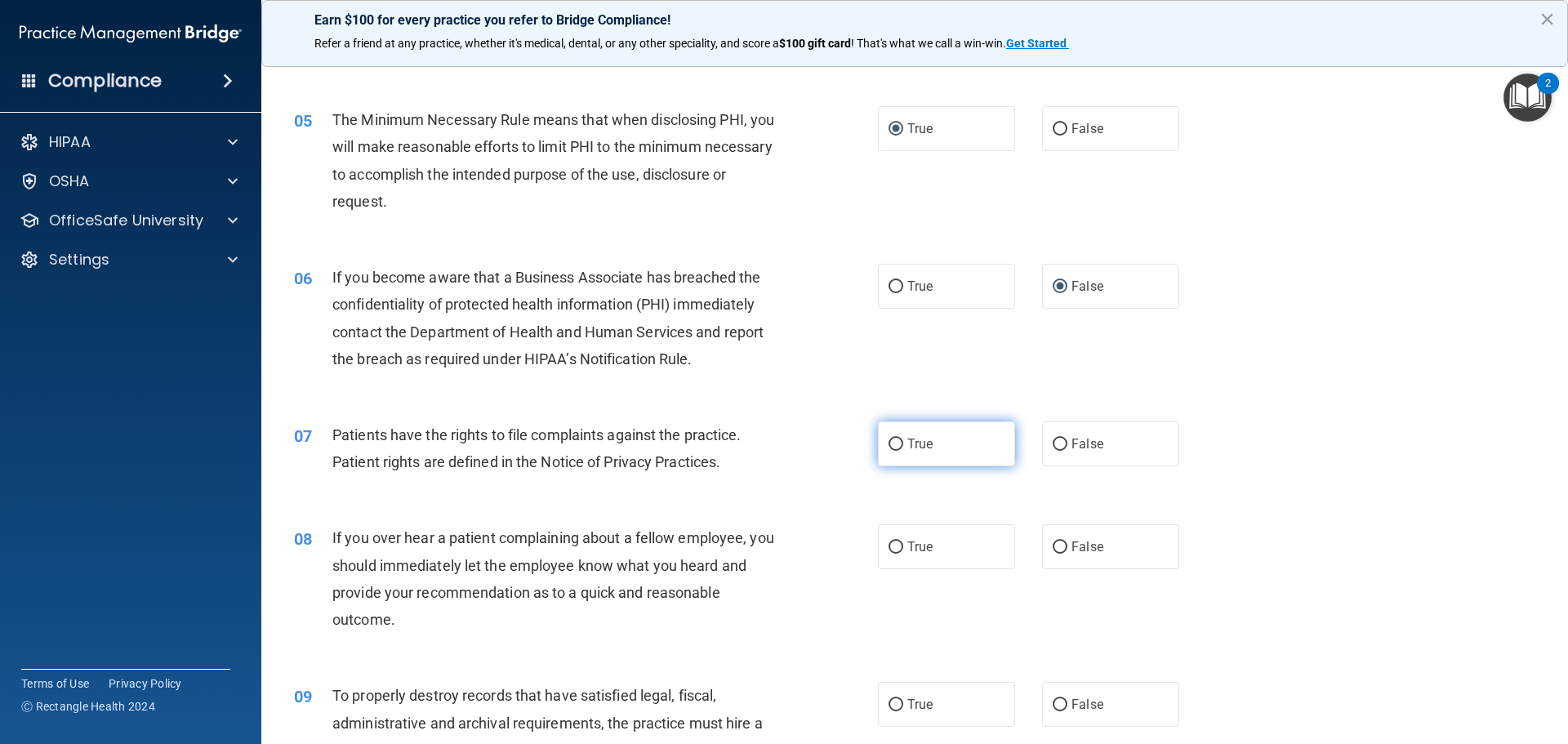
click at [892, 440] on input "True" at bounding box center [896, 444] width 15 height 12
radio input "true"
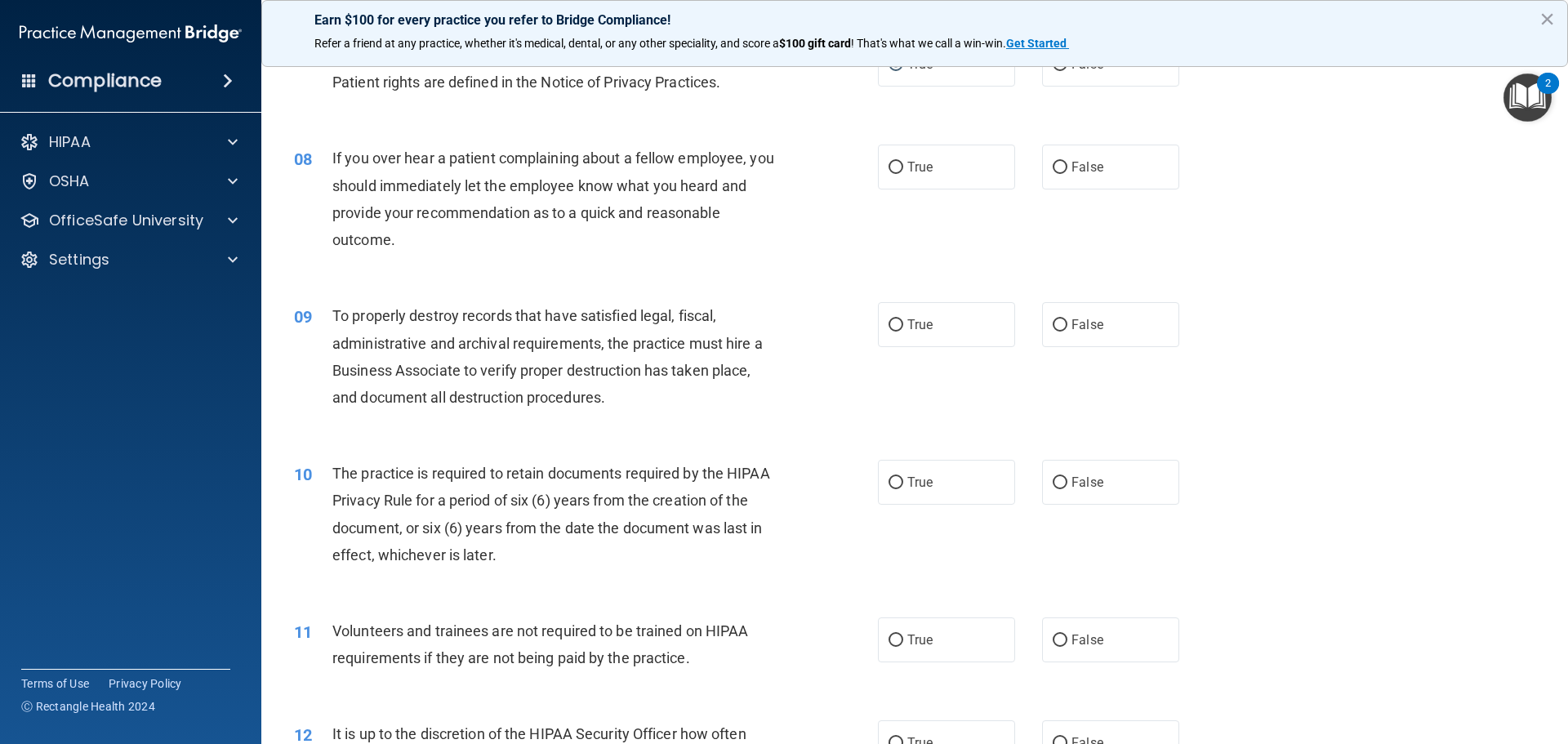
scroll to position [957, 0]
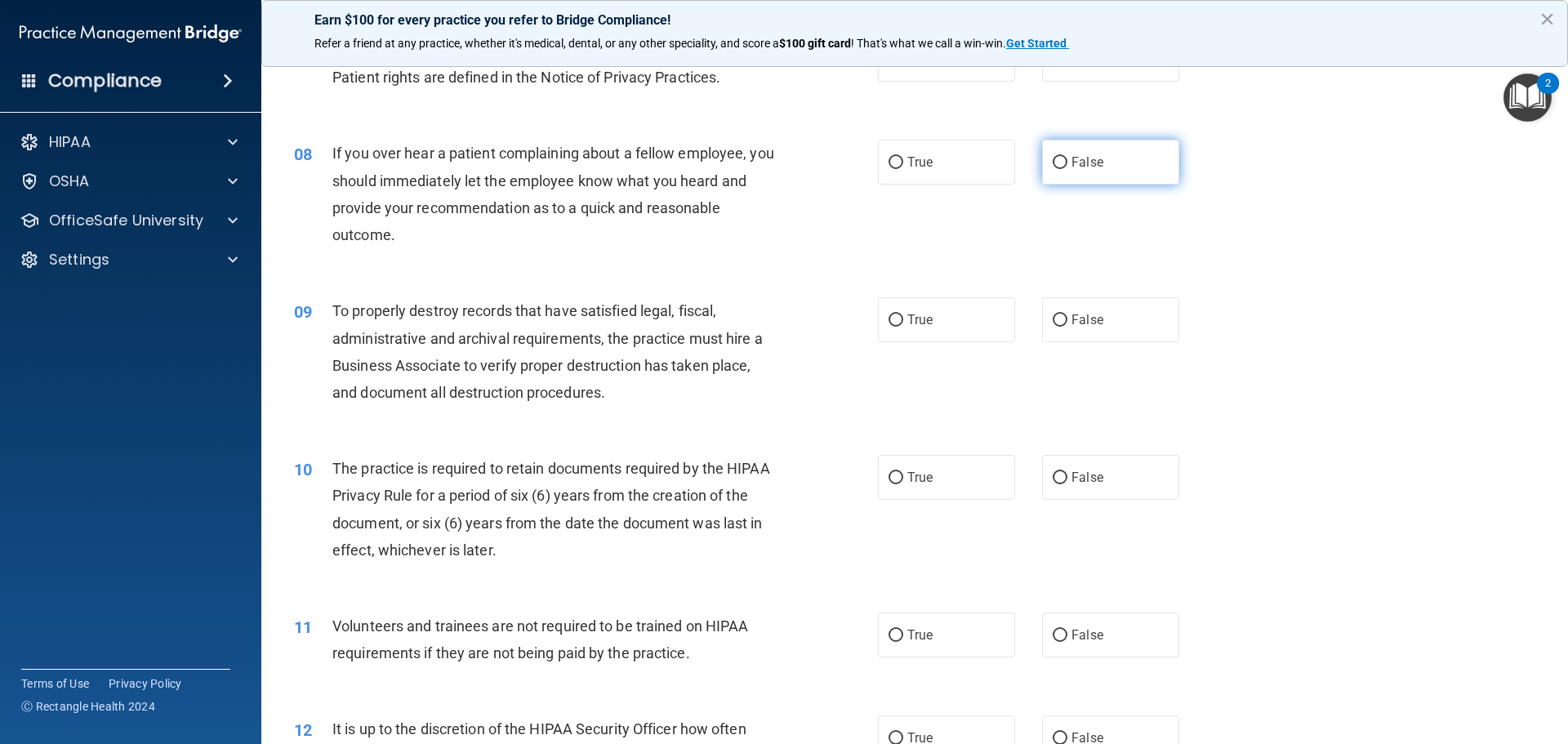
click at [1053, 159] on input "False" at bounding box center [1060, 163] width 15 height 12
radio input "true"
click at [1058, 312] on label "False" at bounding box center [1110, 319] width 137 height 45
click at [1058, 314] on input "False" at bounding box center [1060, 320] width 15 height 12
radio input "true"
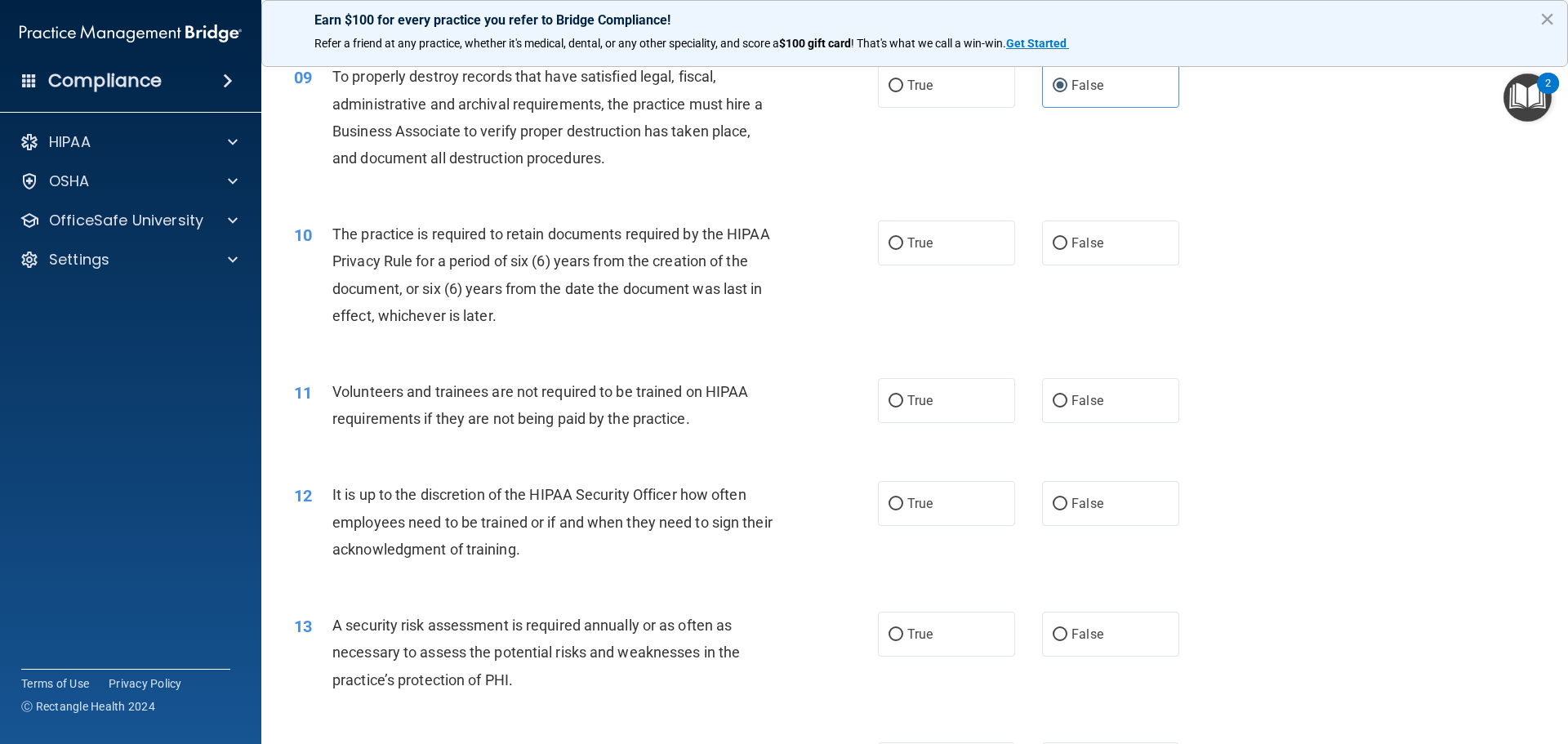
scroll to position [1236, 0]
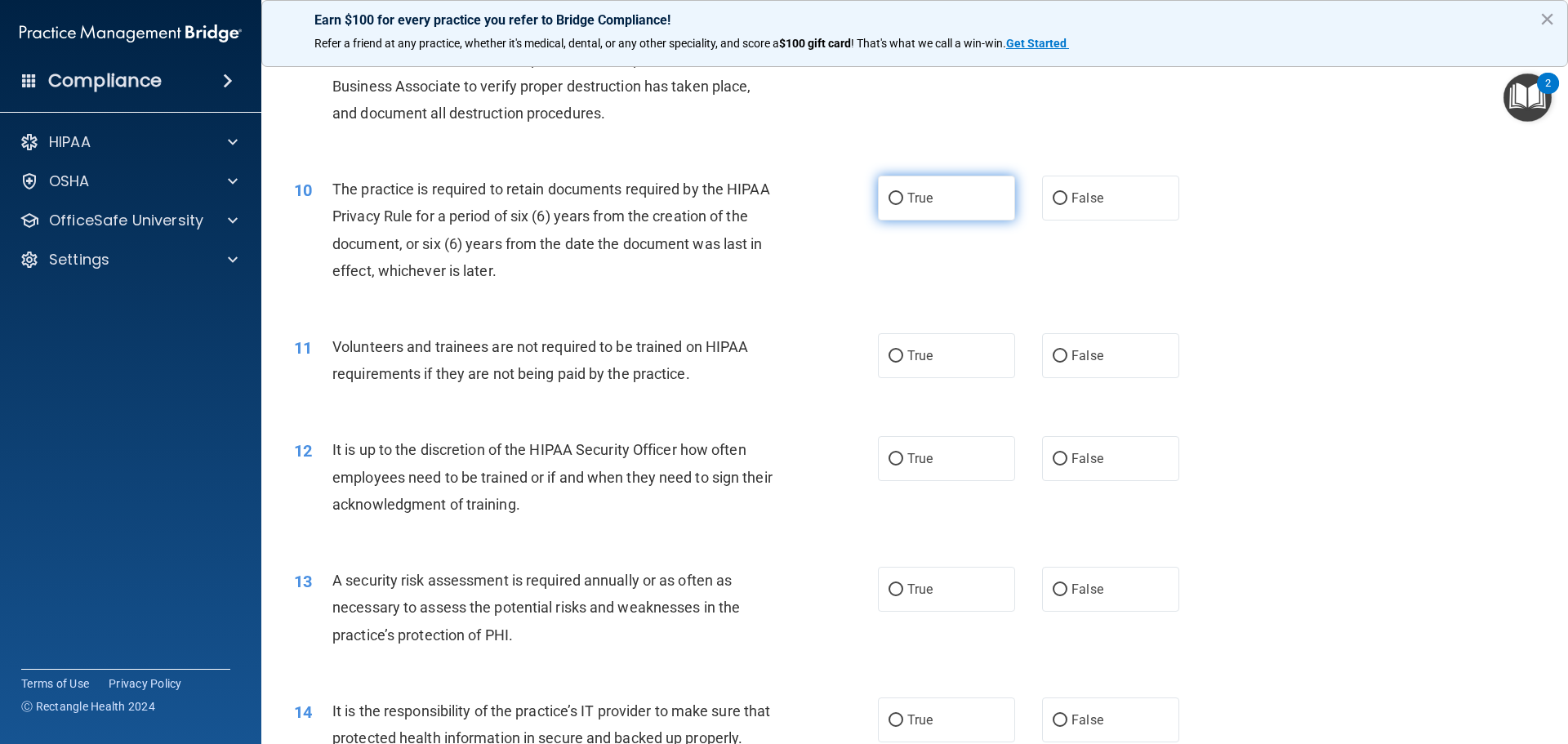
click at [888, 198] on input "True" at bounding box center [896, 198] width 15 height 12
radio input "true"
click at [1053, 353] on input "False" at bounding box center [1060, 356] width 15 height 12
radio input "true"
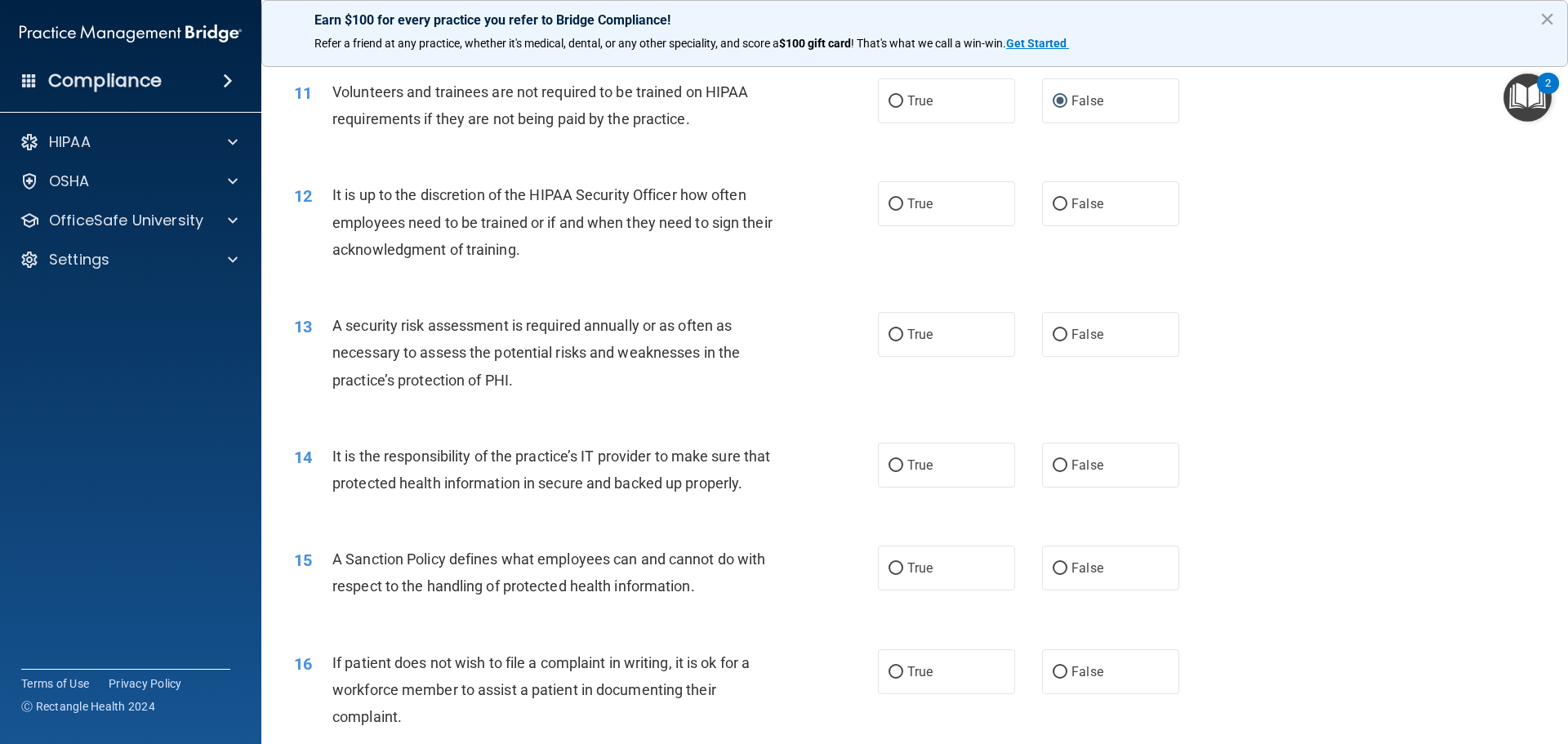
scroll to position [1536, 0]
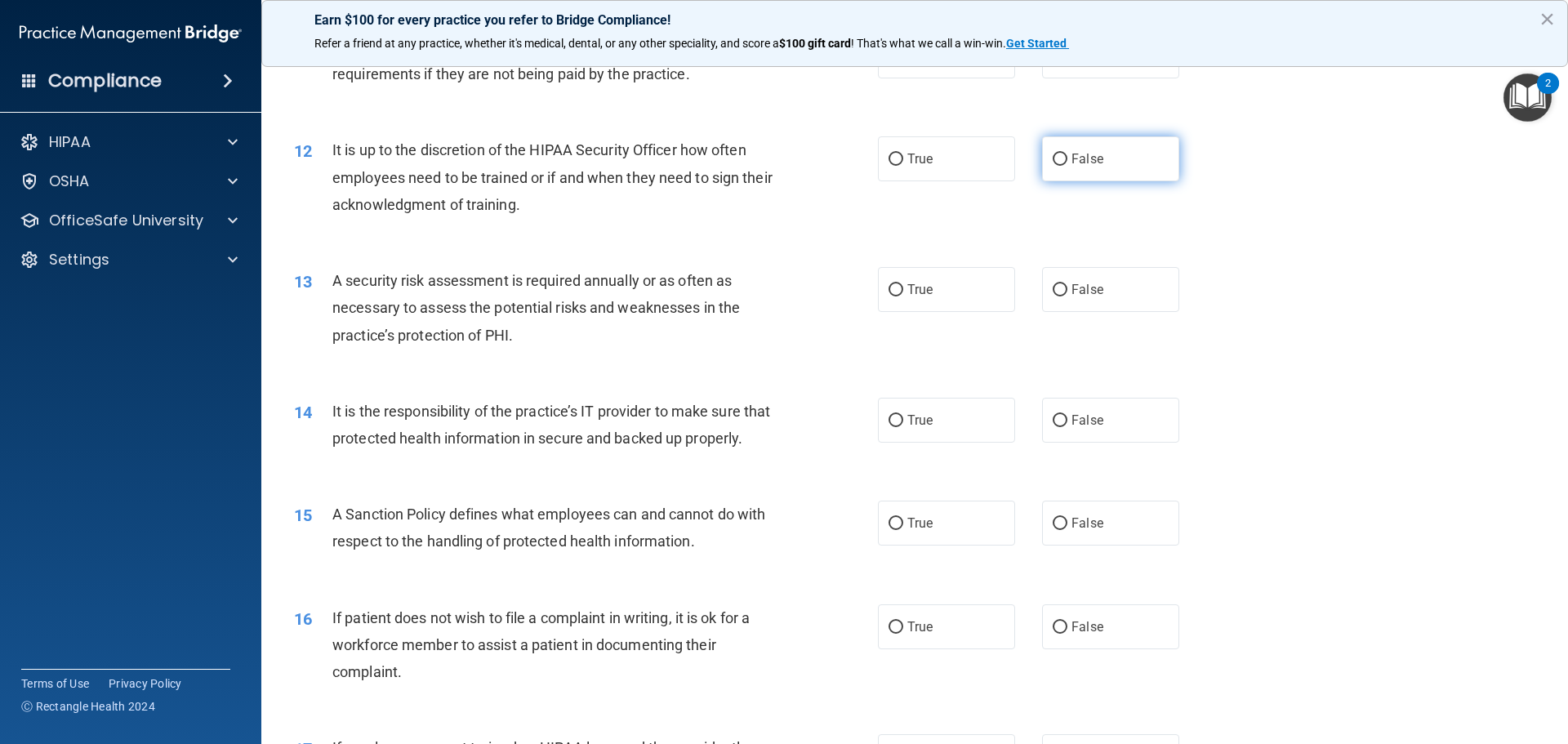
click at [1057, 158] on input "False" at bounding box center [1060, 159] width 15 height 12
radio input "true"
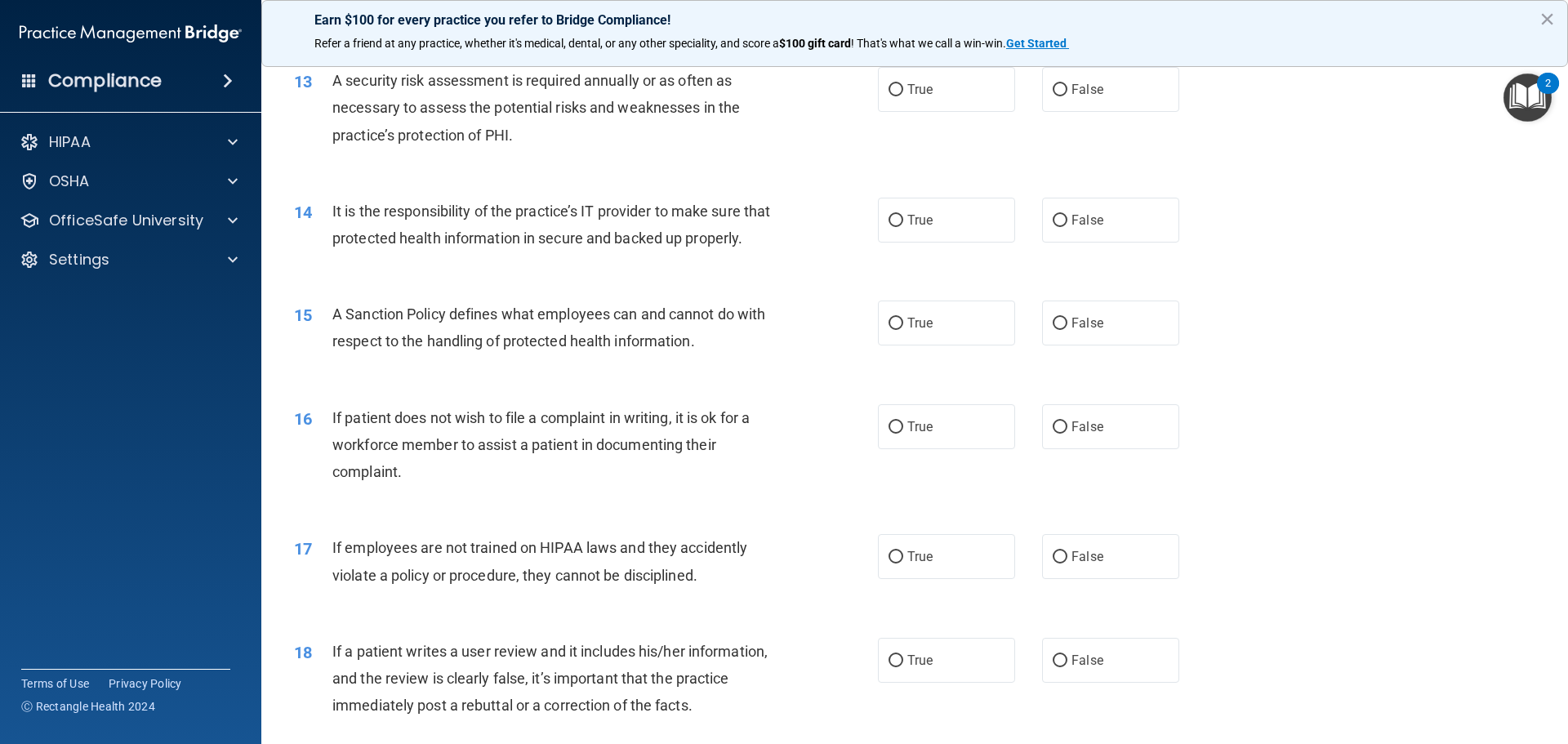
scroll to position [1725, 0]
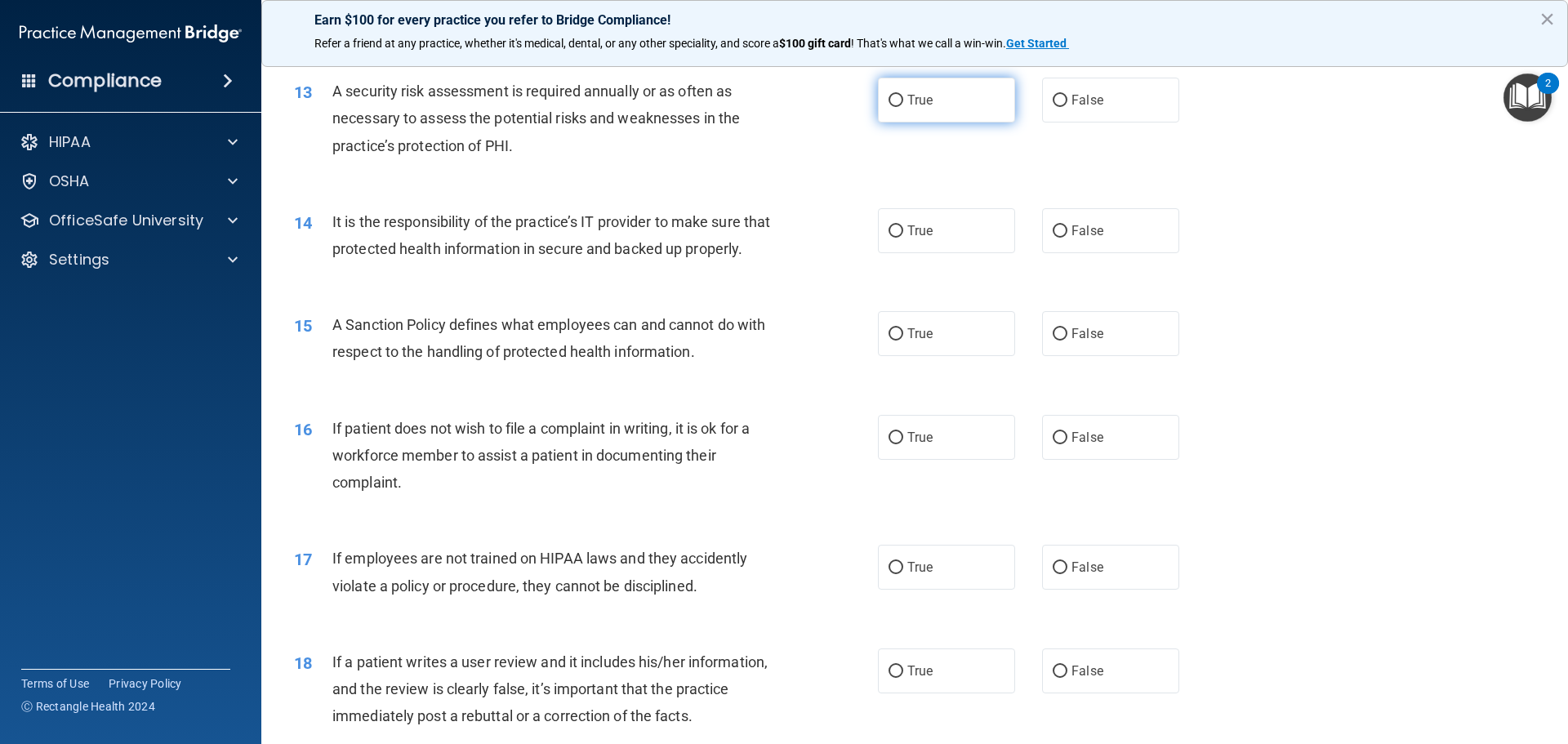
click at [891, 94] on input "True" at bounding box center [896, 100] width 15 height 12
radio input "true"
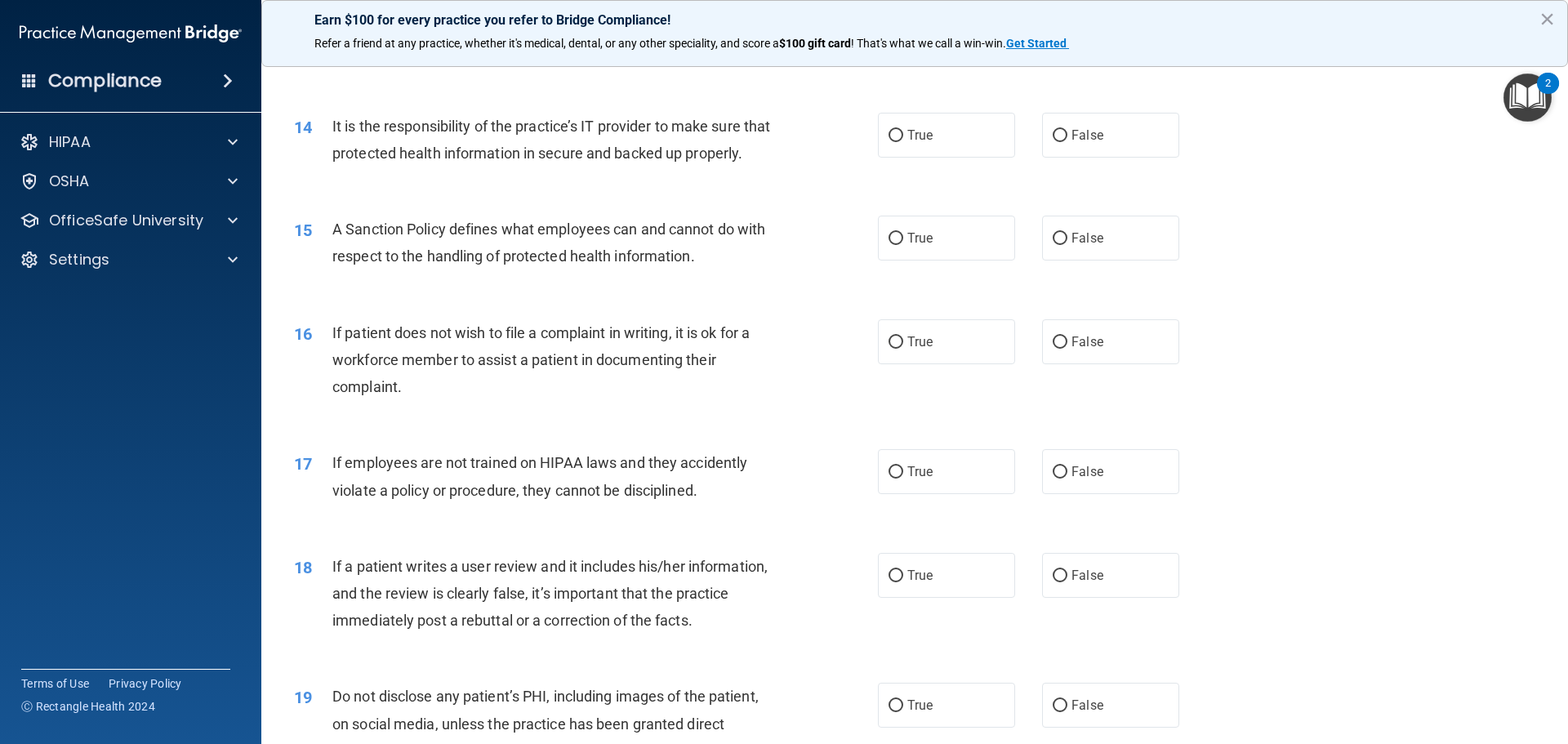
scroll to position [1810, 0]
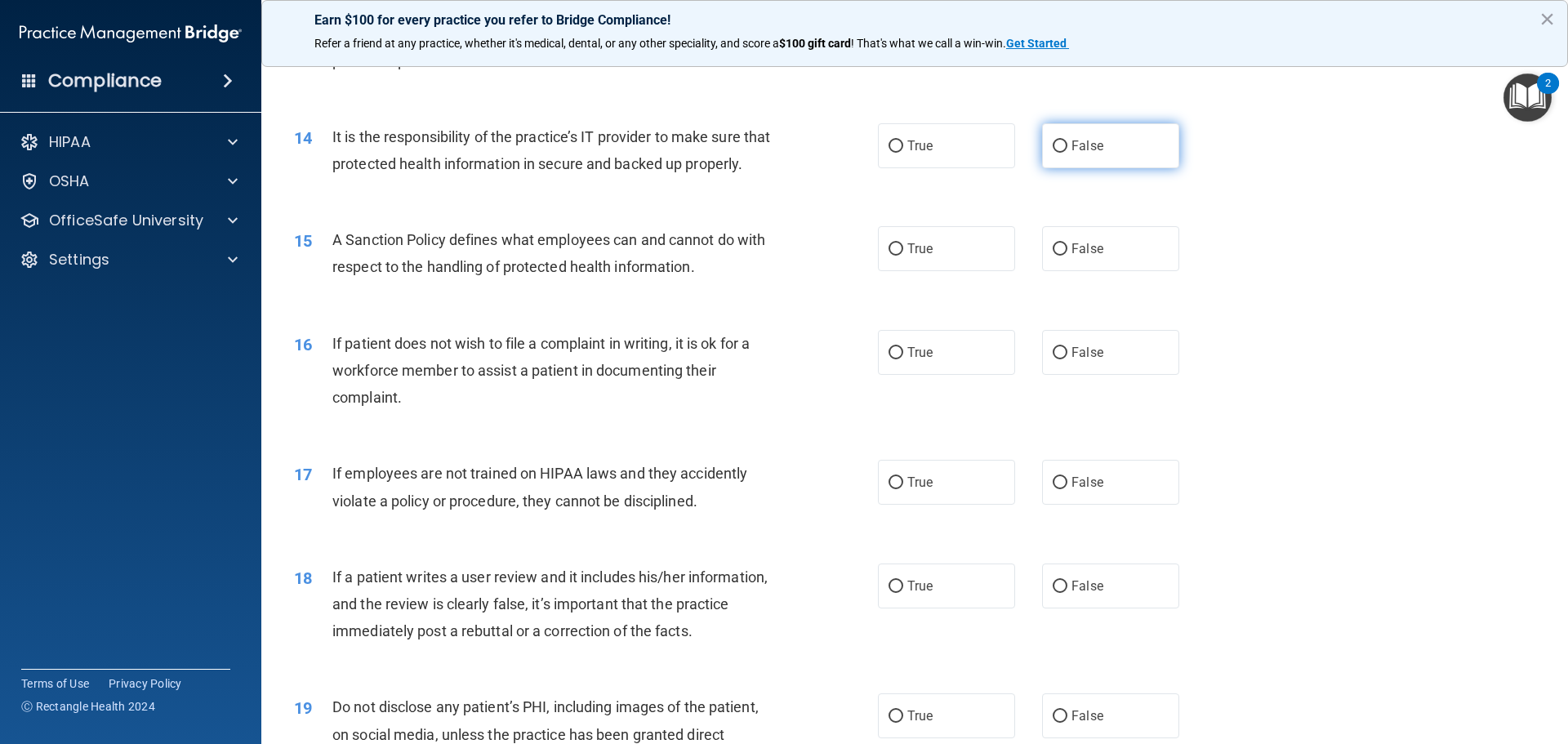
click at [1062, 146] on label "False" at bounding box center [1110, 145] width 137 height 45
click at [1062, 146] on input "False" at bounding box center [1060, 146] width 15 height 12
radio input "true"
click at [1053, 255] on input "False" at bounding box center [1060, 249] width 15 height 12
radio input "true"
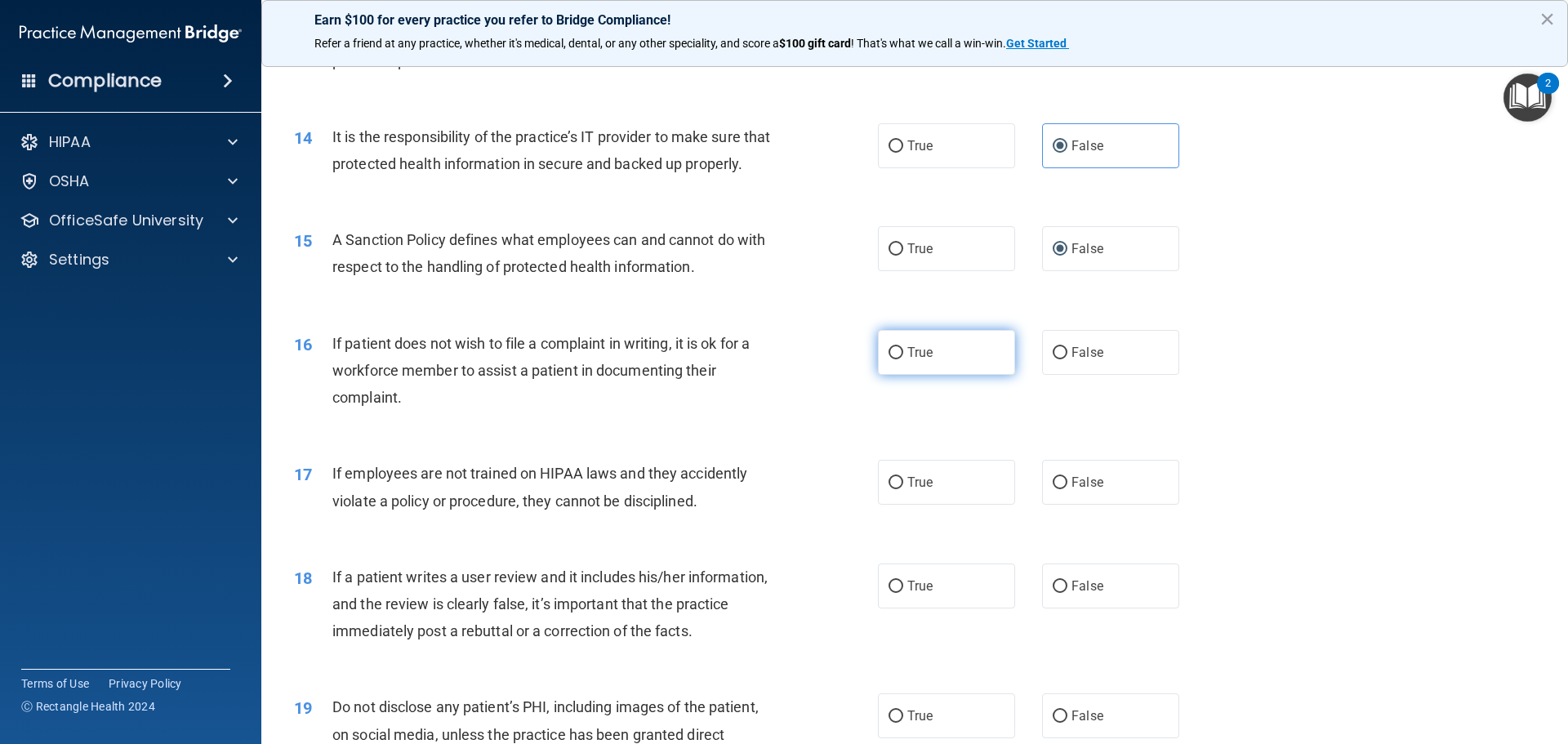
click at [881, 374] on label "True" at bounding box center [947, 352] width 137 height 45
click at [888, 360] on input "True" at bounding box center [896, 352] width 15 height 12
radio input "true"
click at [1053, 490] on input "False" at bounding box center [1060, 482] width 15 height 12
radio input "true"
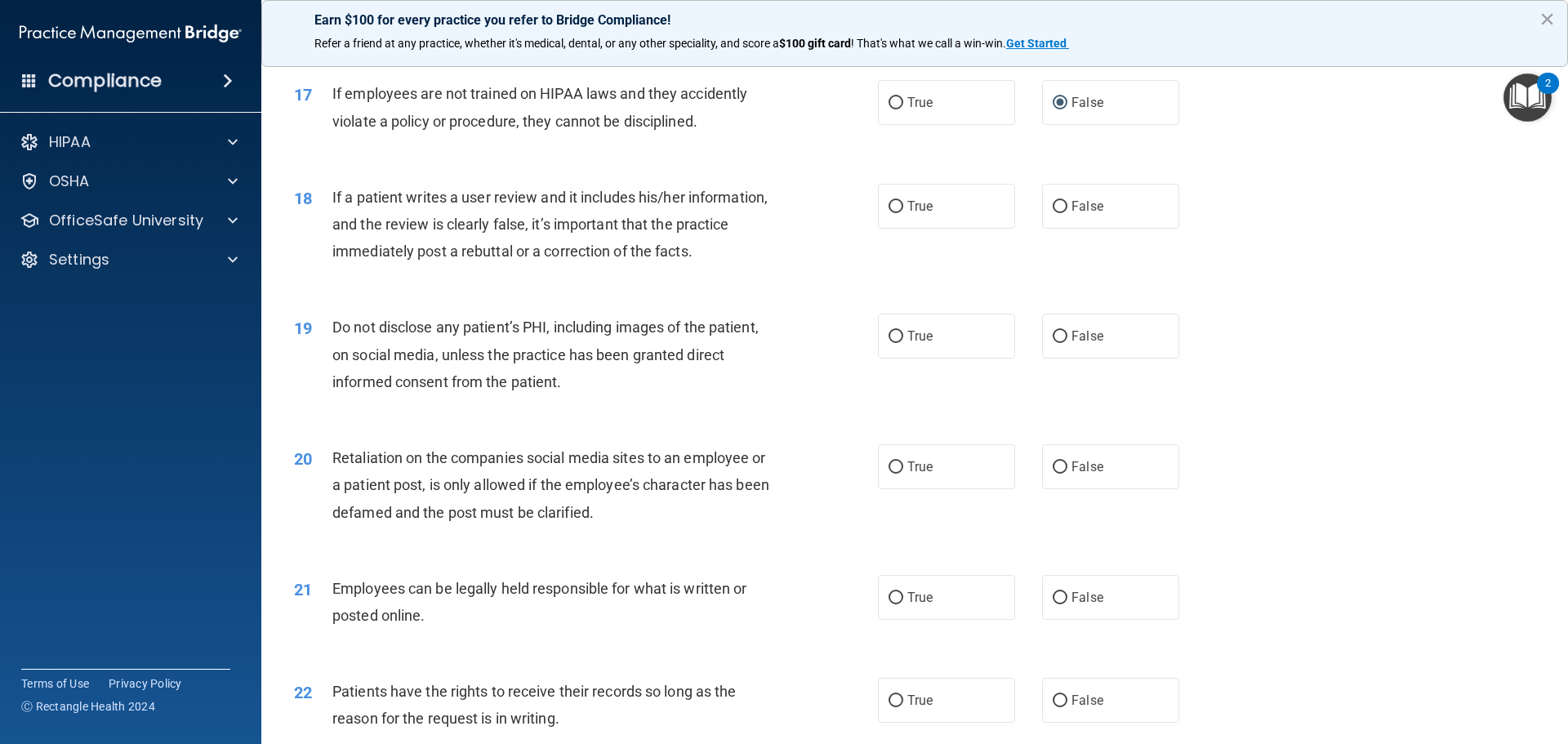
scroll to position [2270, 0]
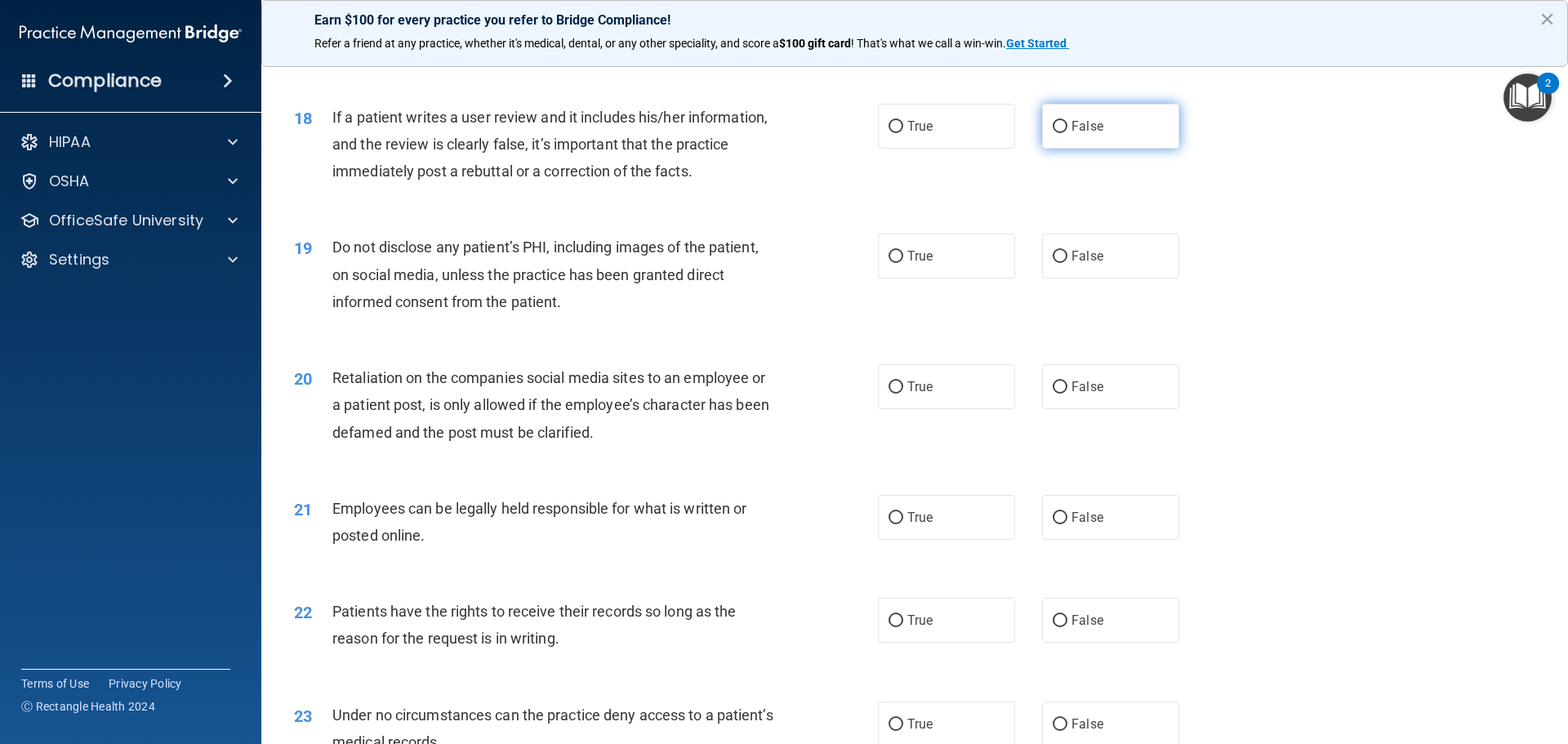
click at [1053, 134] on input "False" at bounding box center [1060, 126] width 15 height 12
radio input "true"
click at [888, 263] on input "True" at bounding box center [896, 256] width 15 height 12
radio input "true"
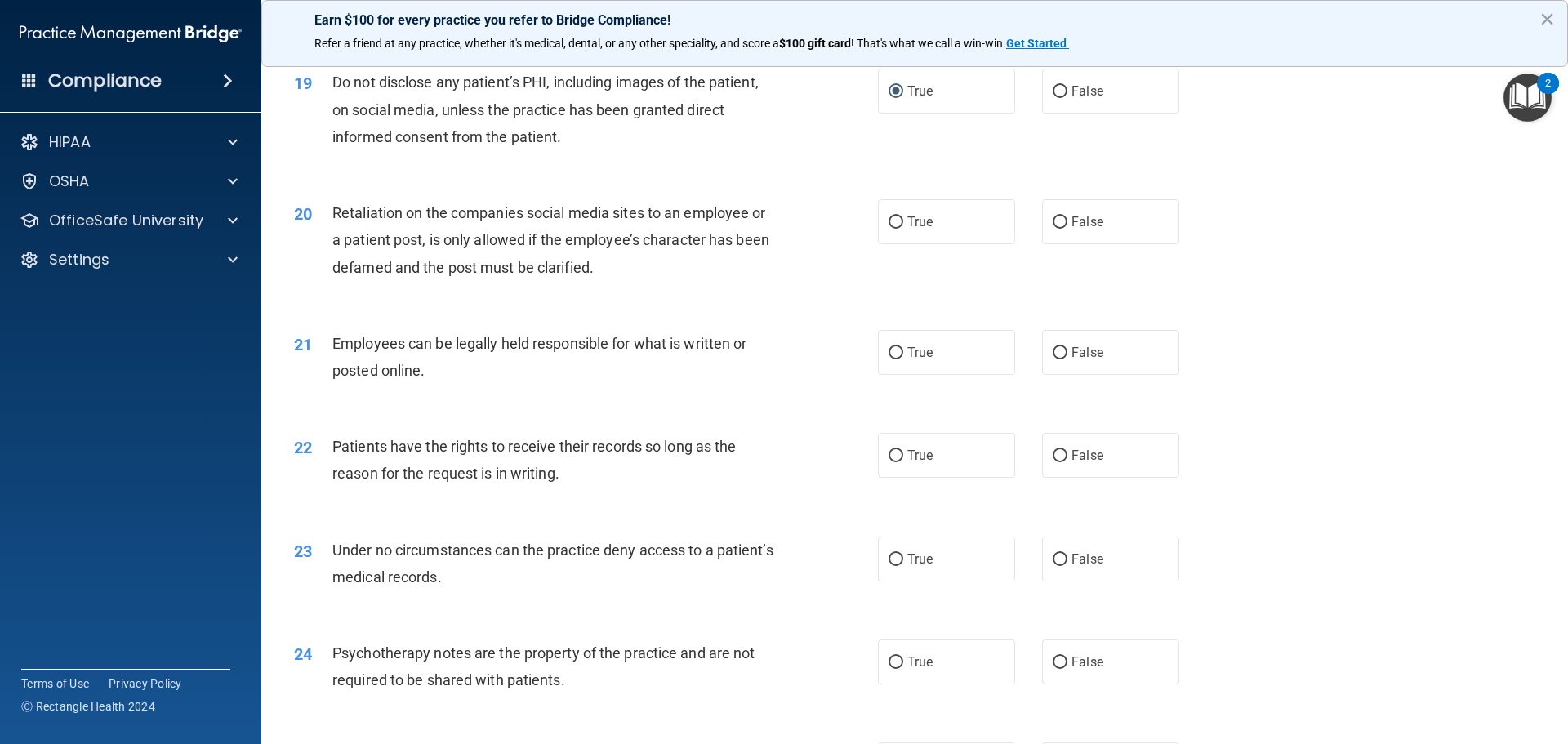
scroll to position [2460, 0]
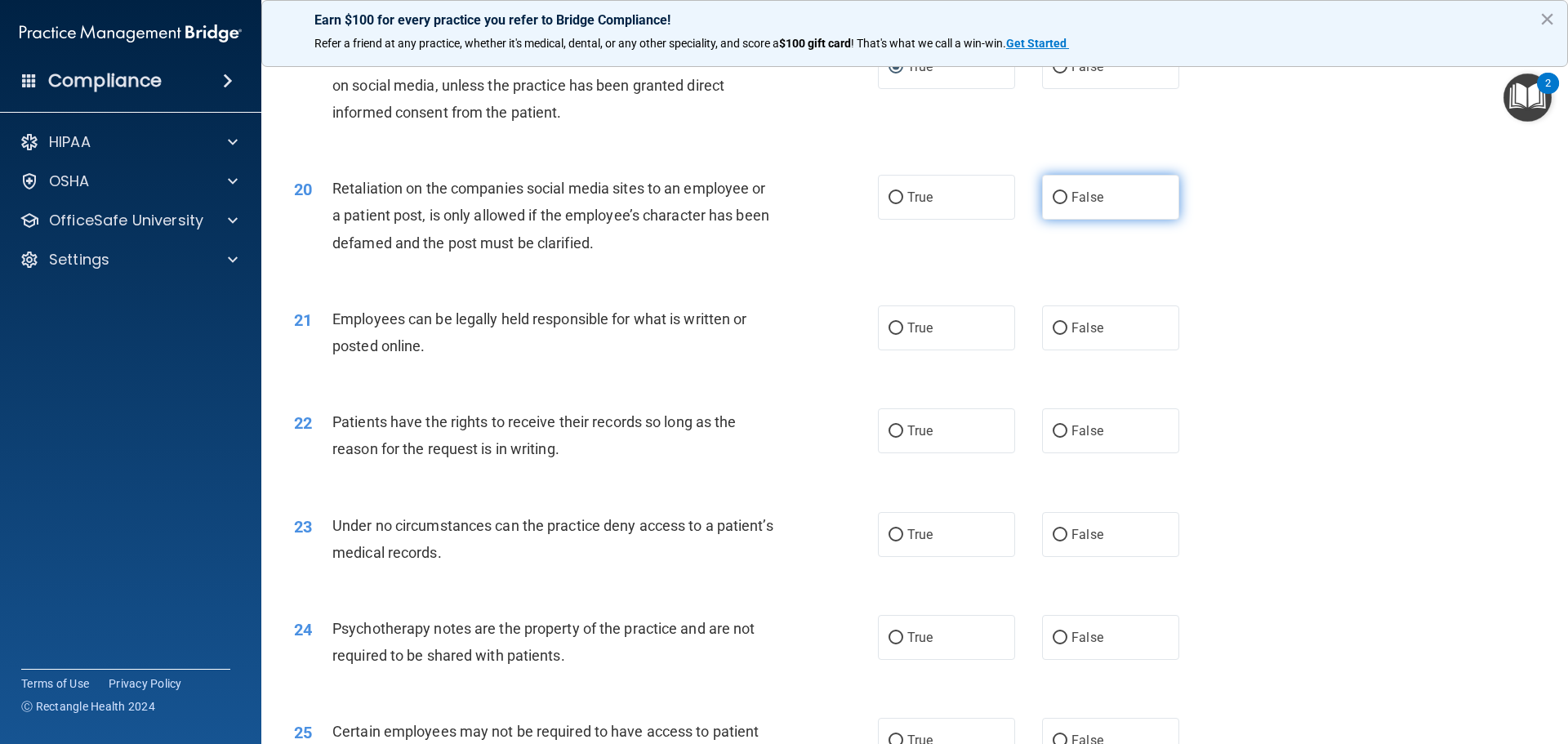
click at [1053, 204] on input "False" at bounding box center [1060, 197] width 15 height 12
radio input "true"
click at [888, 335] on input "True" at bounding box center [896, 328] width 15 height 12
radio input "true"
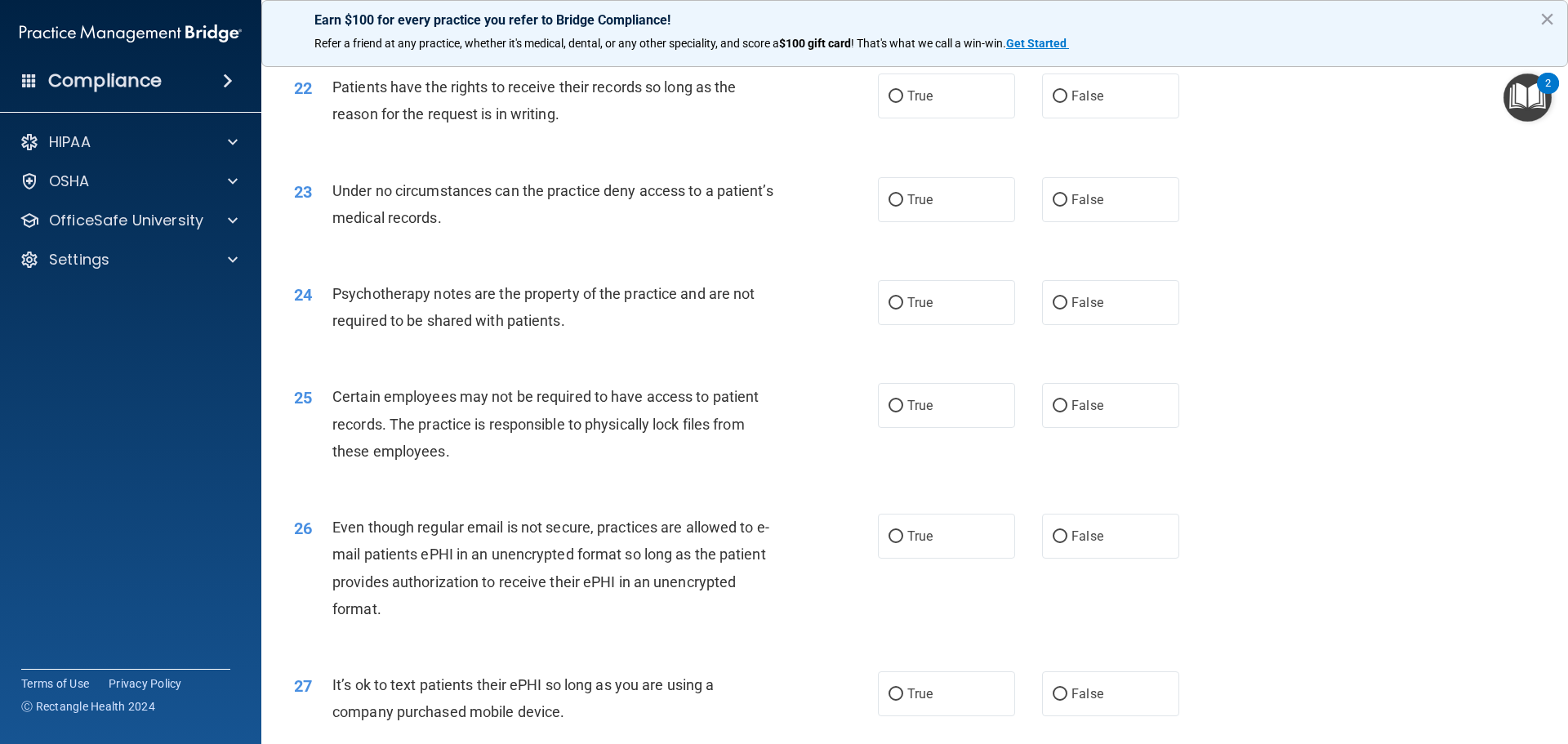
scroll to position [2800, 0]
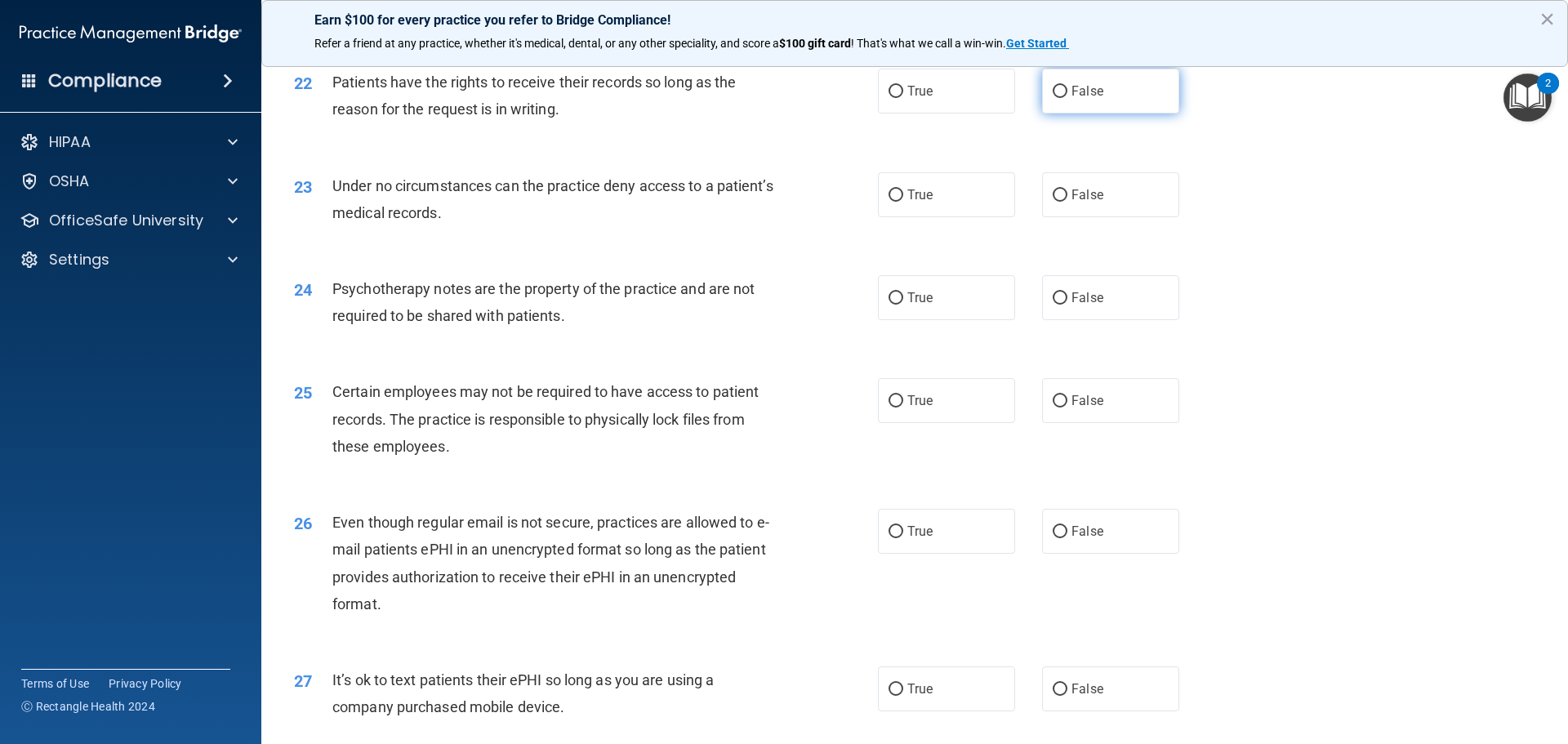
click at [1051, 114] on label "False" at bounding box center [1110, 91] width 137 height 45
click at [1053, 98] on input "False" at bounding box center [1060, 91] width 15 height 12
radio input "true"
click at [1053, 202] on input "False" at bounding box center [1060, 195] width 15 height 12
radio input "true"
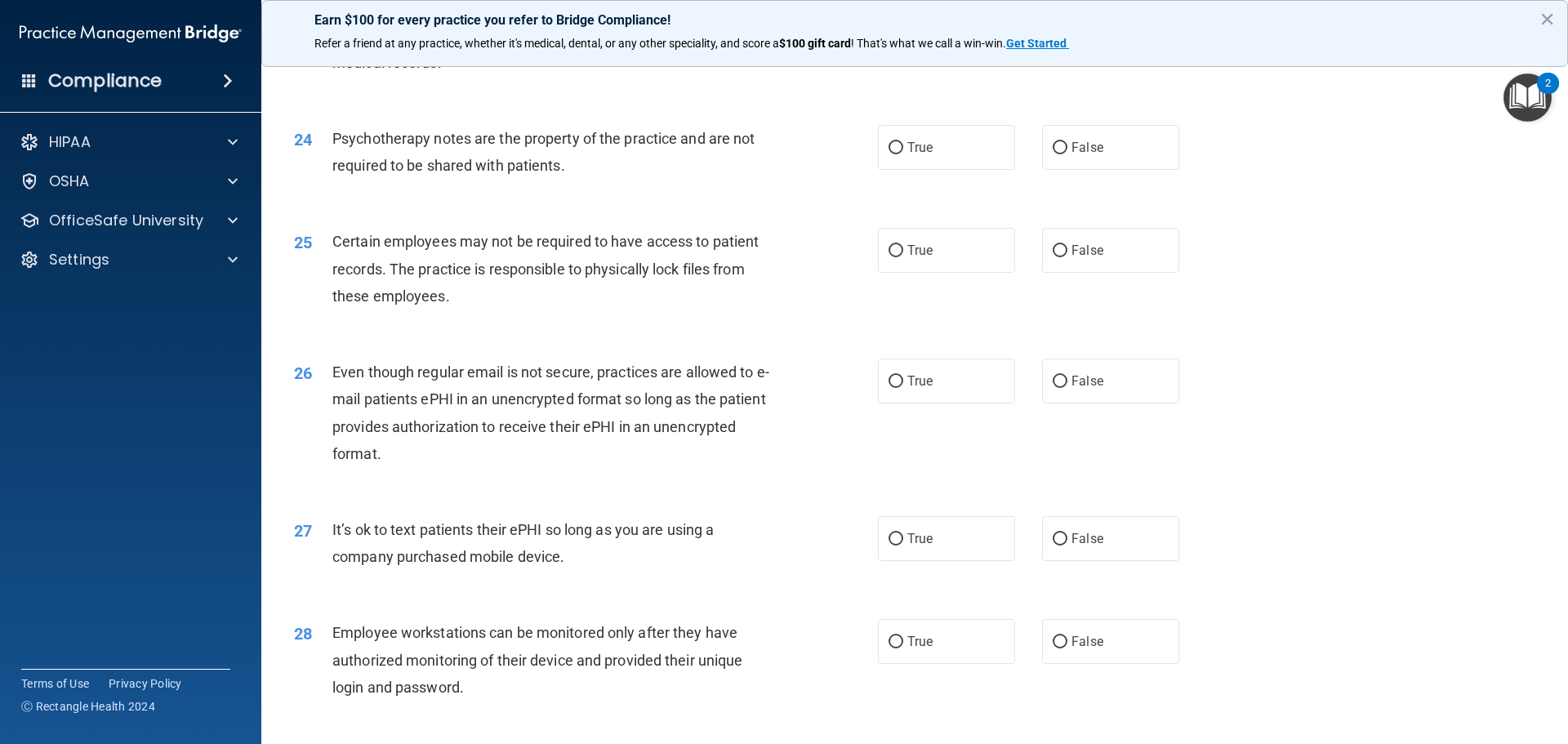
scroll to position [2964, 0]
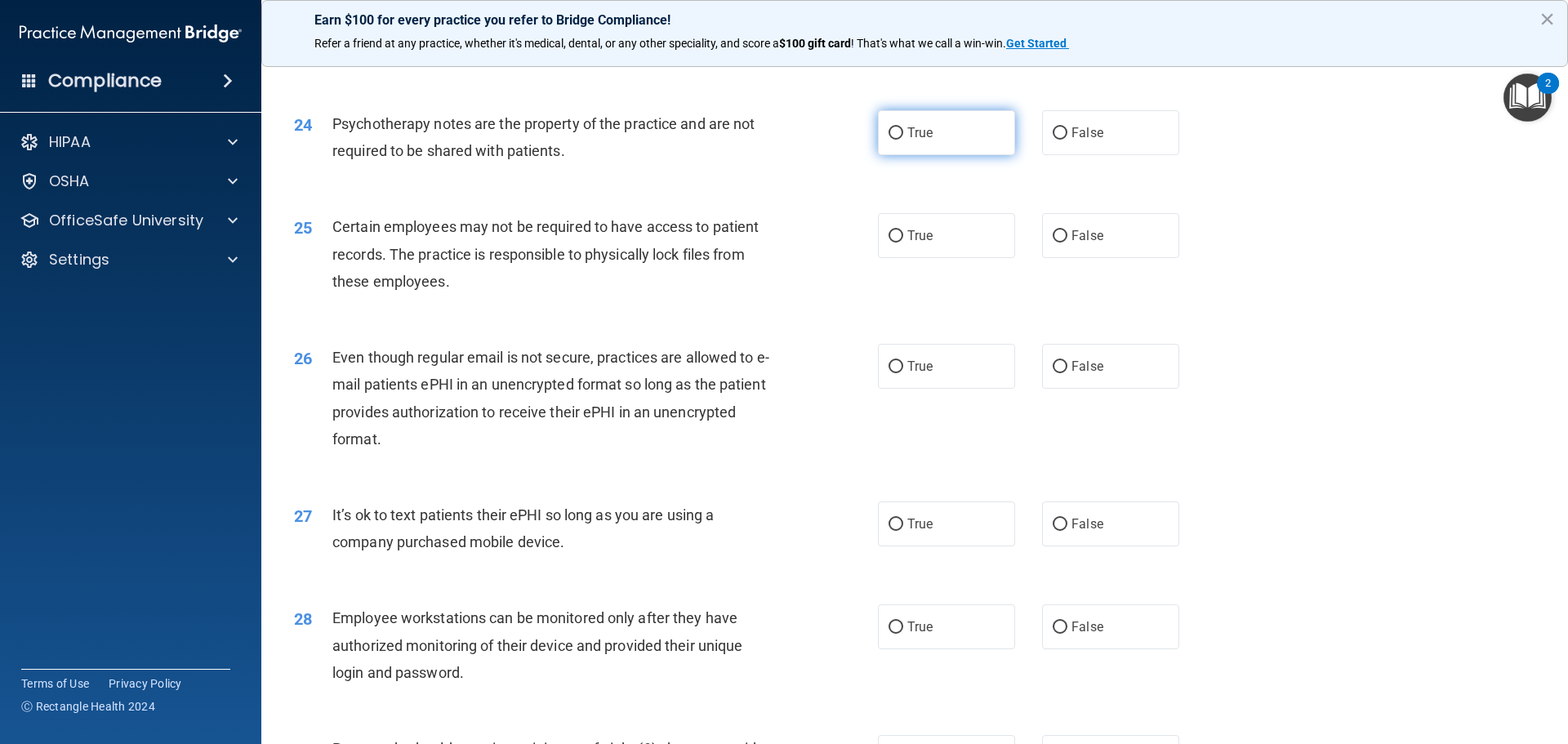
click at [893, 140] on input "True" at bounding box center [896, 133] width 15 height 12
radio input "true"
click at [888, 243] on input "True" at bounding box center [896, 236] width 15 height 12
radio input "true"
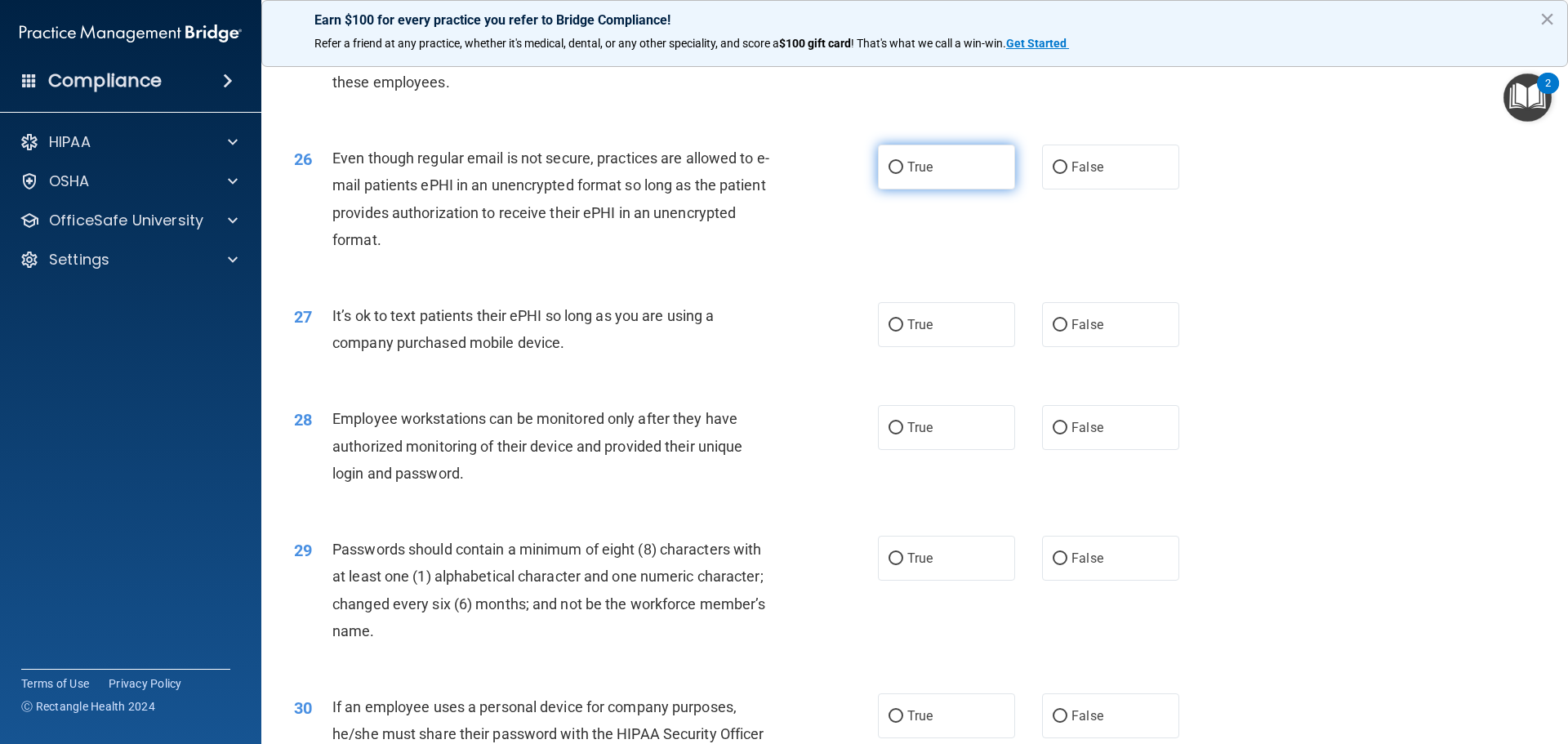
click at [879, 190] on label "True" at bounding box center [947, 166] width 137 height 45
click at [888, 174] on input "True" at bounding box center [896, 167] width 15 height 12
radio input "true"
click at [1059, 344] on label "False" at bounding box center [1110, 324] width 137 height 45
click at [1059, 332] on input "False" at bounding box center [1060, 325] width 15 height 12
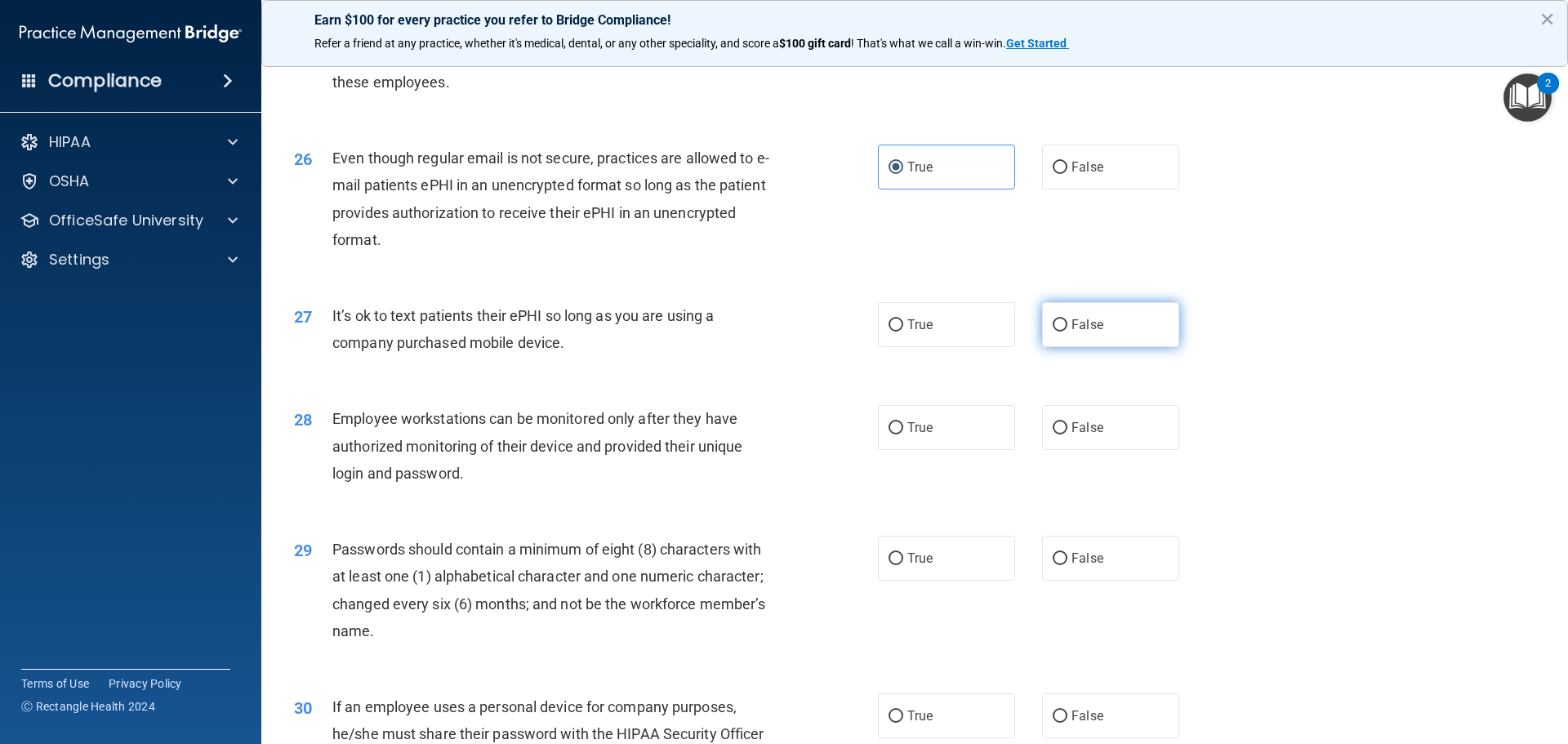
radio input "true"
click at [1057, 434] on input "False" at bounding box center [1060, 428] width 15 height 12
radio input "true"
drag, startPoint x: 888, startPoint y: 587, endPoint x: 1541, endPoint y: 606, distance: 653.3
click at [894, 565] on input "True" at bounding box center [896, 559] width 15 height 12
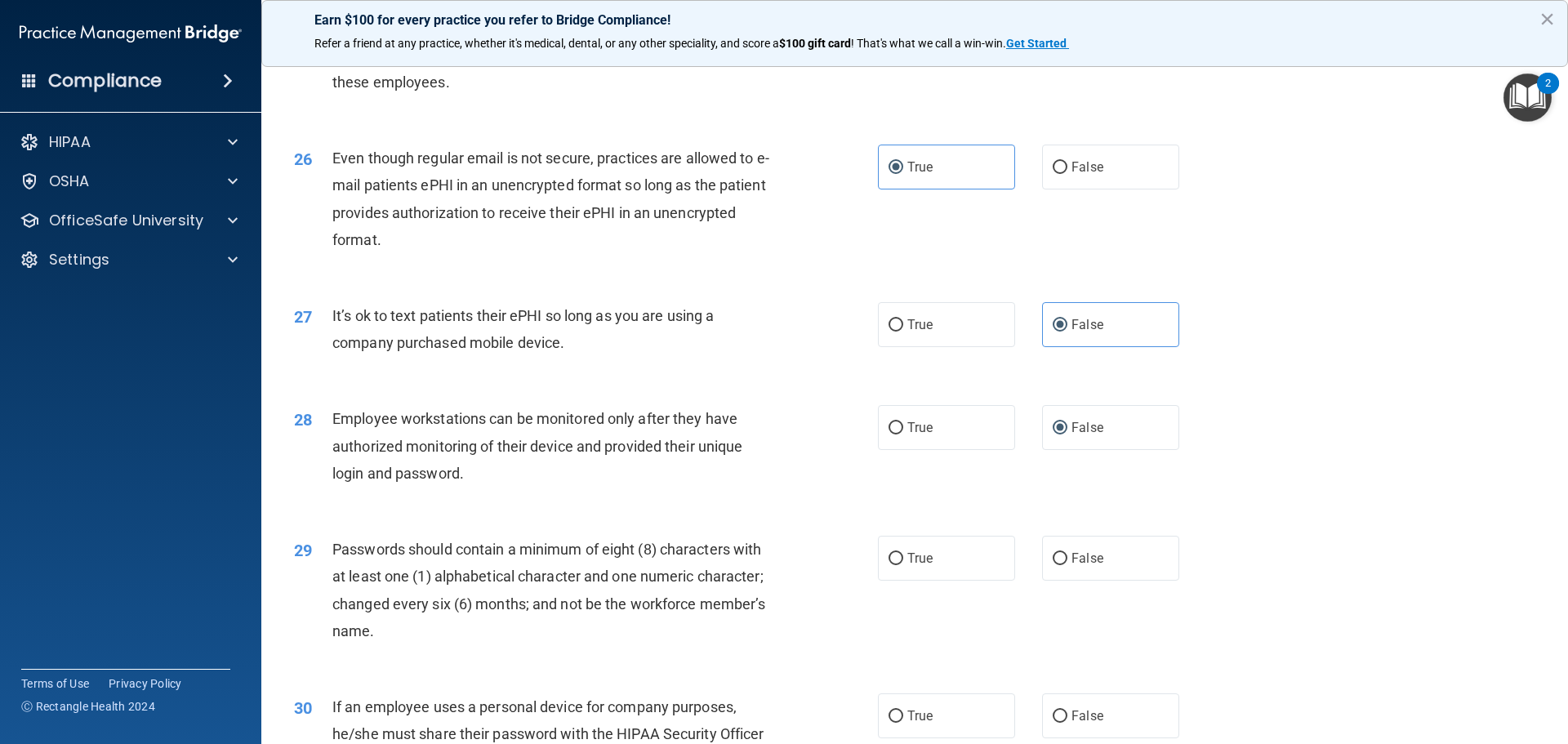
radio input "true"
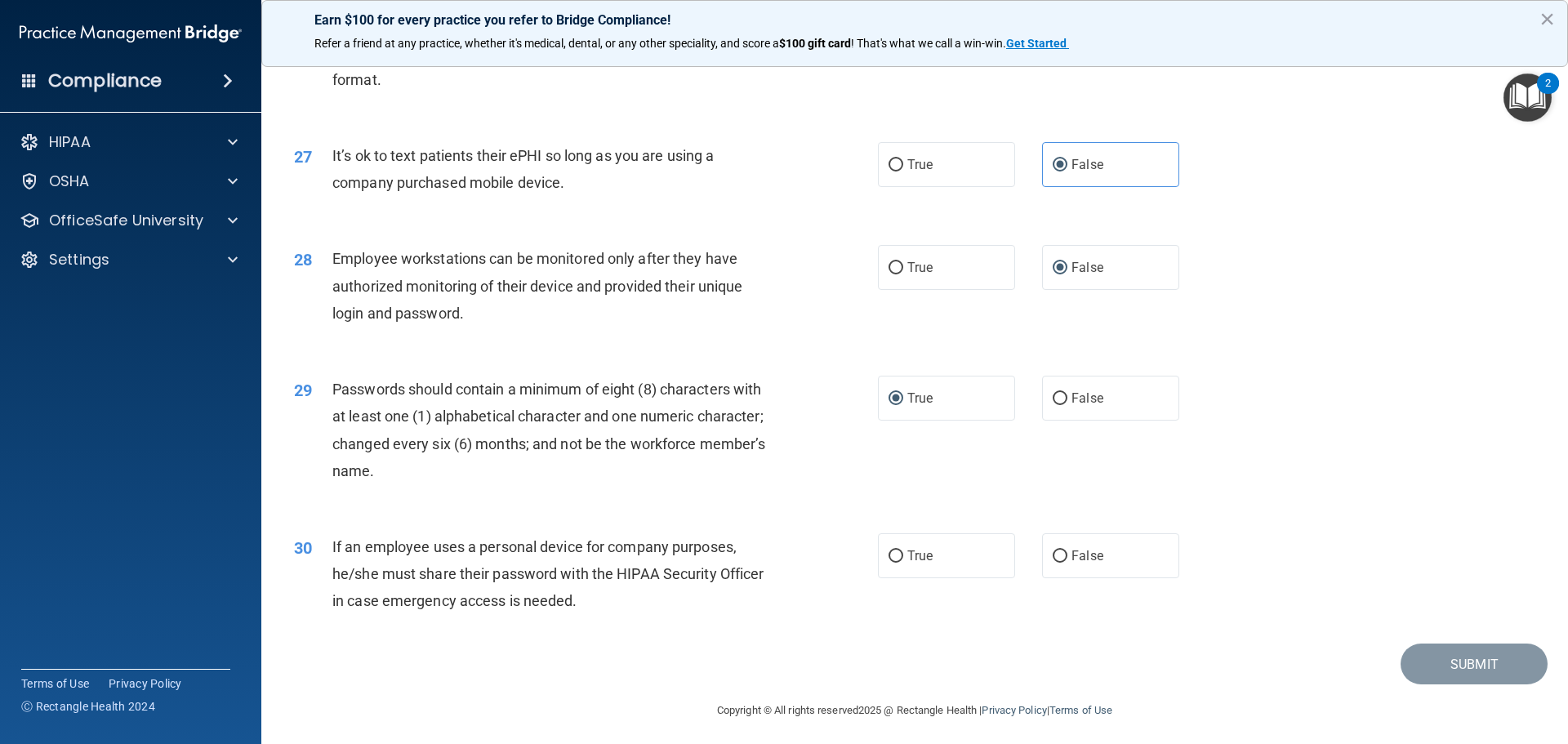
scroll to position [3357, 0]
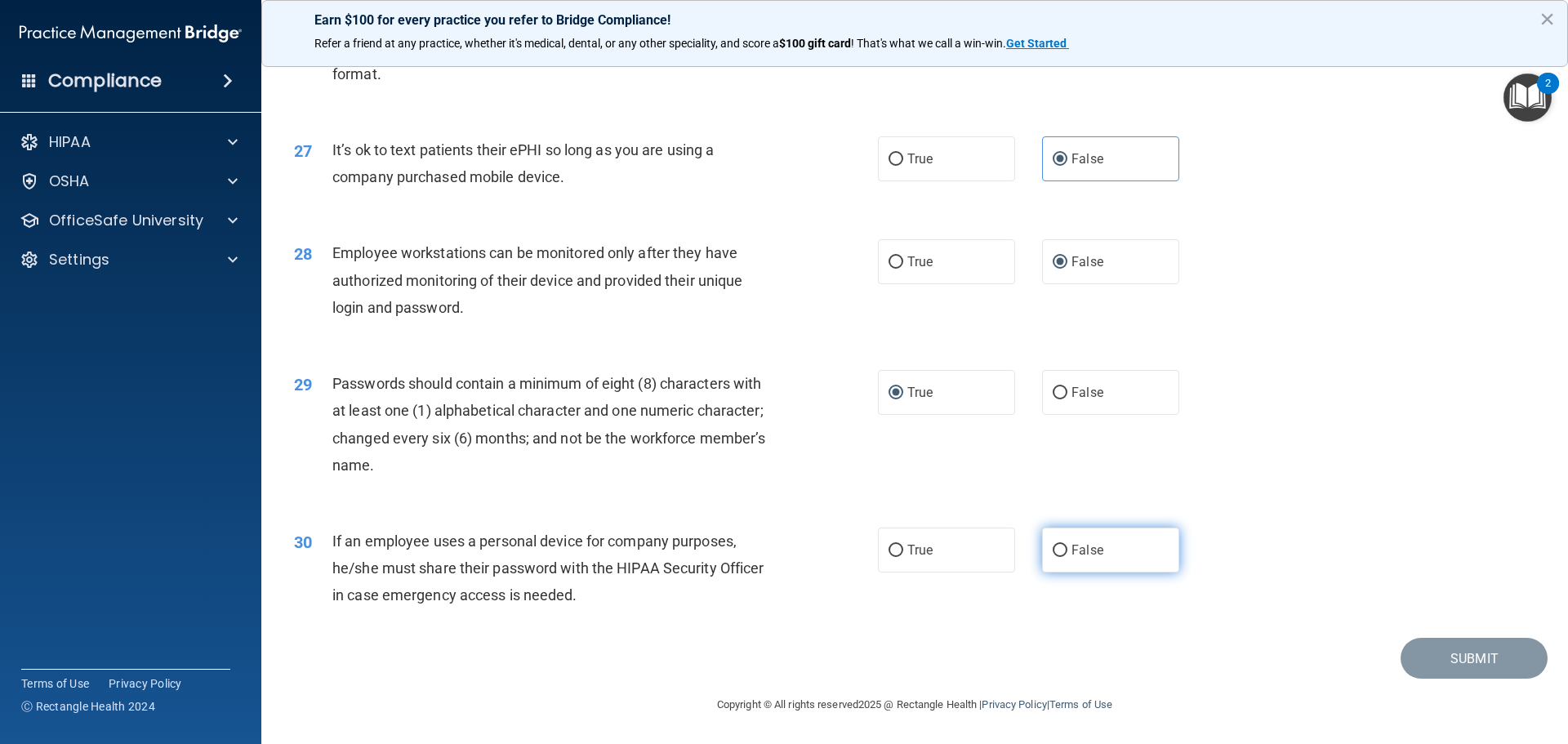
click at [1053, 548] on input "False" at bounding box center [1060, 551] width 15 height 12
radio input "true"
click at [1408, 652] on button "Submit" at bounding box center [1474, 659] width 147 height 42
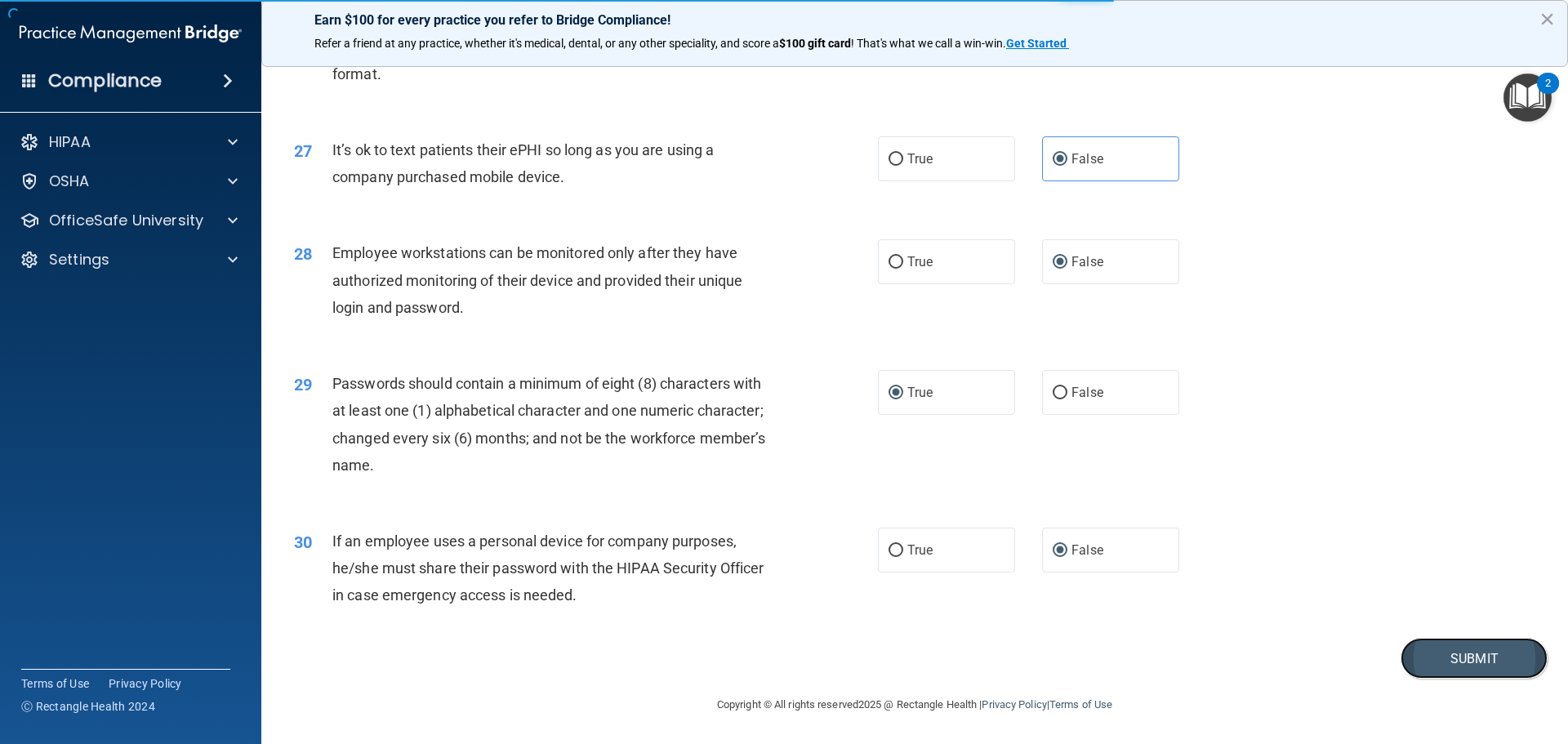
click at [1473, 665] on button "Submit" at bounding box center [1474, 659] width 147 height 42
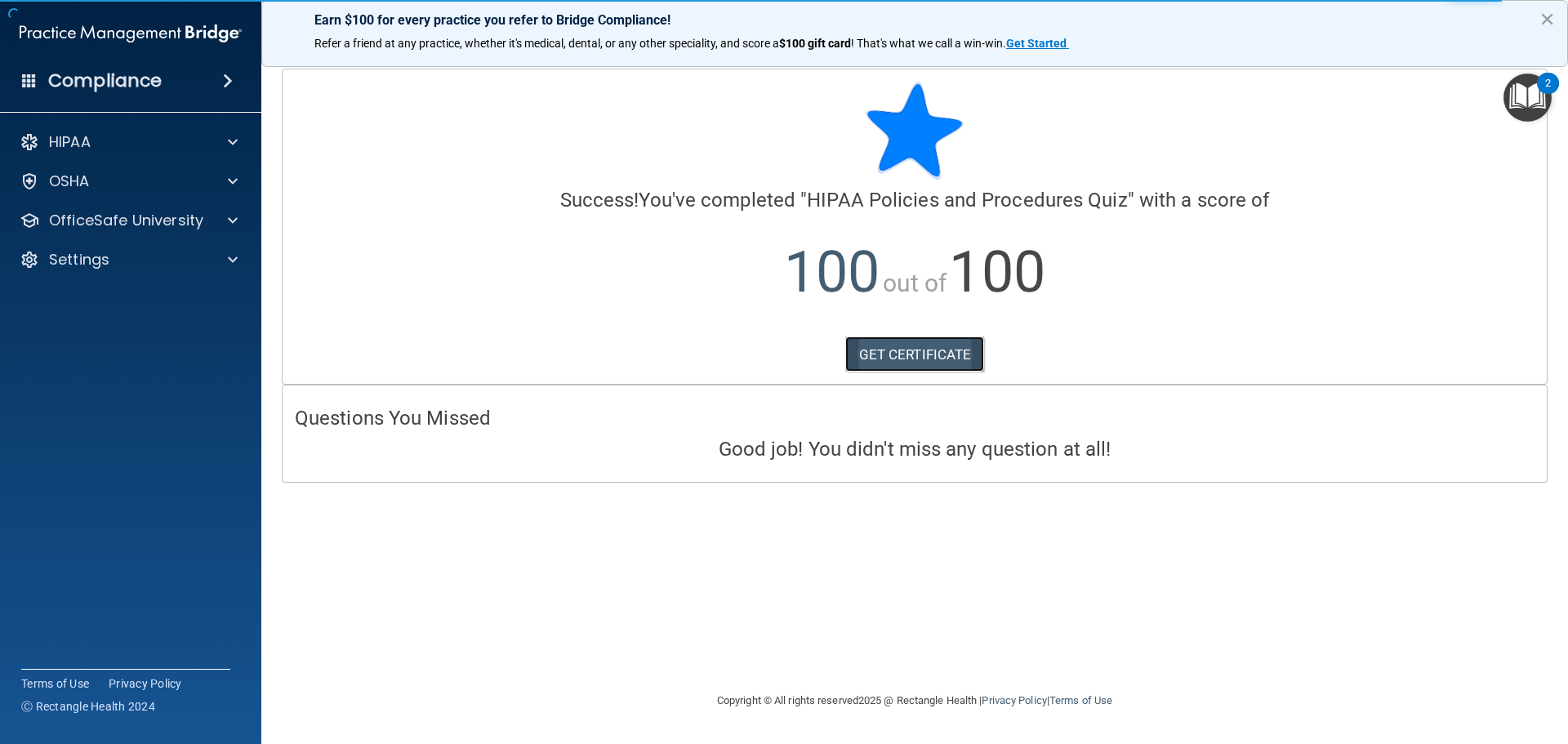
click at [964, 351] on link "GET CERTIFICATE" at bounding box center [916, 354] width 140 height 36
